Goal: Complete Application Form: Complete application form

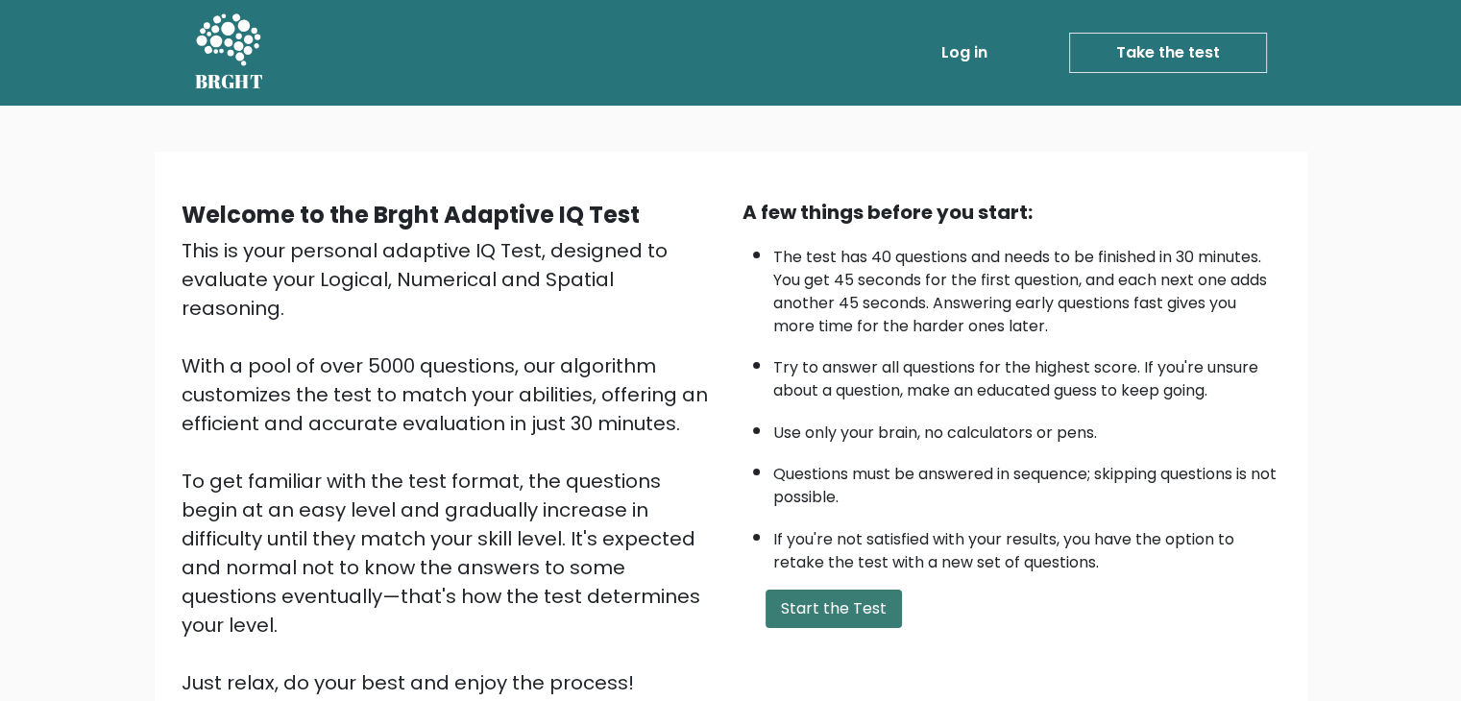
click at [872, 603] on button "Start the Test" at bounding box center [834, 609] width 136 height 38
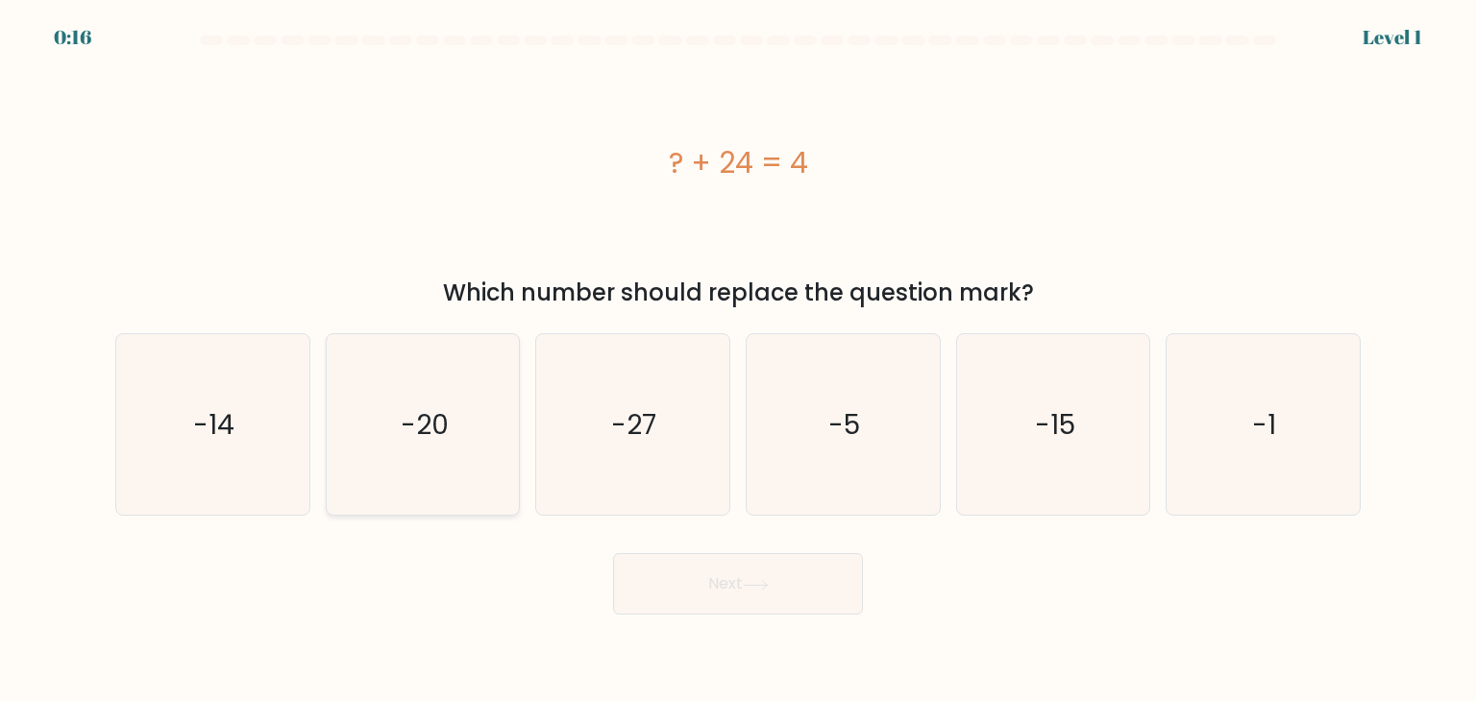
click at [449, 449] on icon "-20" at bounding box center [422, 424] width 181 height 181
click at [738, 360] on input "b. -20" at bounding box center [738, 356] width 1 height 10
radio input "true"
click at [738, 596] on button "Next" at bounding box center [738, 583] width 250 height 61
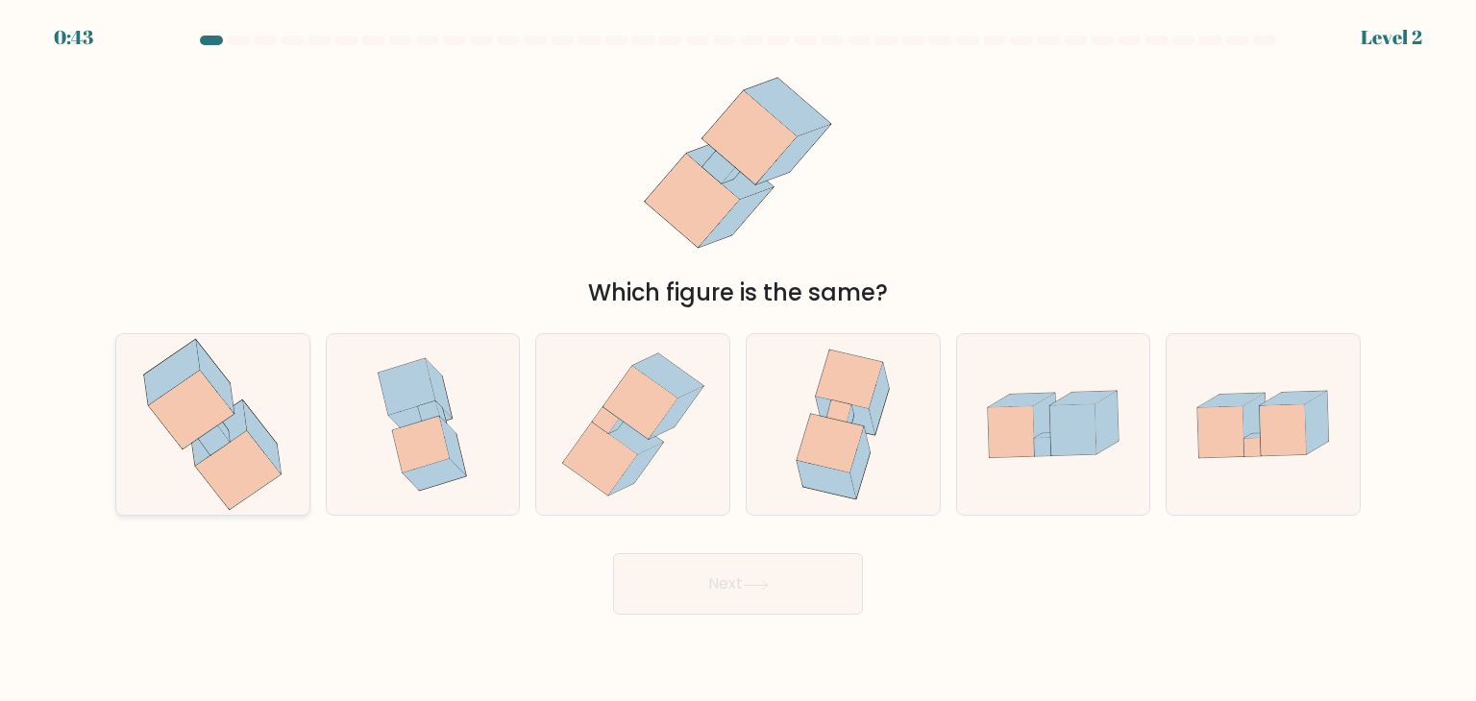
click at [241, 477] on icon at bounding box center [239, 470] width 86 height 79
click at [738, 360] on input "a." at bounding box center [738, 356] width 1 height 10
radio input "true"
click at [808, 607] on button "Next" at bounding box center [738, 583] width 250 height 61
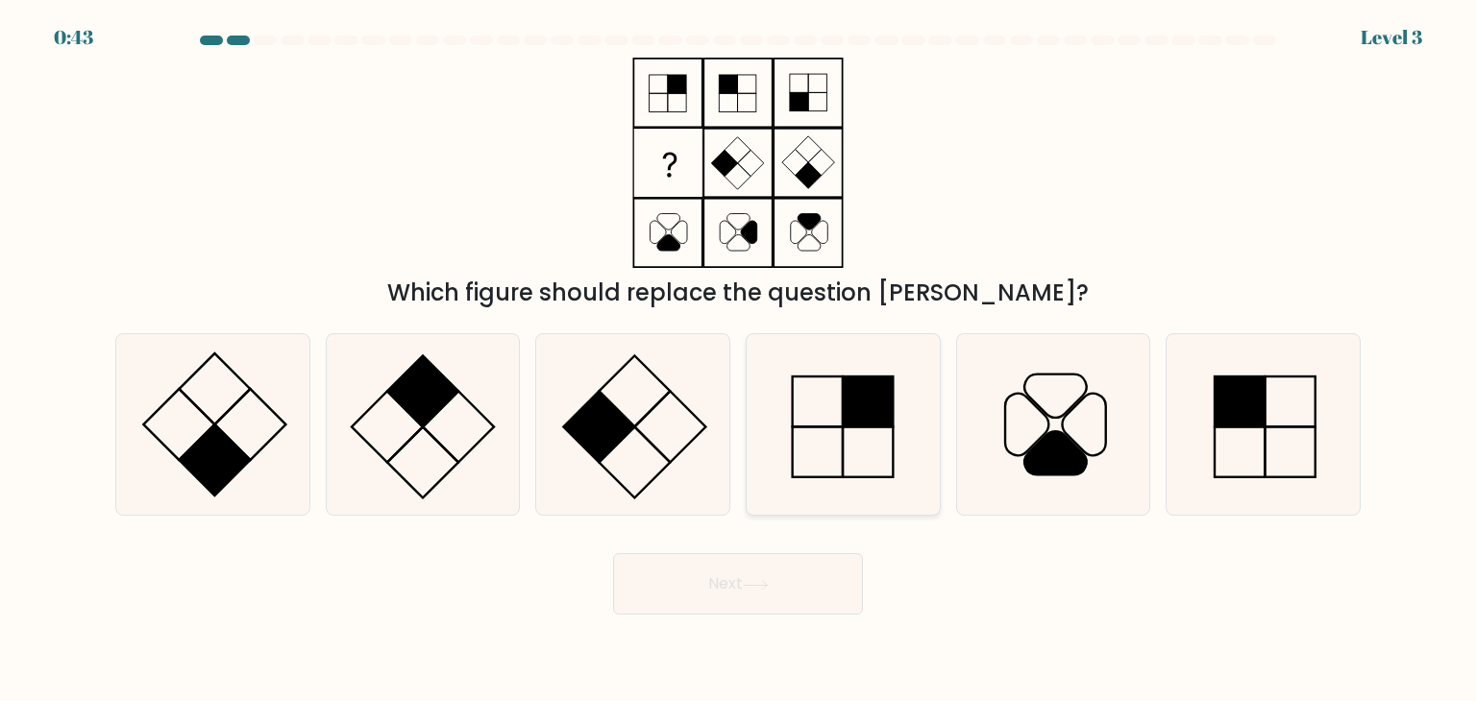
click at [834, 435] on icon at bounding box center [842, 424] width 181 height 181
click at [739, 360] on input "d." at bounding box center [738, 356] width 1 height 10
radio input "true"
click at [771, 604] on button "Next" at bounding box center [738, 583] width 250 height 61
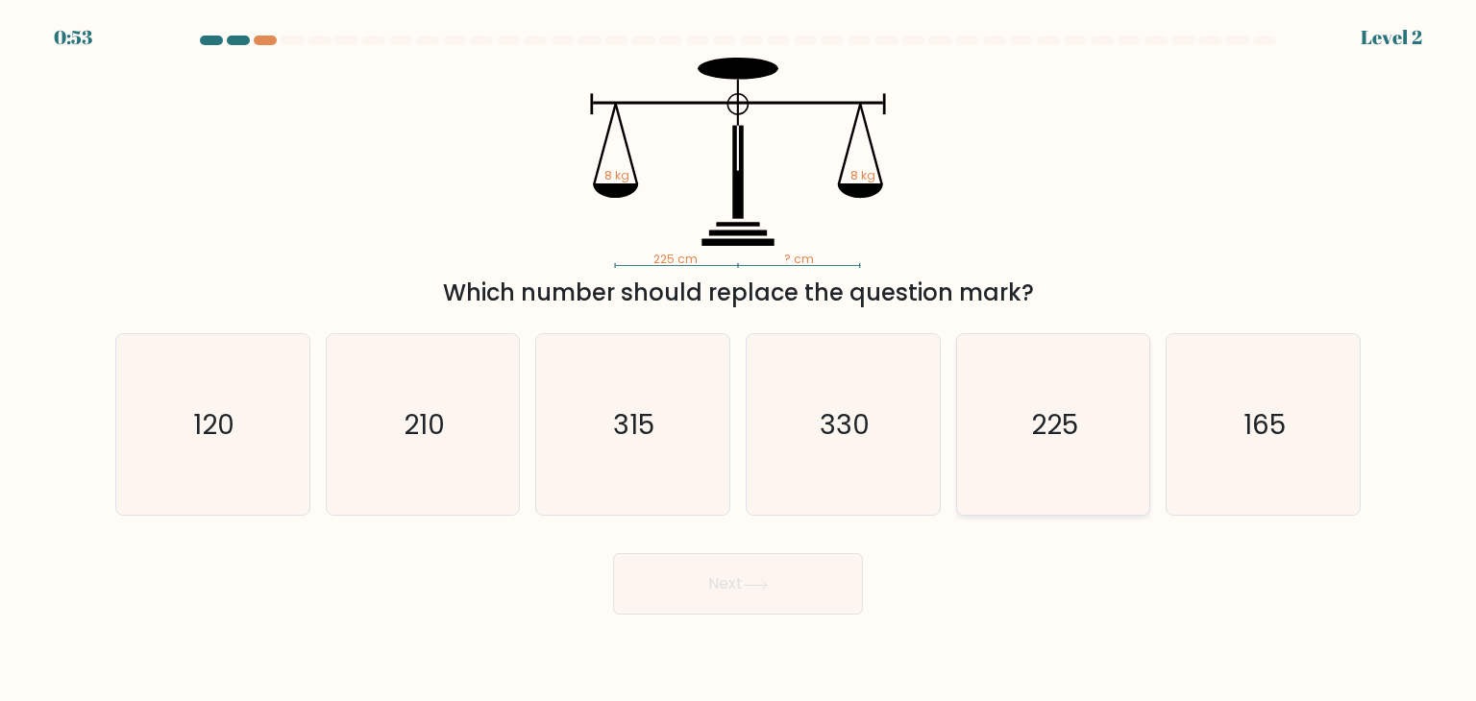
click at [1090, 427] on icon "225" at bounding box center [1053, 424] width 181 height 181
click at [739, 360] on input "e. 225" at bounding box center [738, 356] width 1 height 10
radio input "true"
click at [765, 602] on button "Next" at bounding box center [738, 583] width 250 height 61
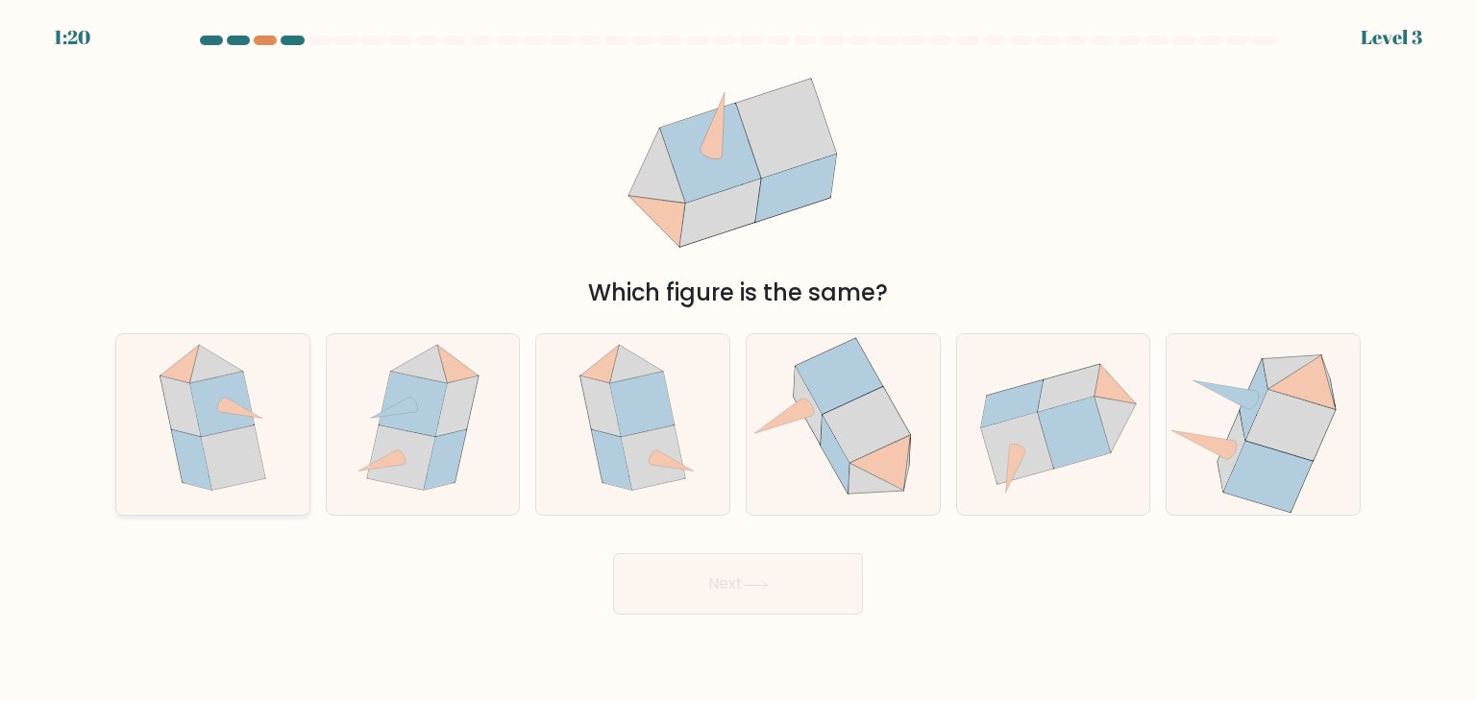
click at [221, 455] on icon at bounding box center [233, 458] width 64 height 64
click at [738, 360] on input "a." at bounding box center [738, 356] width 1 height 10
radio input "true"
click at [736, 575] on button "Next" at bounding box center [738, 583] width 250 height 61
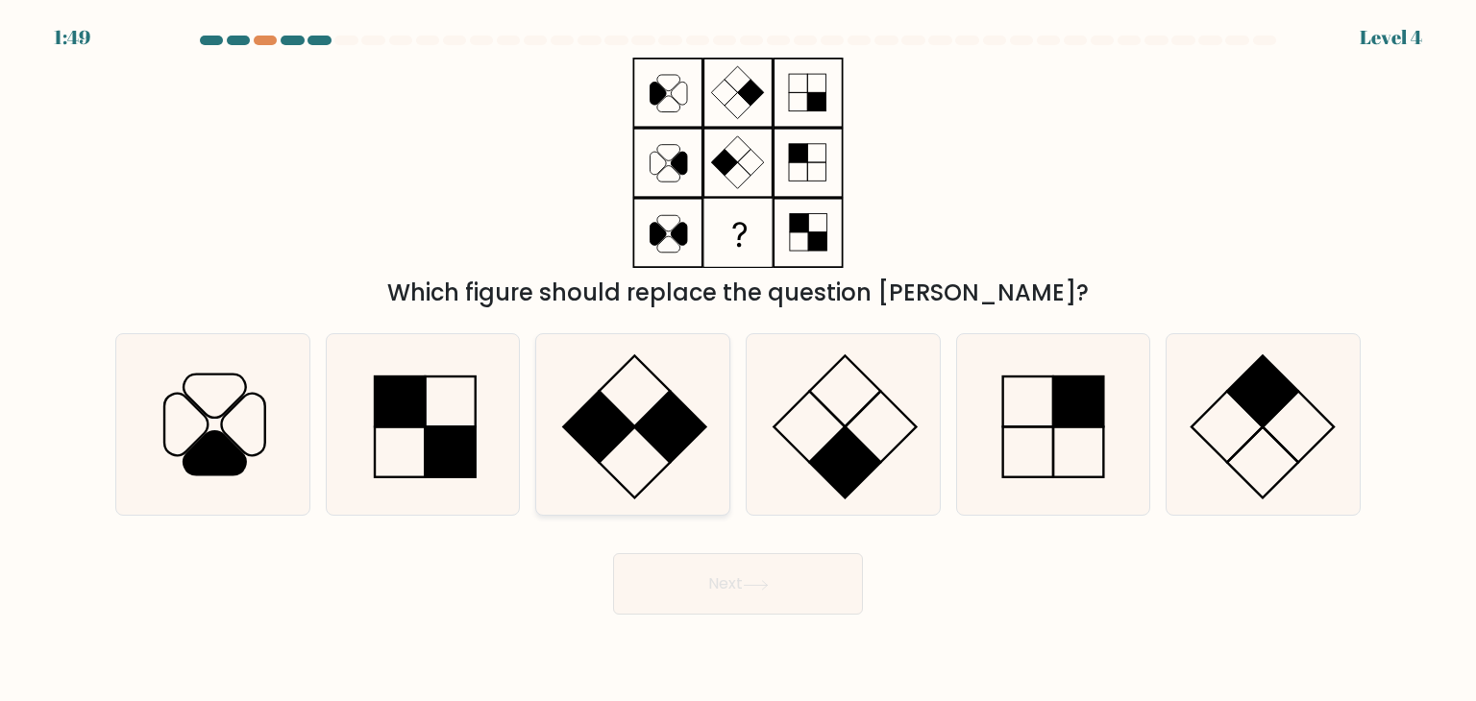
click at [612, 431] on rect at bounding box center [599, 427] width 71 height 71
click at [738, 360] on input "c." at bounding box center [738, 356] width 1 height 10
radio input "true"
click at [764, 609] on button "Next" at bounding box center [738, 583] width 250 height 61
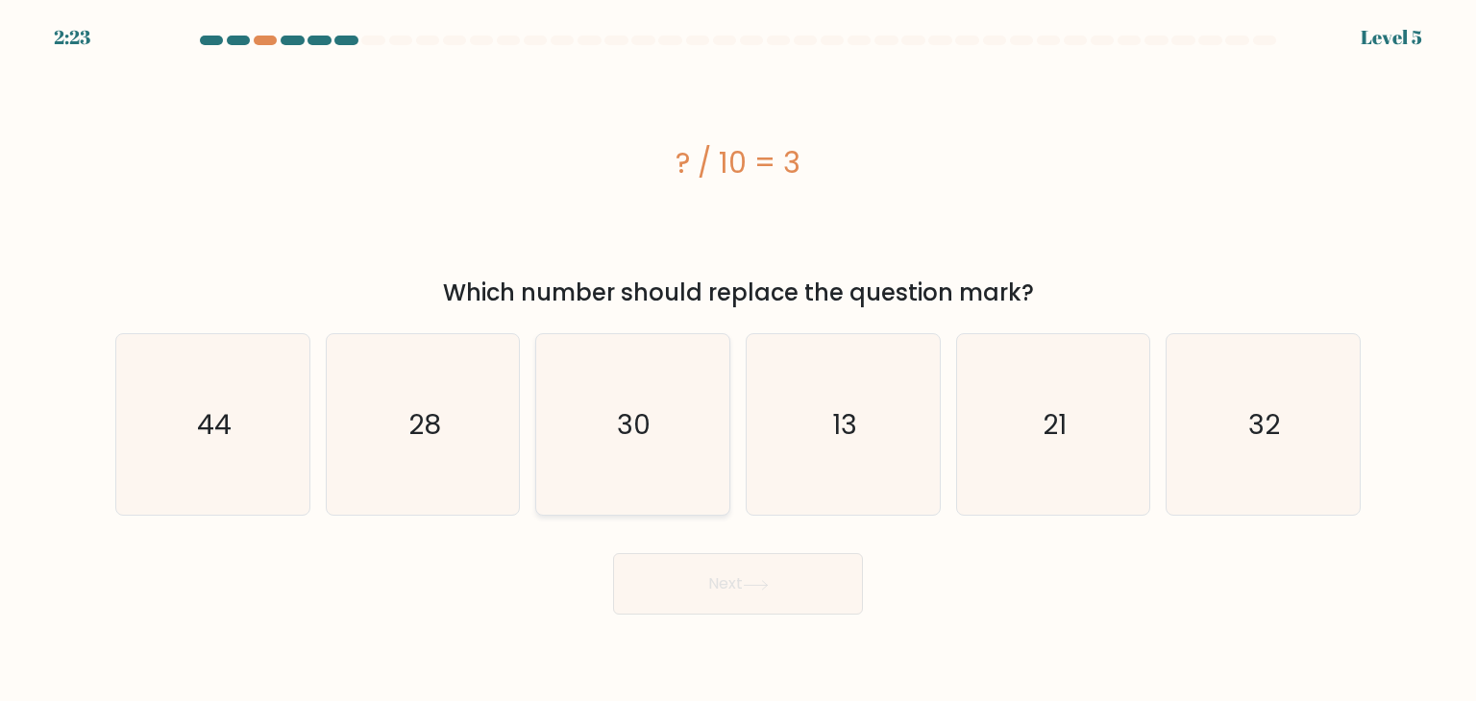
click at [632, 443] on icon "30" at bounding box center [632, 424] width 181 height 181
click at [738, 360] on input "c. 30" at bounding box center [738, 356] width 1 height 10
radio input "true"
click at [778, 587] on button "Next" at bounding box center [738, 583] width 250 height 61
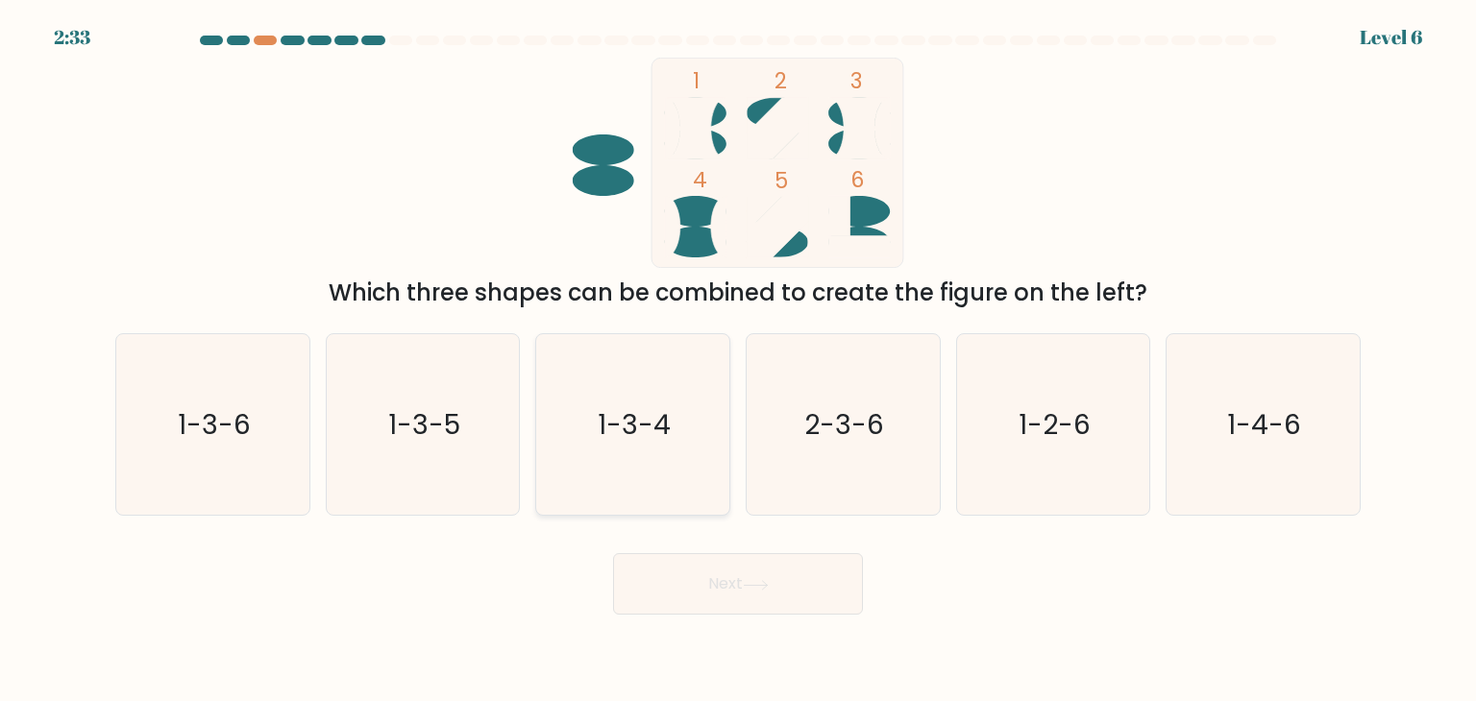
drag, startPoint x: 599, startPoint y: 432, endPoint x: 705, endPoint y: 513, distance: 133.0
click at [599, 432] on text "1-3-4" at bounding box center [635, 424] width 73 height 38
click at [738, 360] on input "c. 1-3-4" at bounding box center [738, 356] width 1 height 10
radio input "true"
click at [736, 563] on button "Next" at bounding box center [738, 583] width 250 height 61
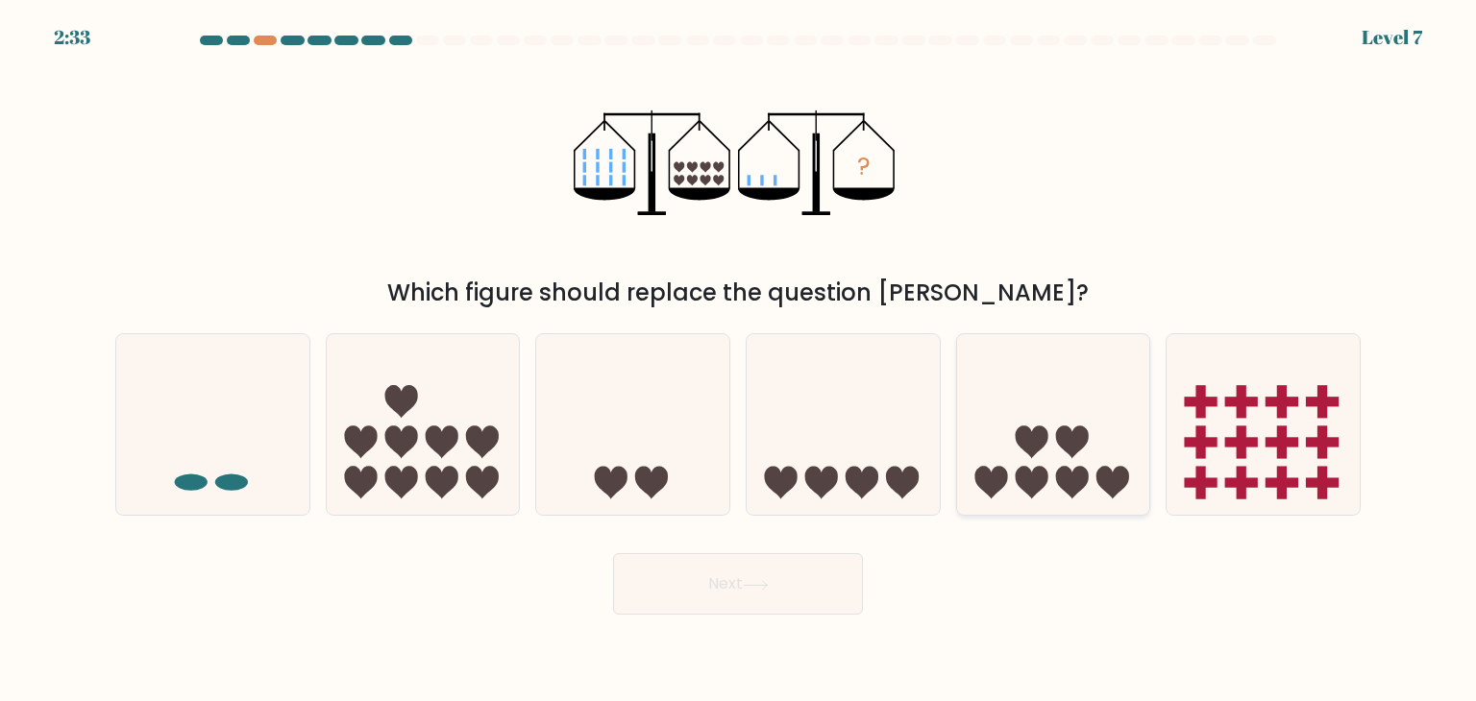
click at [1084, 481] on icon at bounding box center [1072, 483] width 33 height 33
click at [739, 360] on input "e." at bounding box center [738, 356] width 1 height 10
radio input "true"
click at [783, 596] on button "Next" at bounding box center [738, 583] width 250 height 61
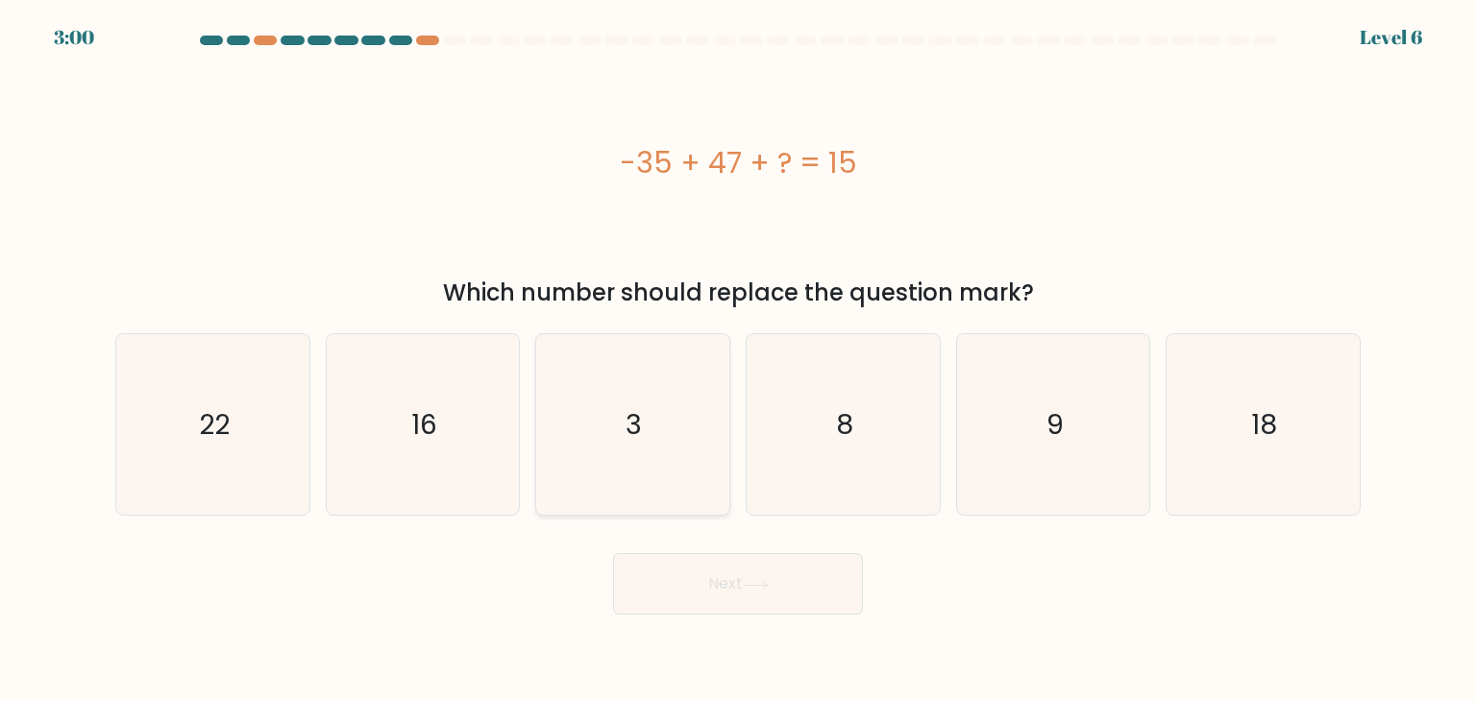
click at [684, 396] on icon "3" at bounding box center [632, 424] width 181 height 181
click at [738, 360] on input "c. 3" at bounding box center [738, 356] width 1 height 10
radio input "true"
click at [772, 600] on button "Next" at bounding box center [738, 583] width 250 height 61
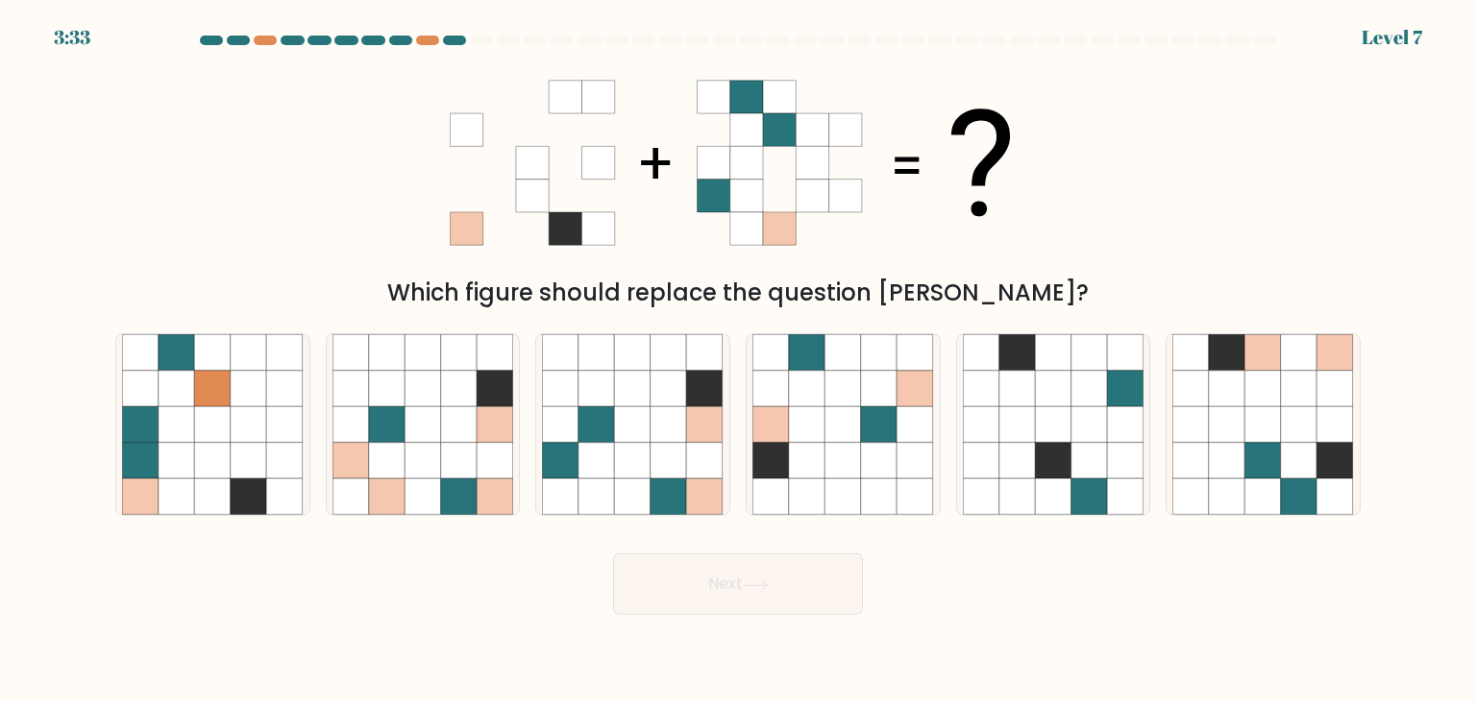
drag, startPoint x: 585, startPoint y: 104, endPoint x: 839, endPoint y: 97, distance: 253.7
click at [839, 97] on 1 at bounding box center [730, 163] width 560 height 164
click at [599, 462] on icon at bounding box center [596, 461] width 37 height 37
click at [738, 360] on input "c." at bounding box center [738, 356] width 1 height 10
radio input "true"
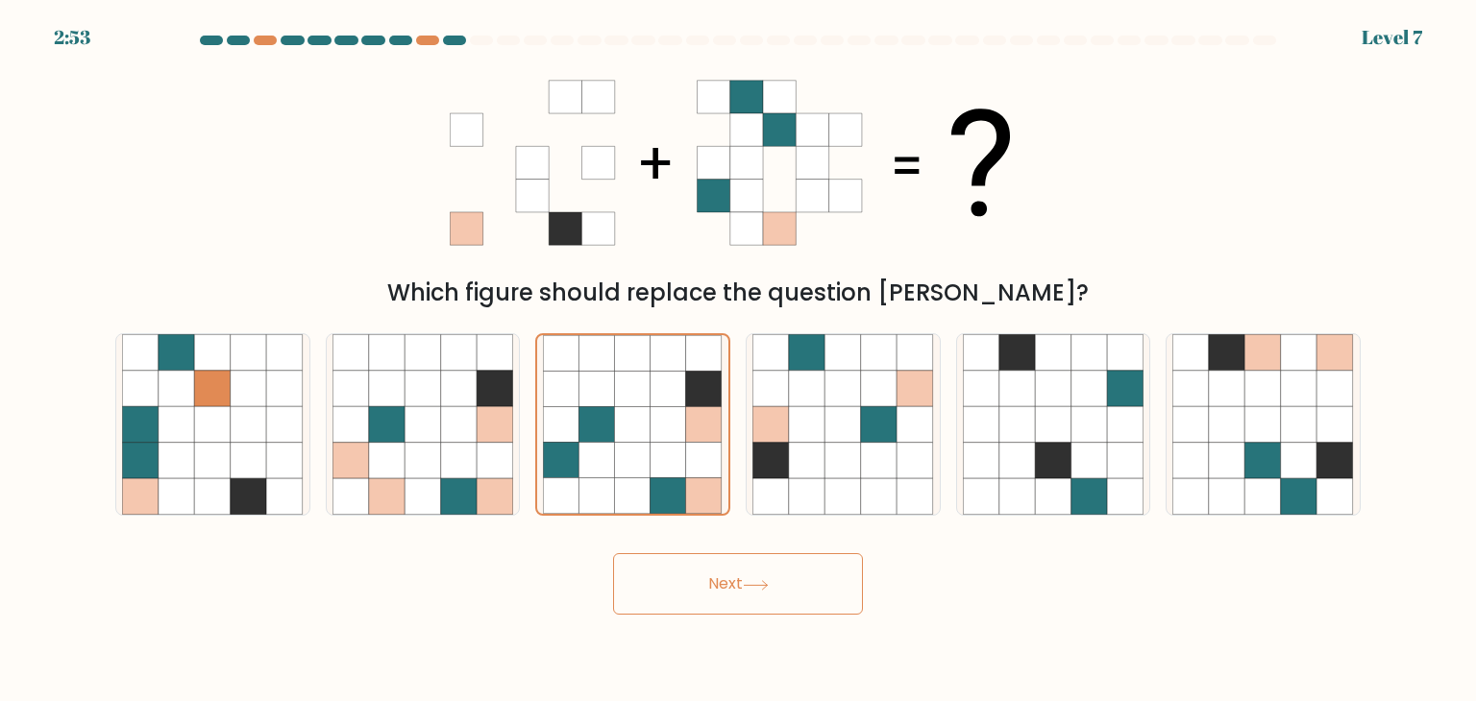
click at [692, 577] on button "Next" at bounding box center [738, 583] width 250 height 61
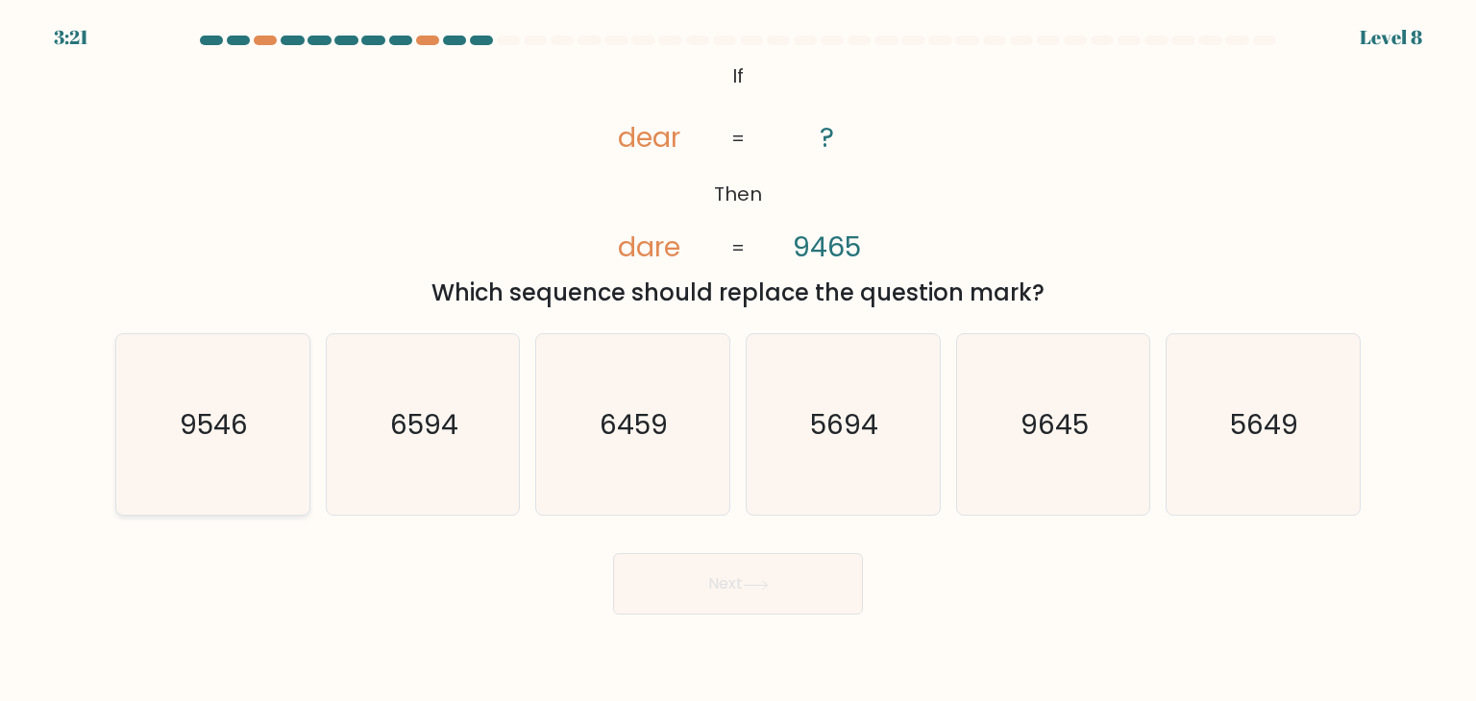
click at [165, 420] on icon "9546" at bounding box center [212, 424] width 181 height 181
click at [738, 360] on input "a. 9546" at bounding box center [738, 356] width 1 height 10
radio input "true"
drag, startPoint x: 1059, startPoint y: 287, endPoint x: 708, endPoint y: 83, distance: 406.0
click at [708, 83] on div "@import url('https://fonts.googleapis.com/css?family=Abril+Fatface:400,100,100i…" at bounding box center [738, 184] width 1268 height 253
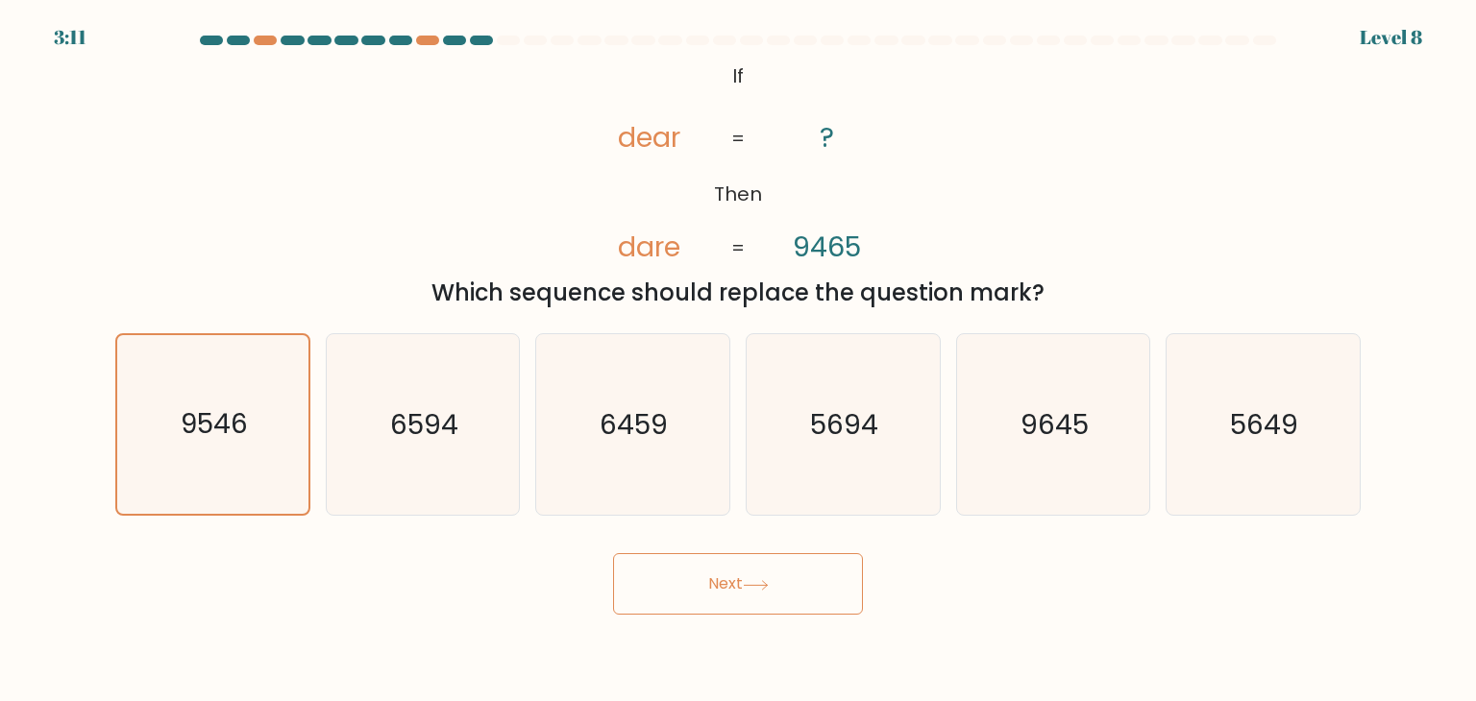
copy div "If Then dear dare ? 9465 = = Which sequence should replace the question mark?"
click at [1106, 436] on icon "9645" at bounding box center [1053, 424] width 181 height 181
click at [739, 360] on input "e. 9645" at bounding box center [738, 356] width 1 height 10
radio input "true"
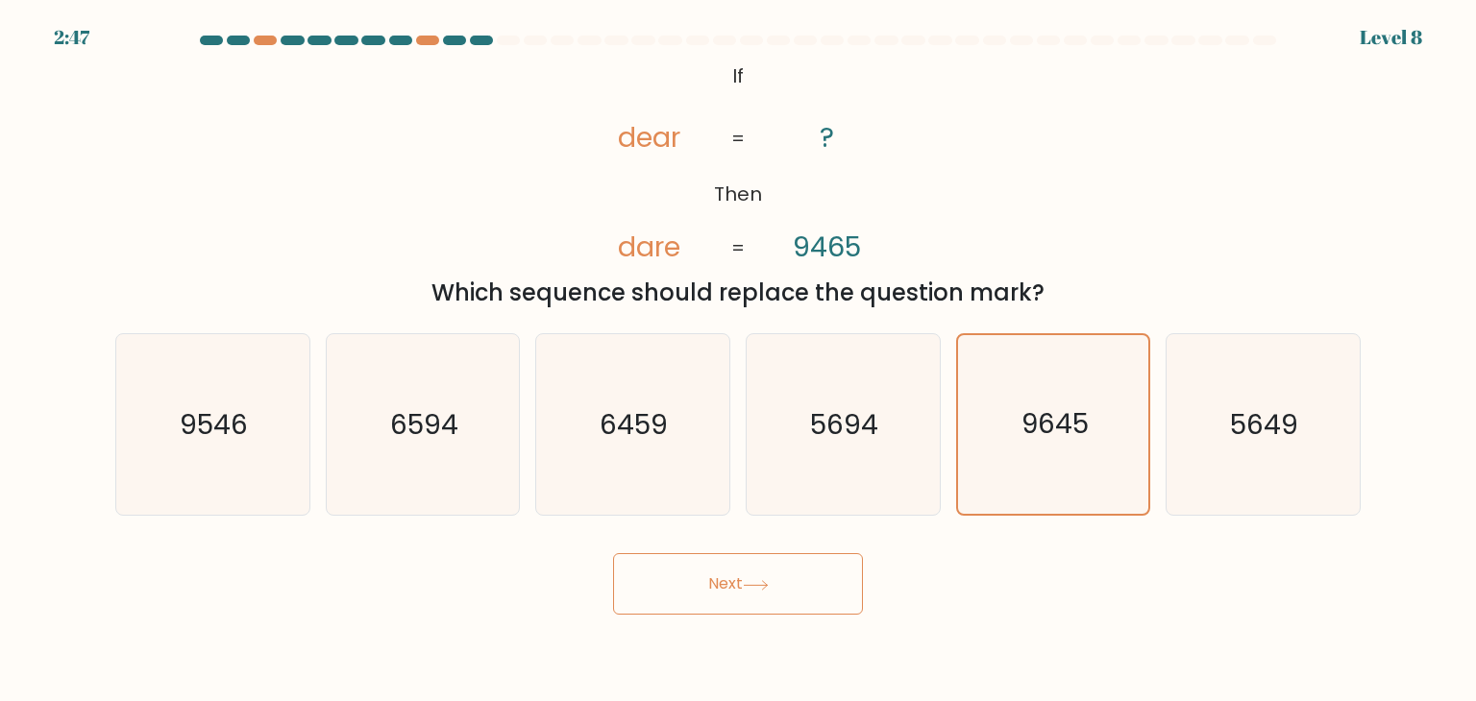
click at [719, 599] on button "Next" at bounding box center [738, 583] width 250 height 61
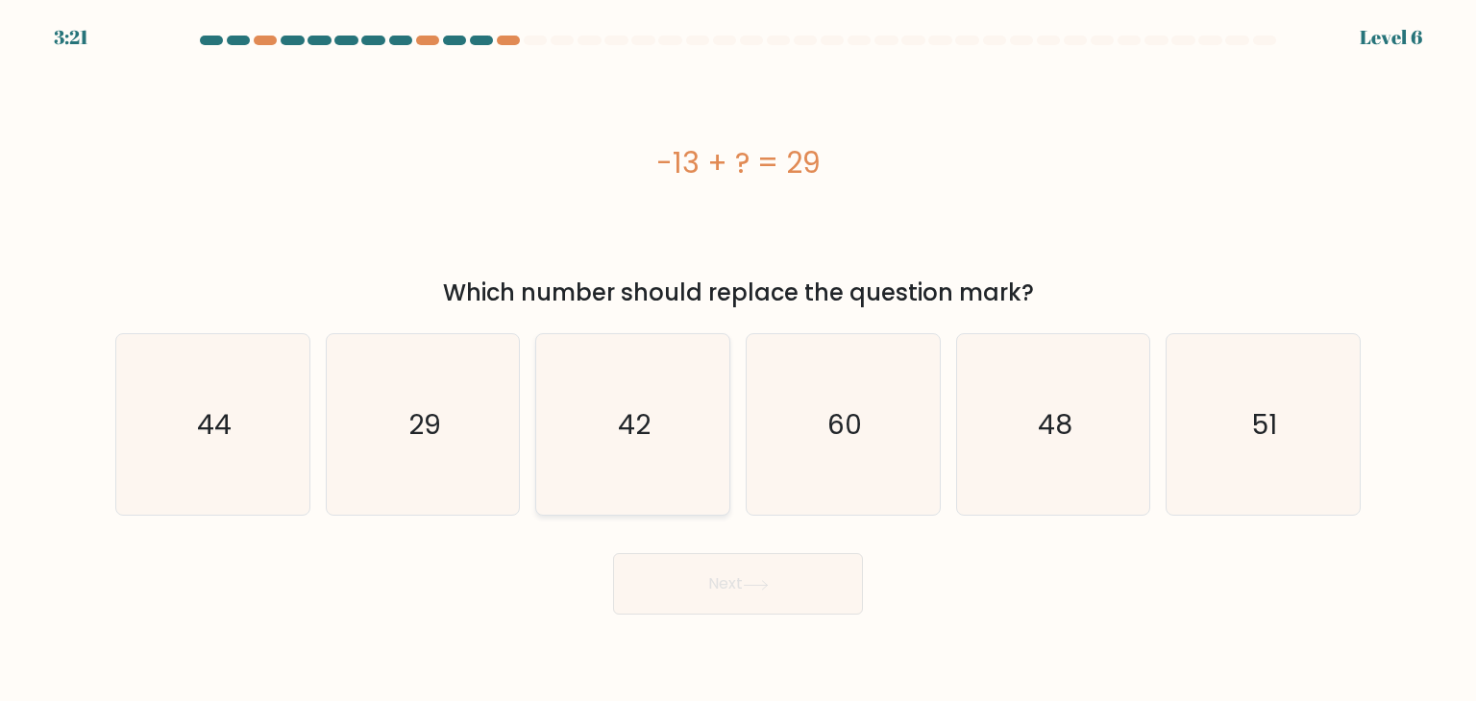
click at [635, 385] on icon "42" at bounding box center [632, 424] width 181 height 181
click at [738, 360] on input "c. 42" at bounding box center [738, 356] width 1 height 10
radio input "true"
click at [712, 574] on button "Next" at bounding box center [738, 583] width 250 height 61
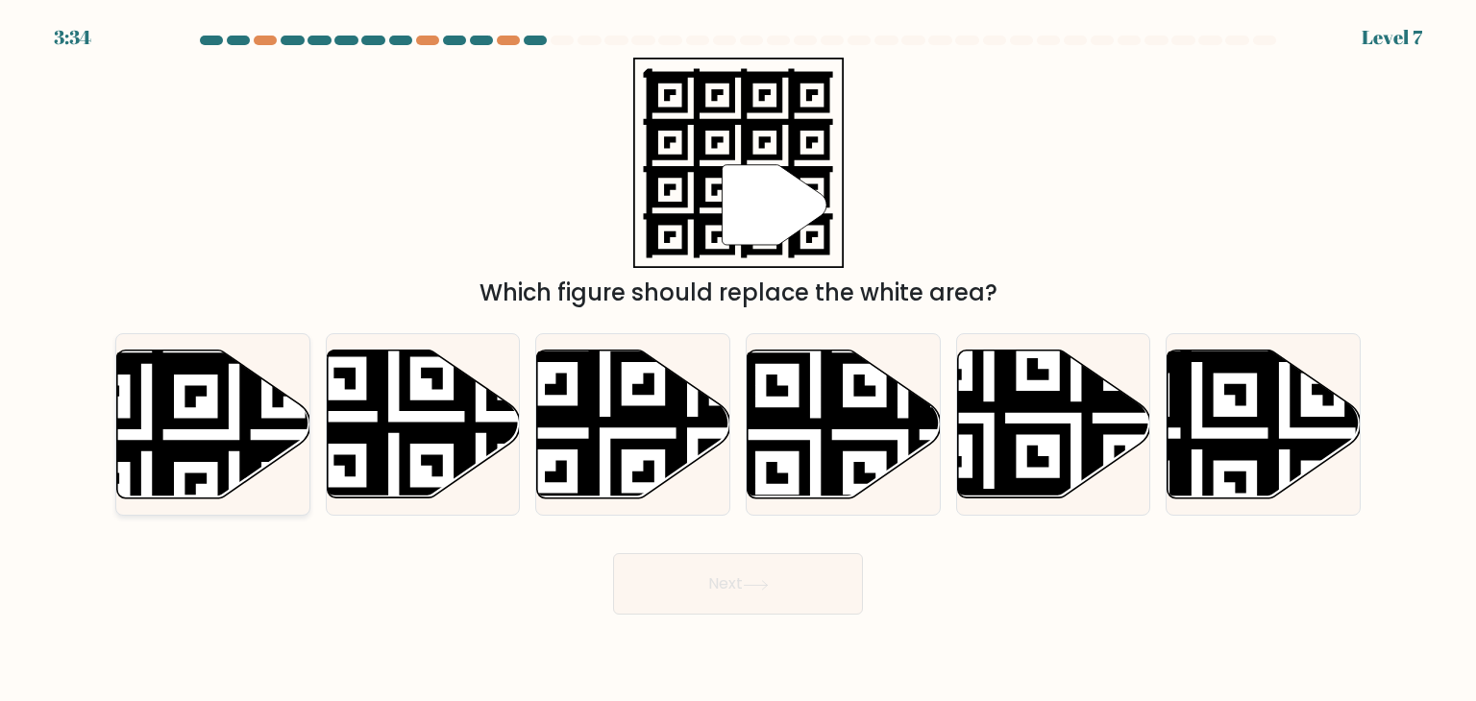
click at [160, 432] on icon at bounding box center [147, 347] width 350 height 350
click at [738, 360] on input "a." at bounding box center [738, 356] width 1 height 10
radio input "true"
click at [737, 582] on button "Next" at bounding box center [738, 583] width 250 height 61
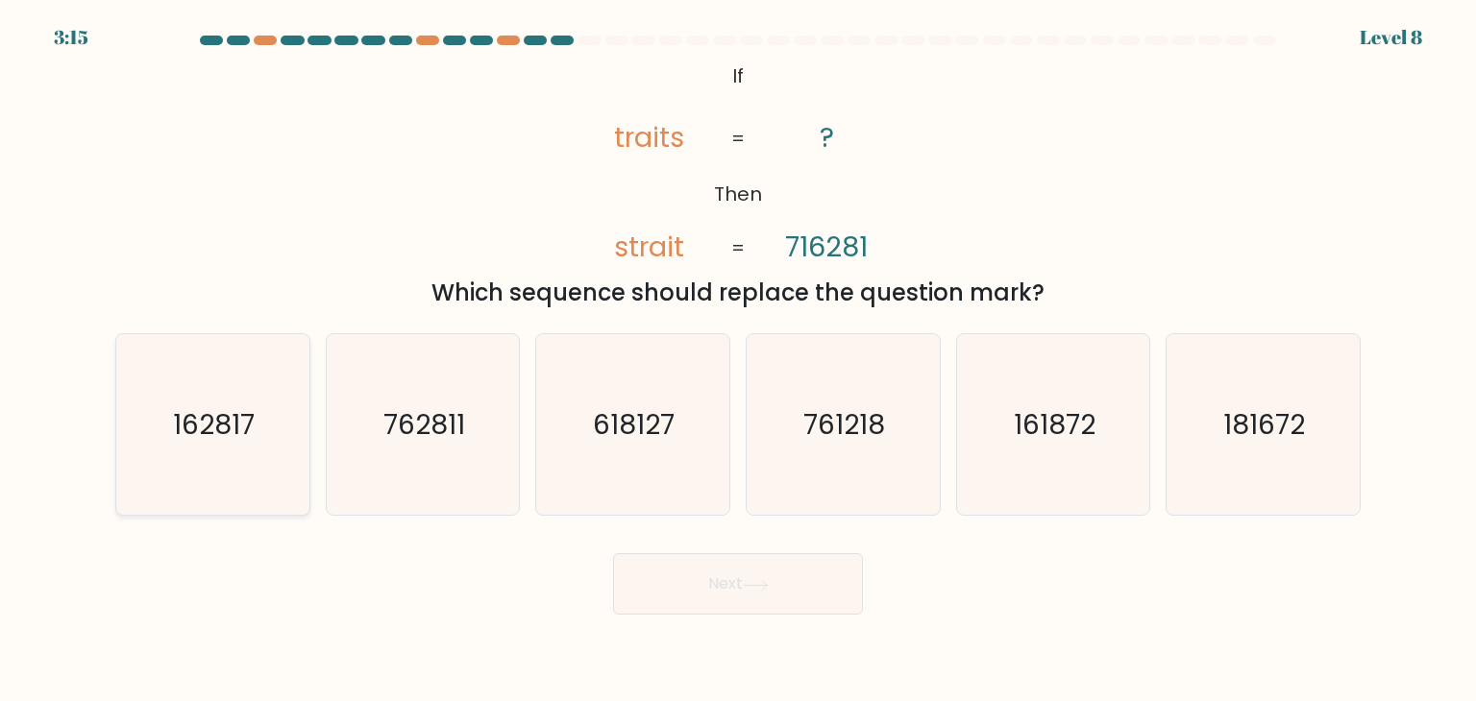
click at [242, 421] on text "162817" at bounding box center [215, 424] width 82 height 38
click at [738, 360] on input "a. 162817" at bounding box center [738, 356] width 1 height 10
radio input "true"
click at [747, 589] on icon at bounding box center [756, 585] width 26 height 11
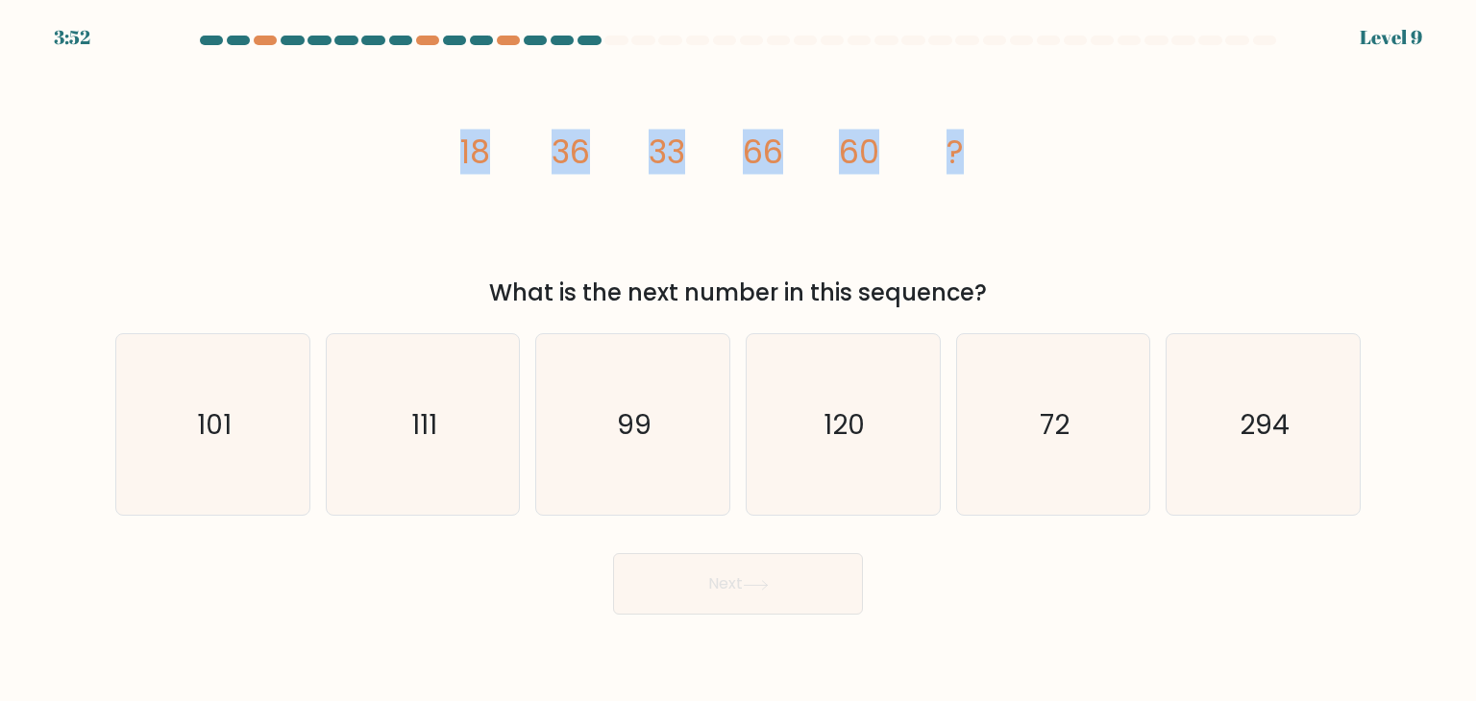
drag, startPoint x: 455, startPoint y: 158, endPoint x: 1023, endPoint y: 183, distance: 568.4
click at [1023, 183] on icon "image/svg+xml 18 36 33 66 60 ?" at bounding box center [738, 163] width 576 height 210
copy g "18 36 33 66 60 ?"
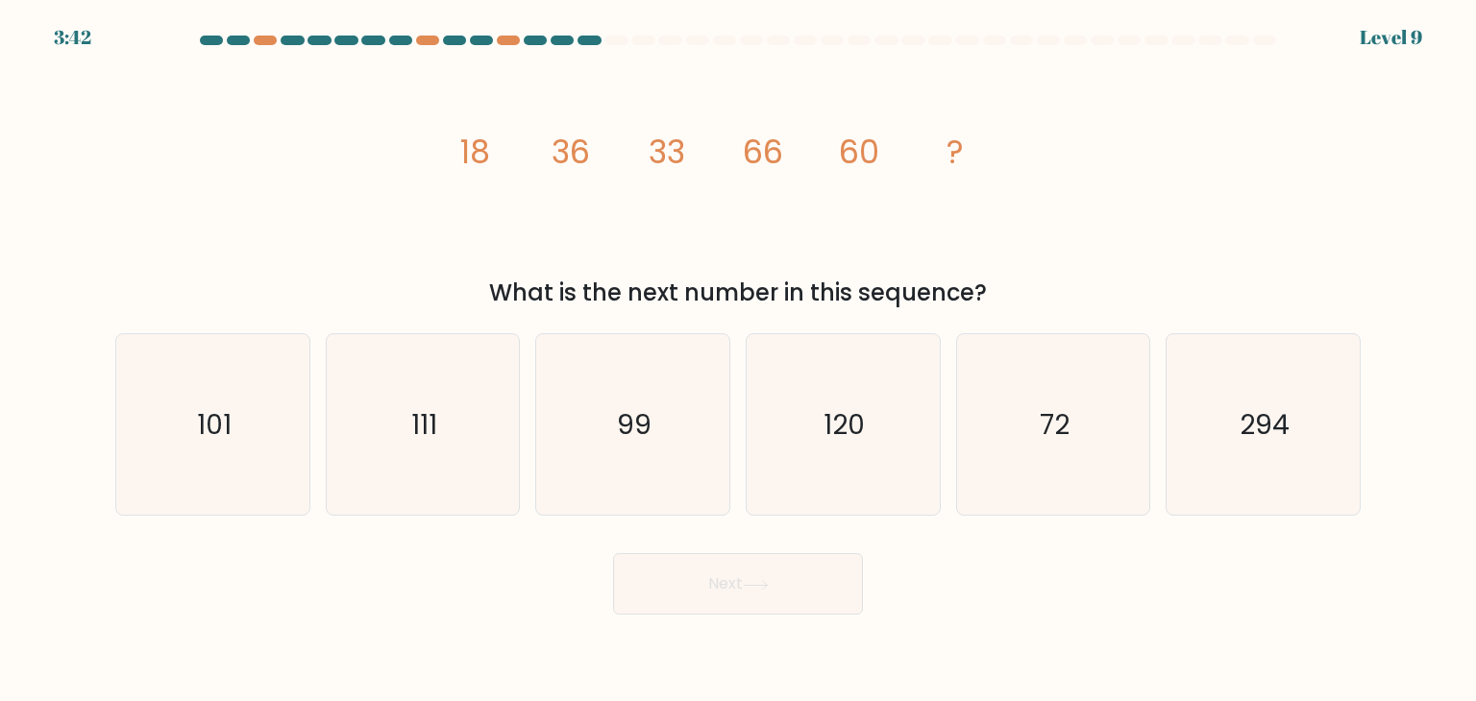
click at [942, 485] on div "d. 120" at bounding box center [843, 424] width 210 height 183
click at [893, 484] on icon "120" at bounding box center [842, 424] width 181 height 181
click at [739, 360] on input "d. 120" at bounding box center [738, 356] width 1 height 10
radio input "true"
click at [804, 596] on button "Next" at bounding box center [738, 583] width 250 height 61
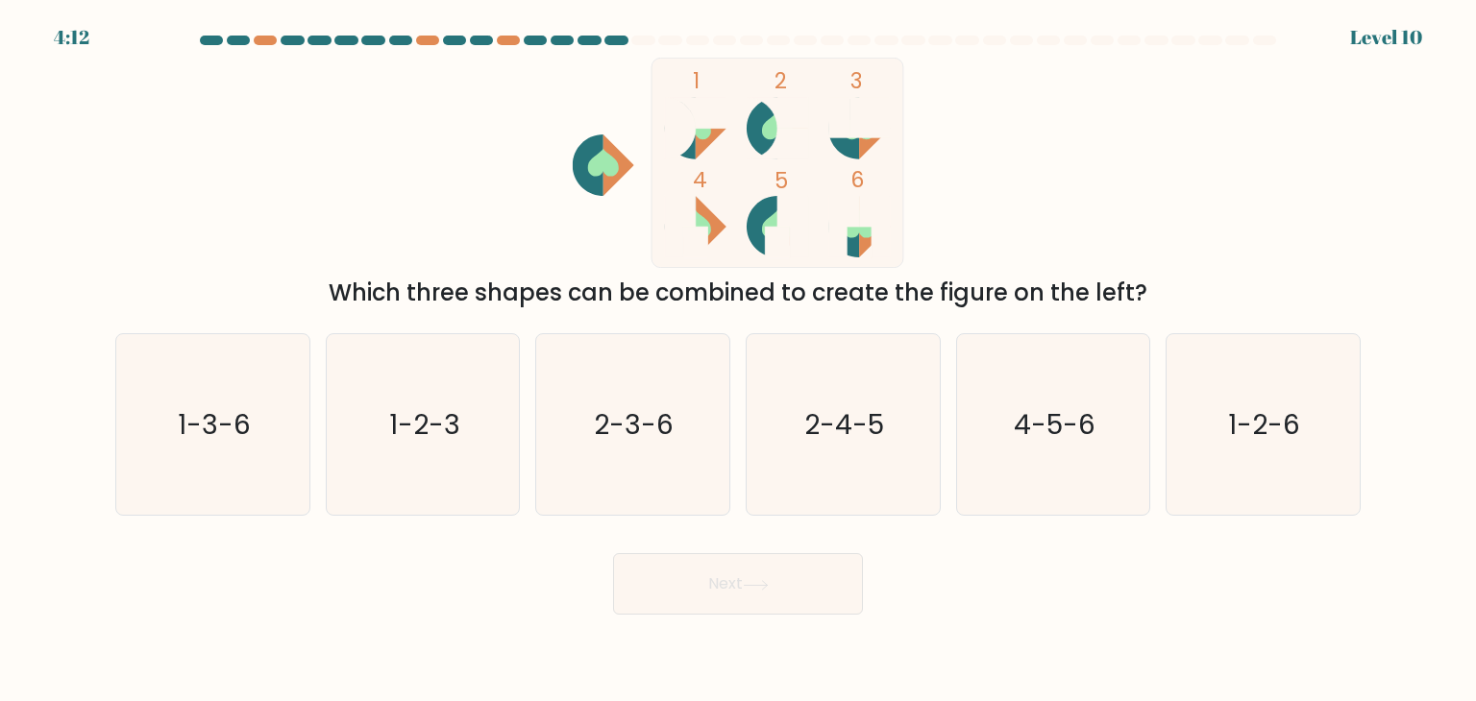
drag, startPoint x: 1149, startPoint y: 297, endPoint x: 654, endPoint y: 138, distance: 519.5
click at [654, 138] on div "1 2 3 4 5 6 Which three shapes can be combined to create the figure on the left?" at bounding box center [738, 184] width 1268 height 253
copy div "1 2 3 4 5 6 Which three shapes can be combined to create the figure on the left?"
click at [749, 185] on rect at bounding box center [777, 162] width 252 height 209
drag, startPoint x: 749, startPoint y: 180, endPoint x: 396, endPoint y: 233, distance: 357.6
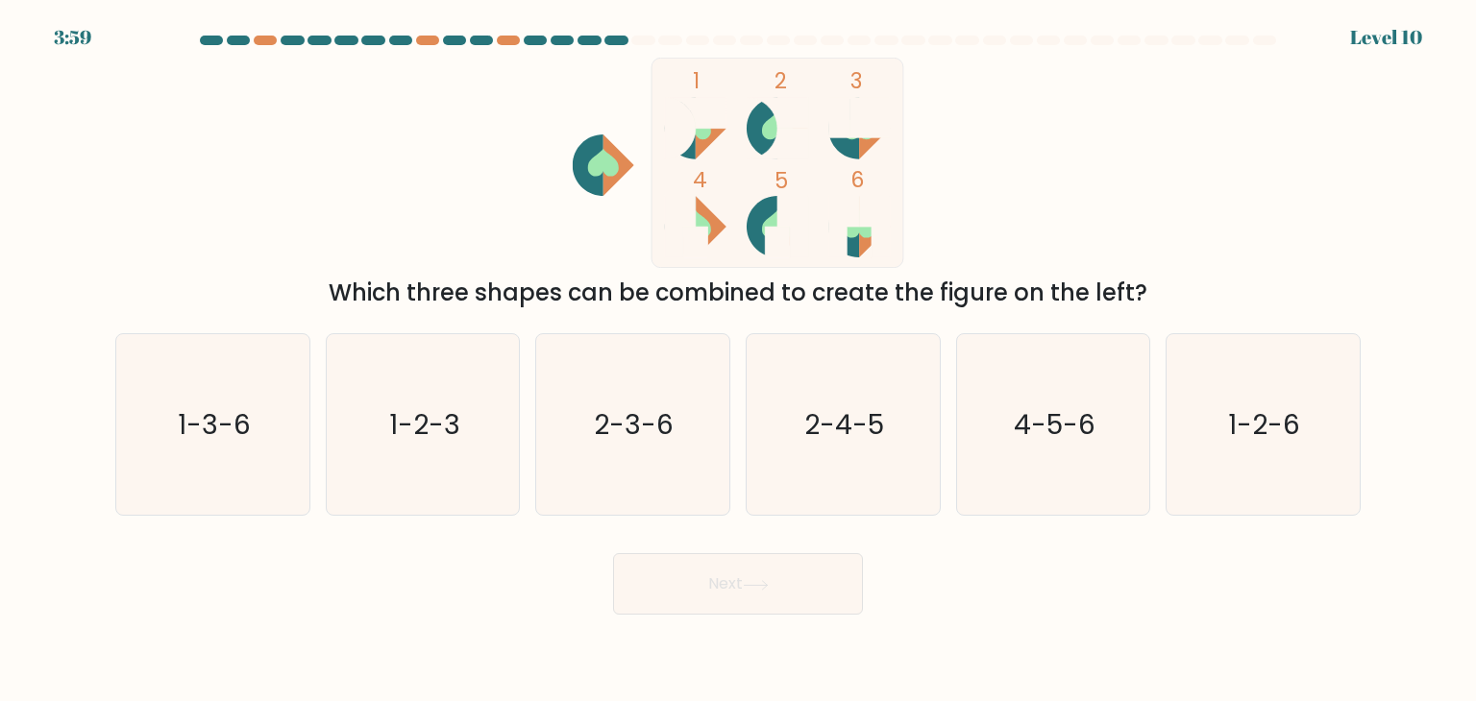
click at [396, 233] on div "1 2 3 4 5 6 Which three shapes can be combined to create the figure on the left?" at bounding box center [738, 184] width 1268 height 253
click at [1046, 443] on icon "4-5-6" at bounding box center [1053, 424] width 181 height 181
click at [739, 360] on input "e. 4-5-6" at bounding box center [738, 356] width 1 height 10
radio input "true"
click at [749, 596] on button "Next" at bounding box center [738, 583] width 250 height 61
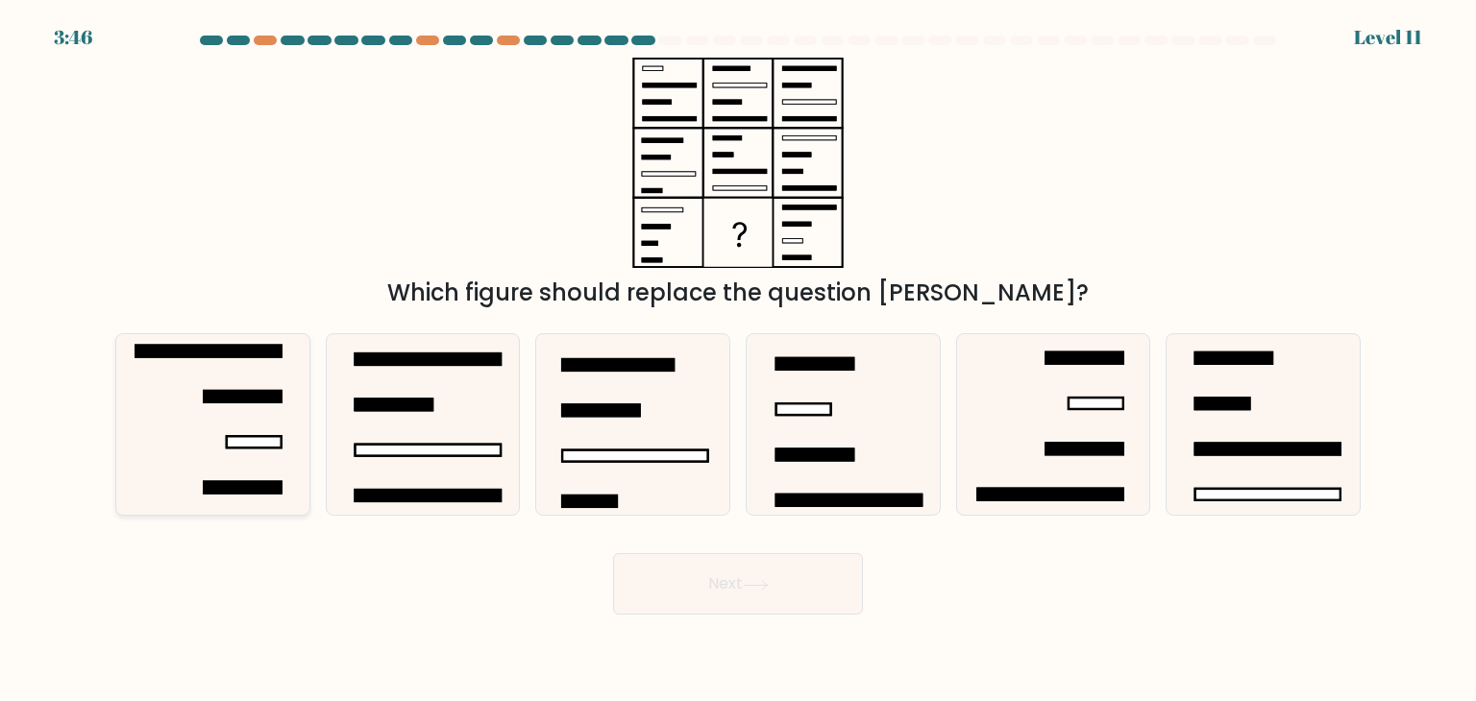
click at [235, 500] on icon at bounding box center [212, 424] width 181 height 181
click at [738, 360] on input "a." at bounding box center [738, 356] width 1 height 10
radio input "true"
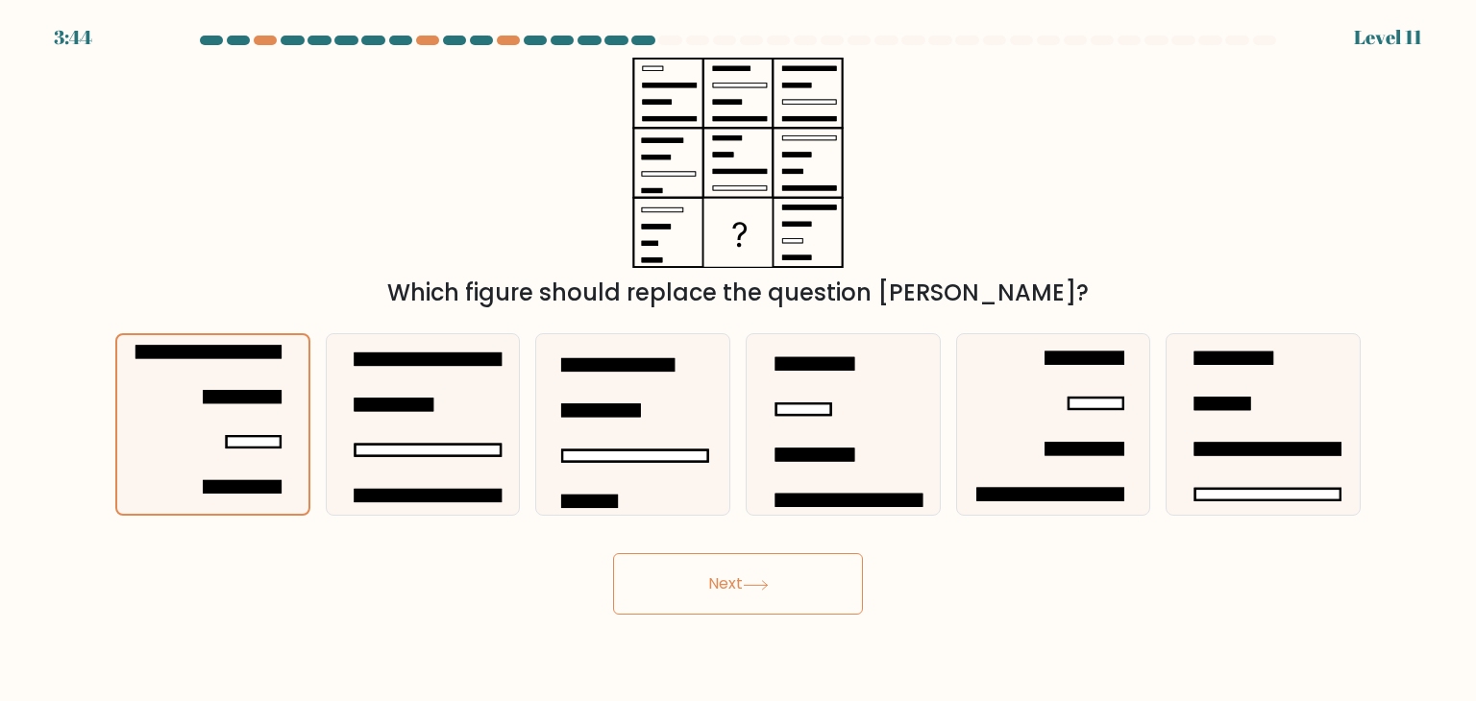
click at [792, 583] on button "Next" at bounding box center [738, 583] width 250 height 61
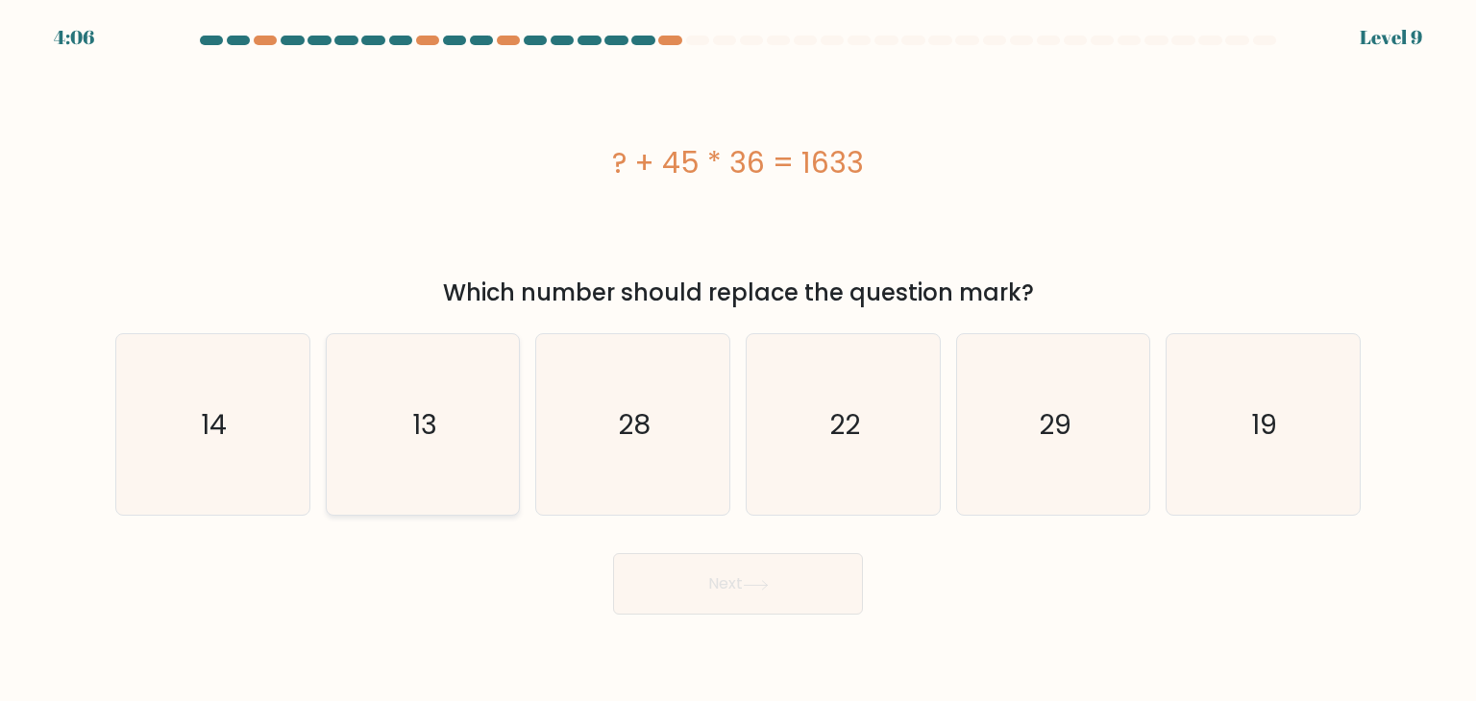
click at [517, 401] on div "13" at bounding box center [423, 424] width 195 height 183
click at [738, 360] on input "b. 13" at bounding box center [738, 356] width 1 height 10
radio input "true"
click at [768, 593] on button "Next" at bounding box center [738, 583] width 250 height 61
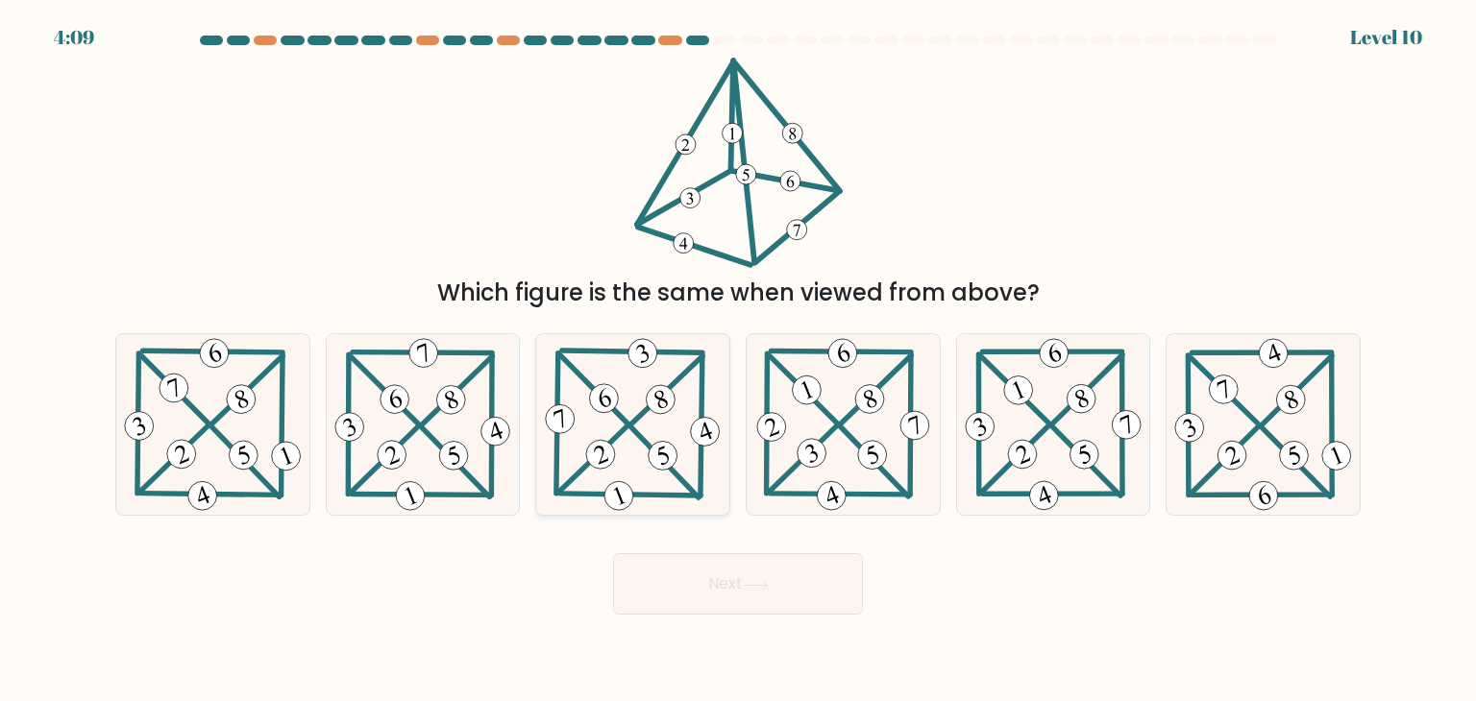
click at [626, 412] on icon at bounding box center [632, 424] width 183 height 181
click at [738, 360] on input "c." at bounding box center [738, 356] width 1 height 10
radio input "true"
click at [795, 587] on button "Next" at bounding box center [738, 583] width 250 height 61
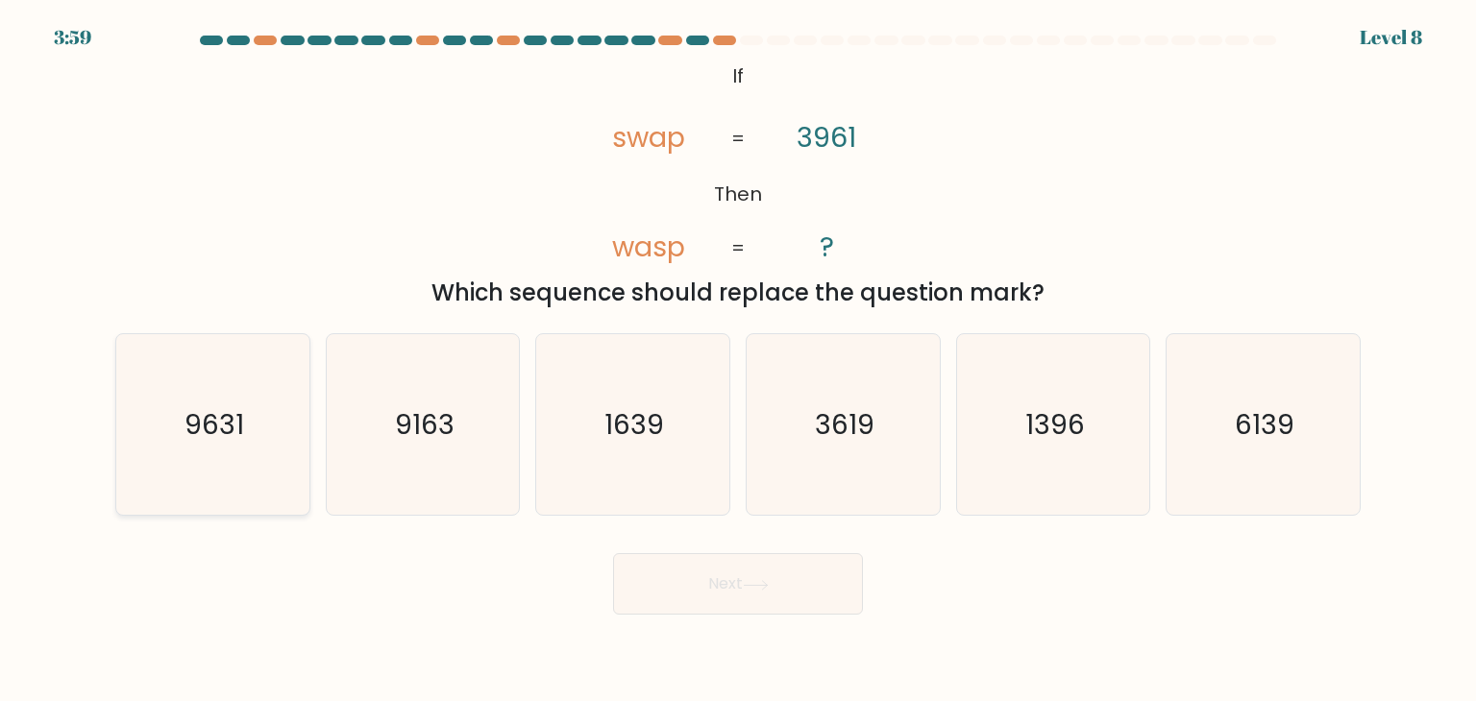
click at [281, 462] on icon "9631" at bounding box center [212, 424] width 181 height 181
click at [738, 360] on input "a. 9631" at bounding box center [738, 356] width 1 height 10
radio input "true"
click at [732, 580] on button "Next" at bounding box center [738, 583] width 250 height 61
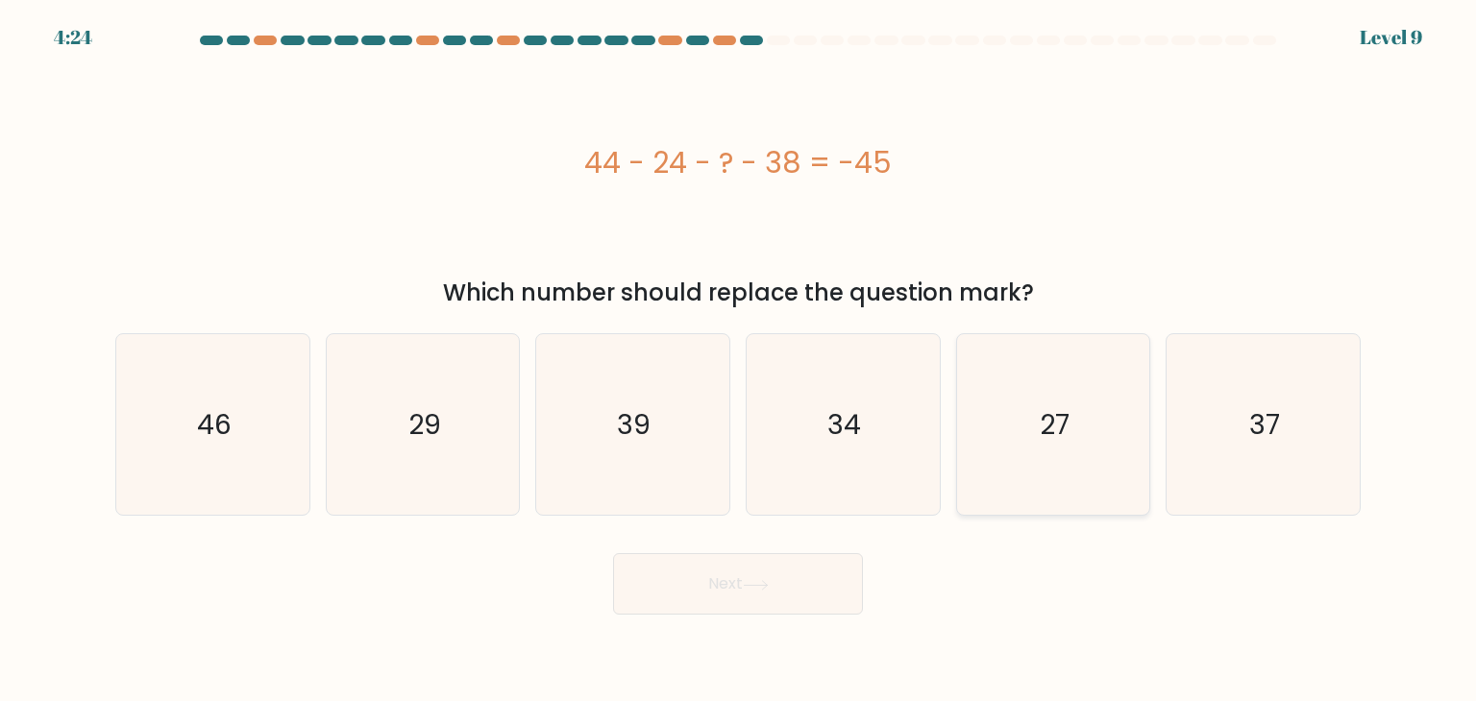
drag, startPoint x: 1085, startPoint y: 451, endPoint x: 1065, endPoint y: 470, distance: 27.2
click at [1084, 451] on icon "27" at bounding box center [1053, 424] width 181 height 181
click at [739, 360] on input "e. 27" at bounding box center [738, 356] width 1 height 10
radio input "true"
click at [751, 593] on button "Next" at bounding box center [738, 583] width 250 height 61
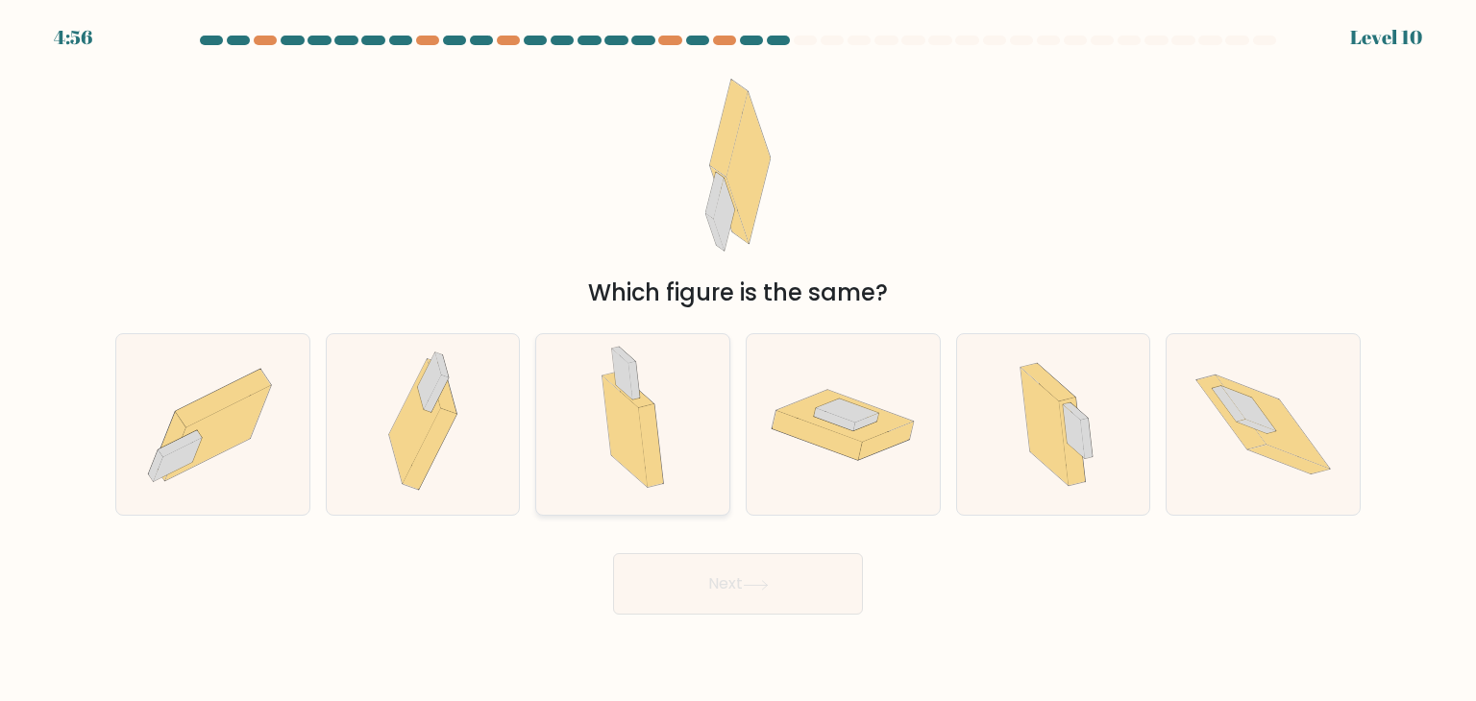
click at [623, 447] on icon at bounding box center [624, 432] width 45 height 110
click at [738, 360] on input "c." at bounding box center [738, 356] width 1 height 10
radio input "true"
click at [688, 601] on button "Next" at bounding box center [738, 583] width 250 height 61
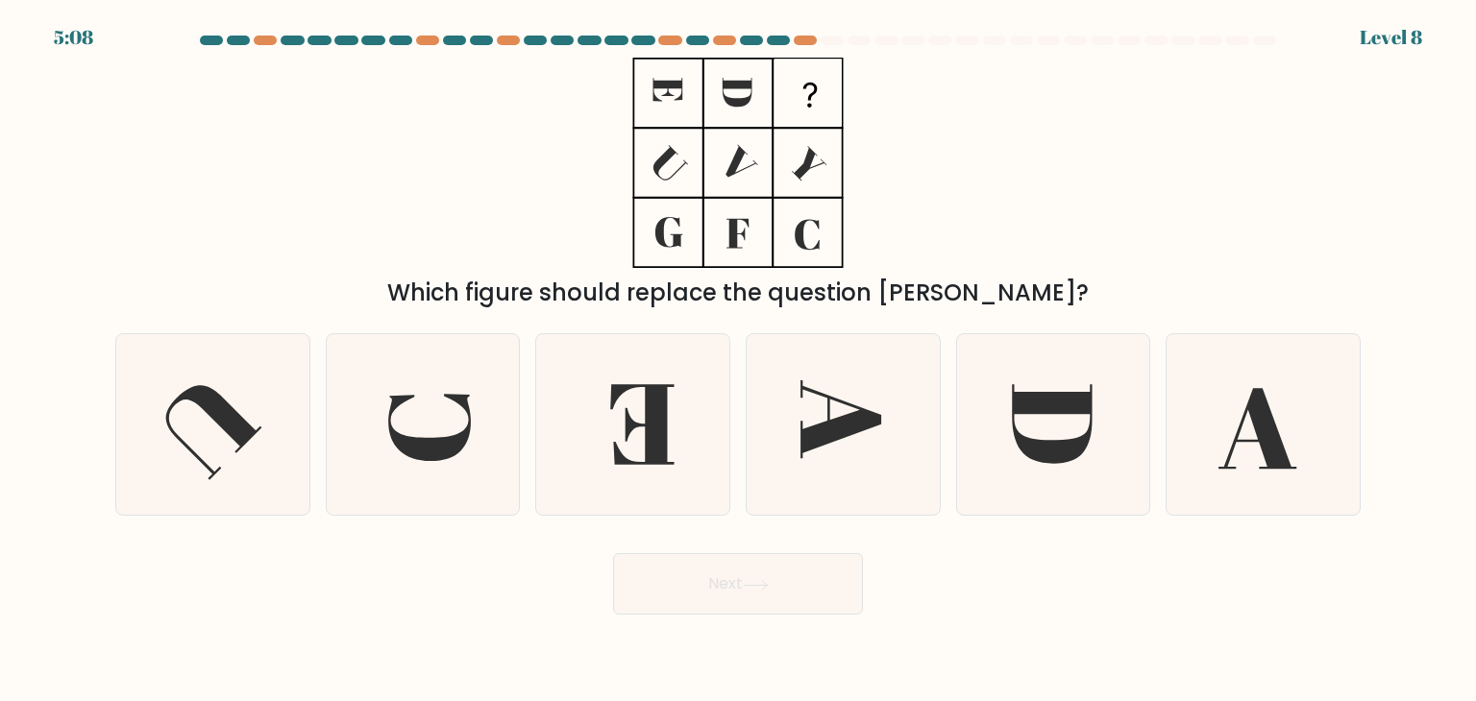
click at [811, 229] on icon at bounding box center [738, 163] width 240 height 210
drag, startPoint x: 752, startPoint y: 165, endPoint x: 684, endPoint y: 184, distance: 70.9
click at [684, 184] on icon at bounding box center [738, 163] width 240 height 210
click at [288, 470] on icon at bounding box center [212, 424] width 181 height 181
click at [738, 360] on input "a." at bounding box center [738, 356] width 1 height 10
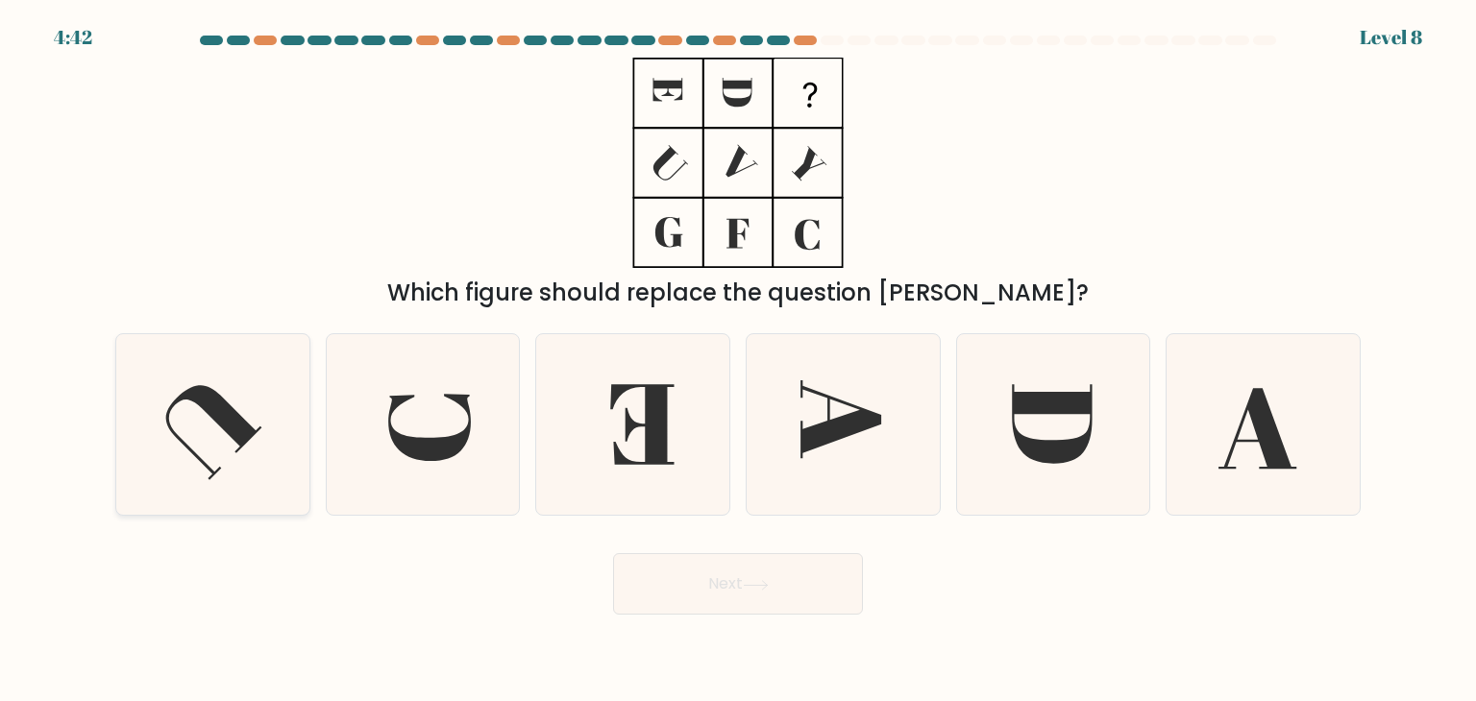
radio input "true"
click at [801, 583] on button "Next" at bounding box center [738, 583] width 250 height 61
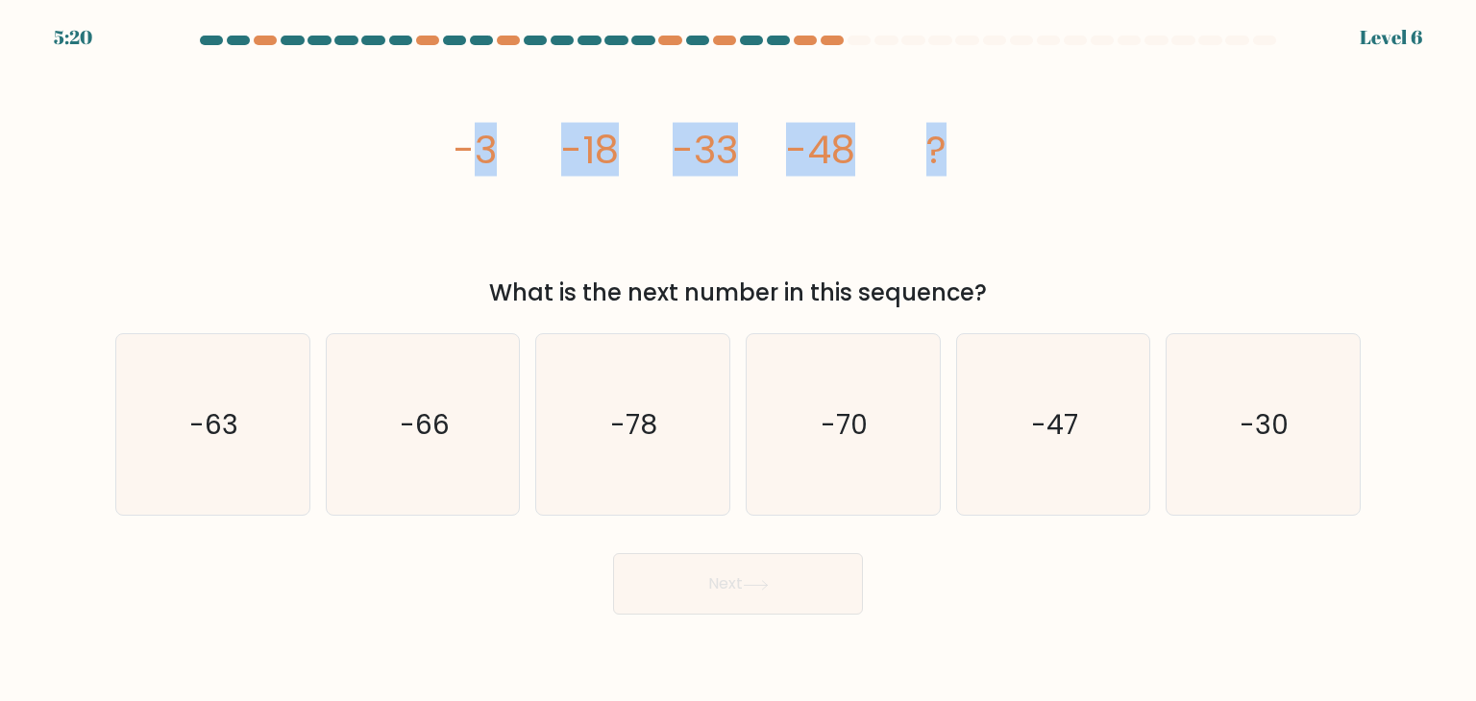
drag, startPoint x: 965, startPoint y: 155, endPoint x: 465, endPoint y: 159, distance: 499.6
click at [465, 159] on icon "image/svg+xml -3 -18 -33 -48 ?" at bounding box center [738, 163] width 576 height 210
copy g "3 -18 -33 -48 ?"
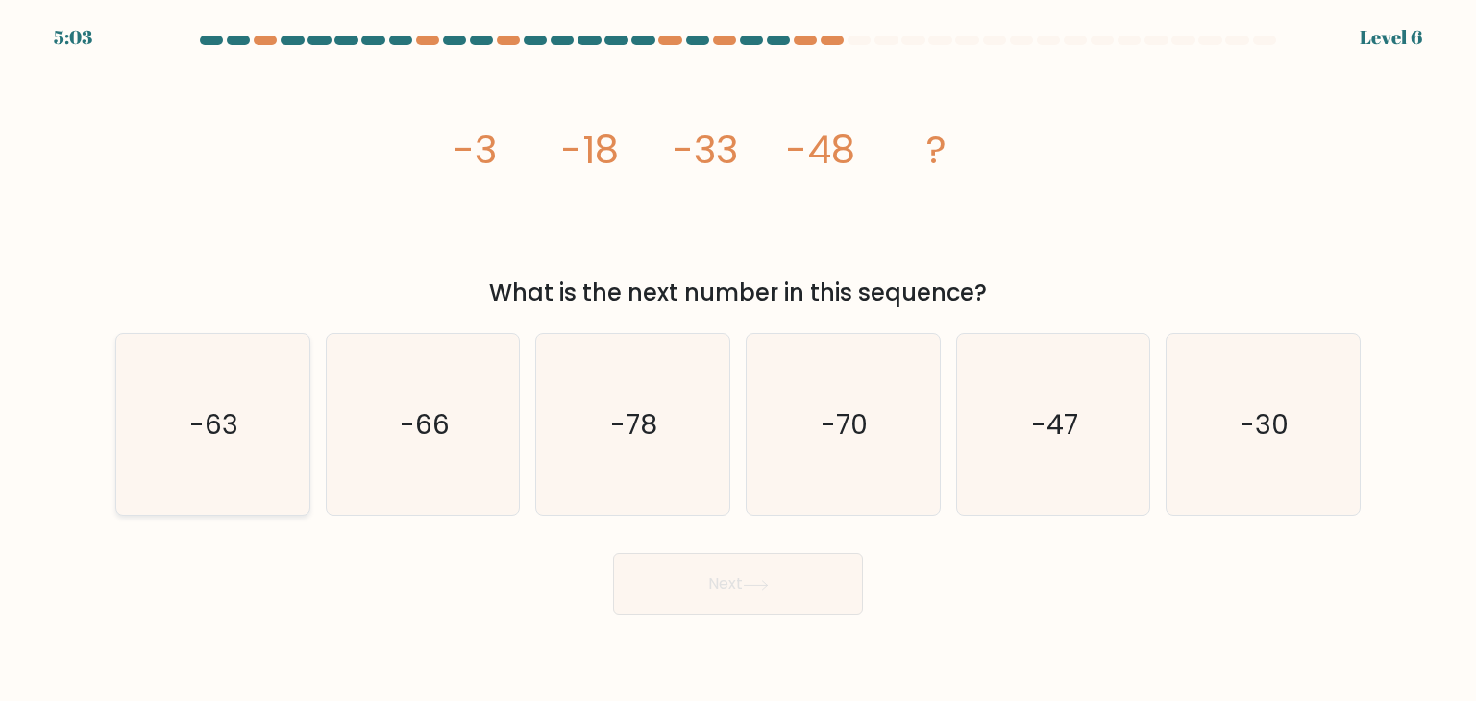
click at [281, 458] on icon "-63" at bounding box center [212, 424] width 181 height 181
click at [738, 360] on input "a. -63" at bounding box center [738, 356] width 1 height 10
radio input "true"
click at [719, 602] on button "Next" at bounding box center [738, 583] width 250 height 61
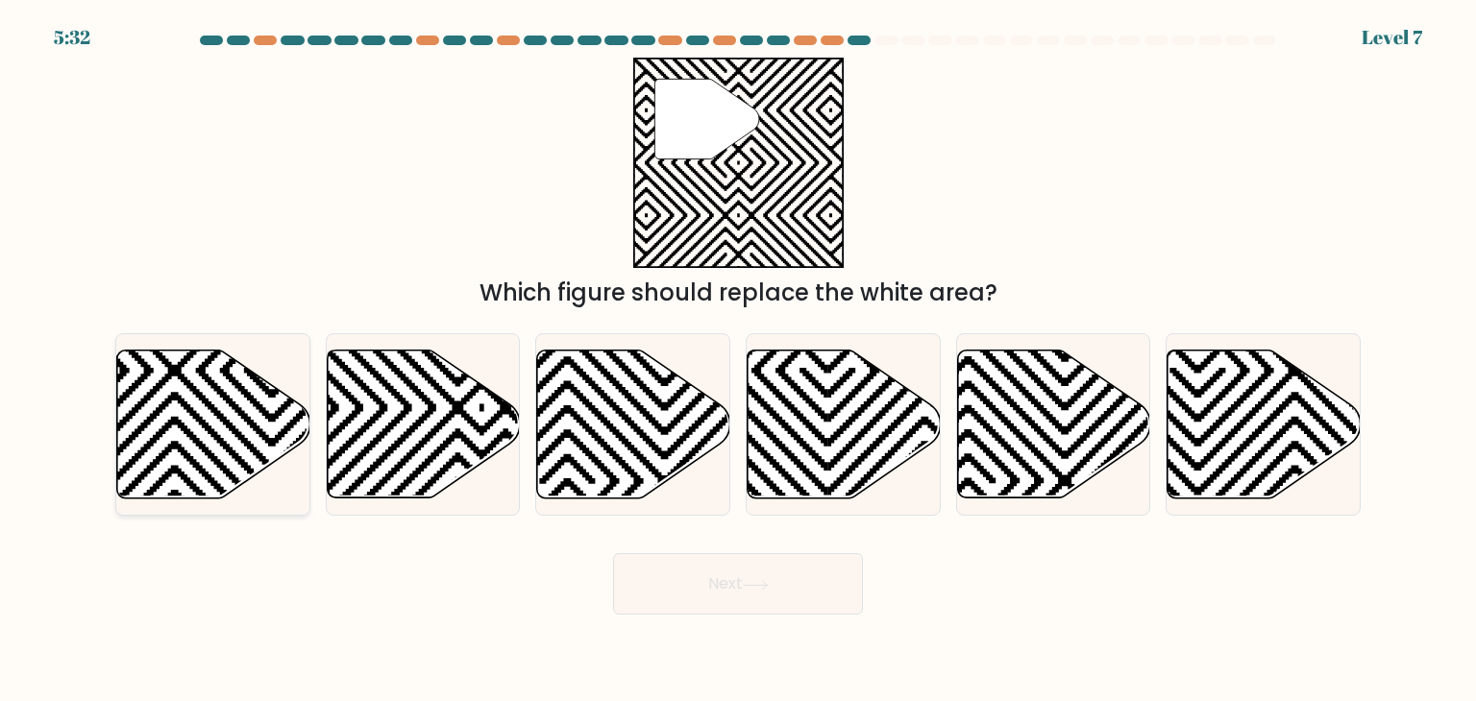
click at [211, 439] on icon at bounding box center [213, 425] width 193 height 148
click at [738, 360] on input "a." at bounding box center [738, 356] width 1 height 10
radio input "true"
click at [734, 572] on button "Next" at bounding box center [738, 583] width 250 height 61
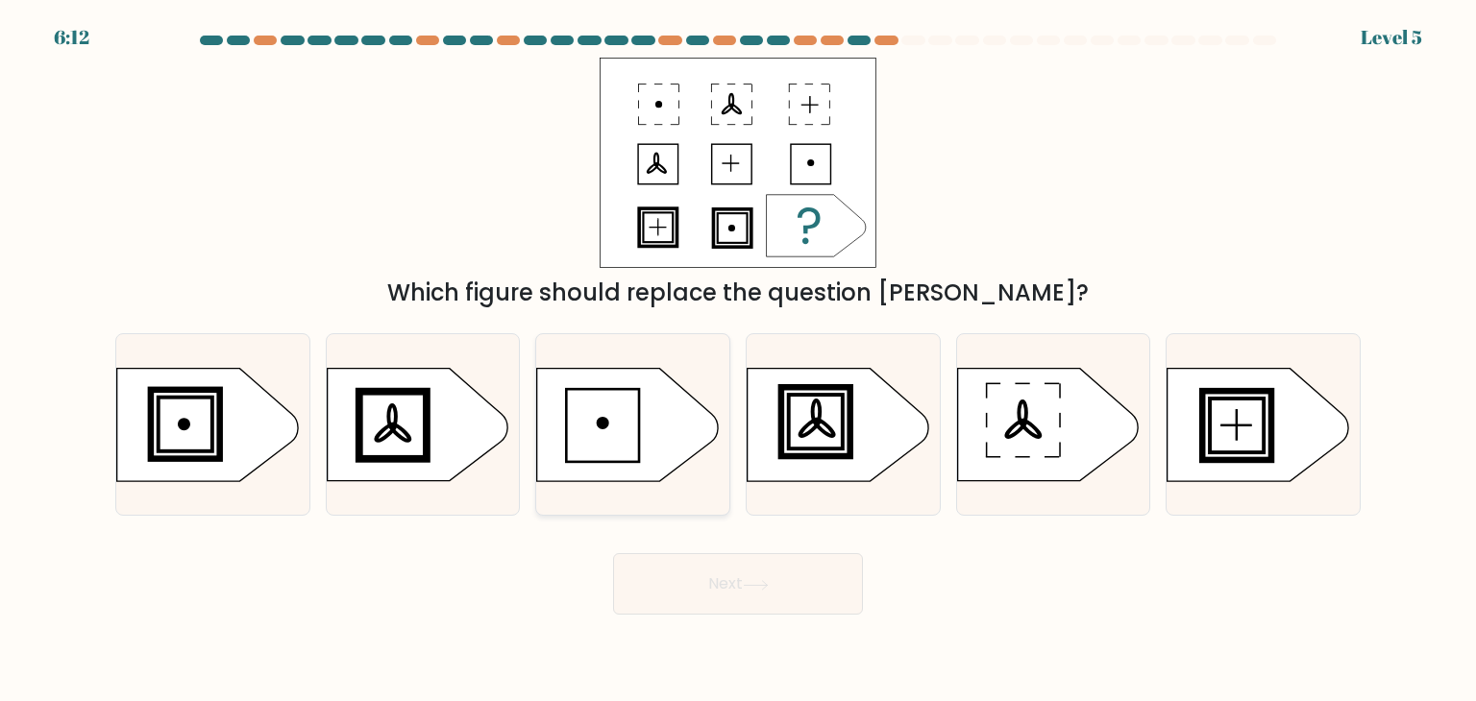
click at [668, 436] on icon at bounding box center [627, 425] width 181 height 112
click at [738, 360] on input "c." at bounding box center [738, 356] width 1 height 10
radio input "true"
click at [782, 591] on button "Next" at bounding box center [738, 583] width 250 height 61
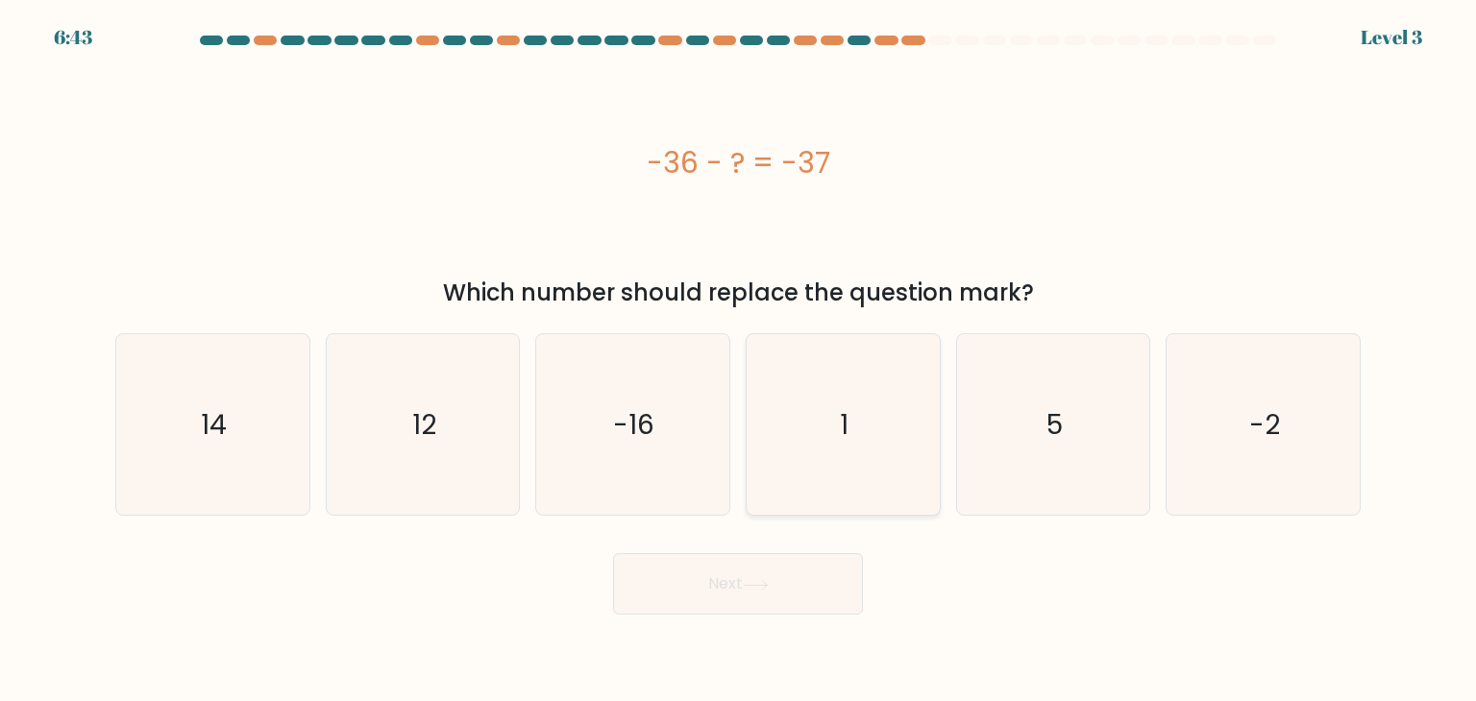
click at [800, 444] on icon "1" at bounding box center [842, 424] width 181 height 181
click at [739, 360] on input "d. 1" at bounding box center [738, 356] width 1 height 10
radio input "true"
click at [749, 566] on button "Next" at bounding box center [738, 583] width 250 height 61
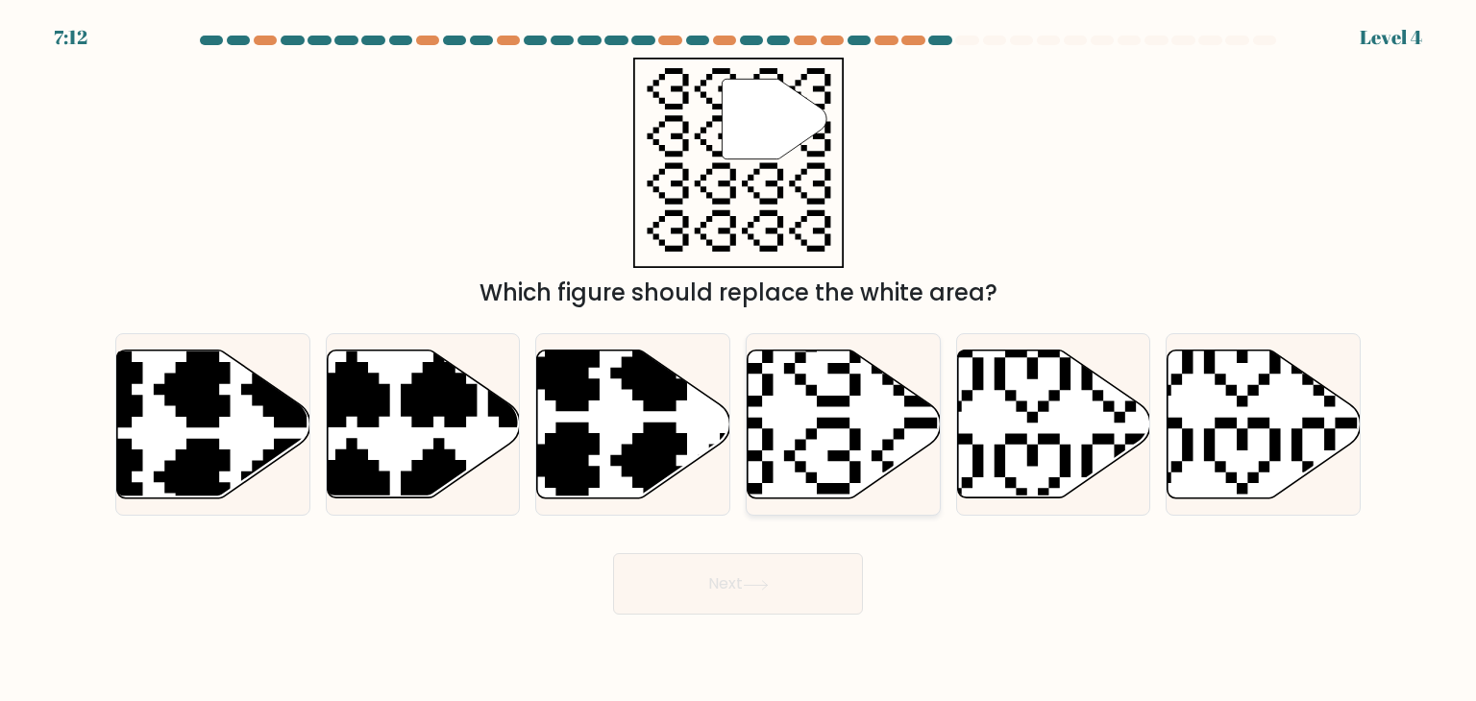
click at [796, 443] on icon at bounding box center [778, 499] width 339 height 339
click at [739, 360] on input "d." at bounding box center [738, 356] width 1 height 10
radio input "true"
click at [782, 591] on button "Next" at bounding box center [738, 583] width 250 height 61
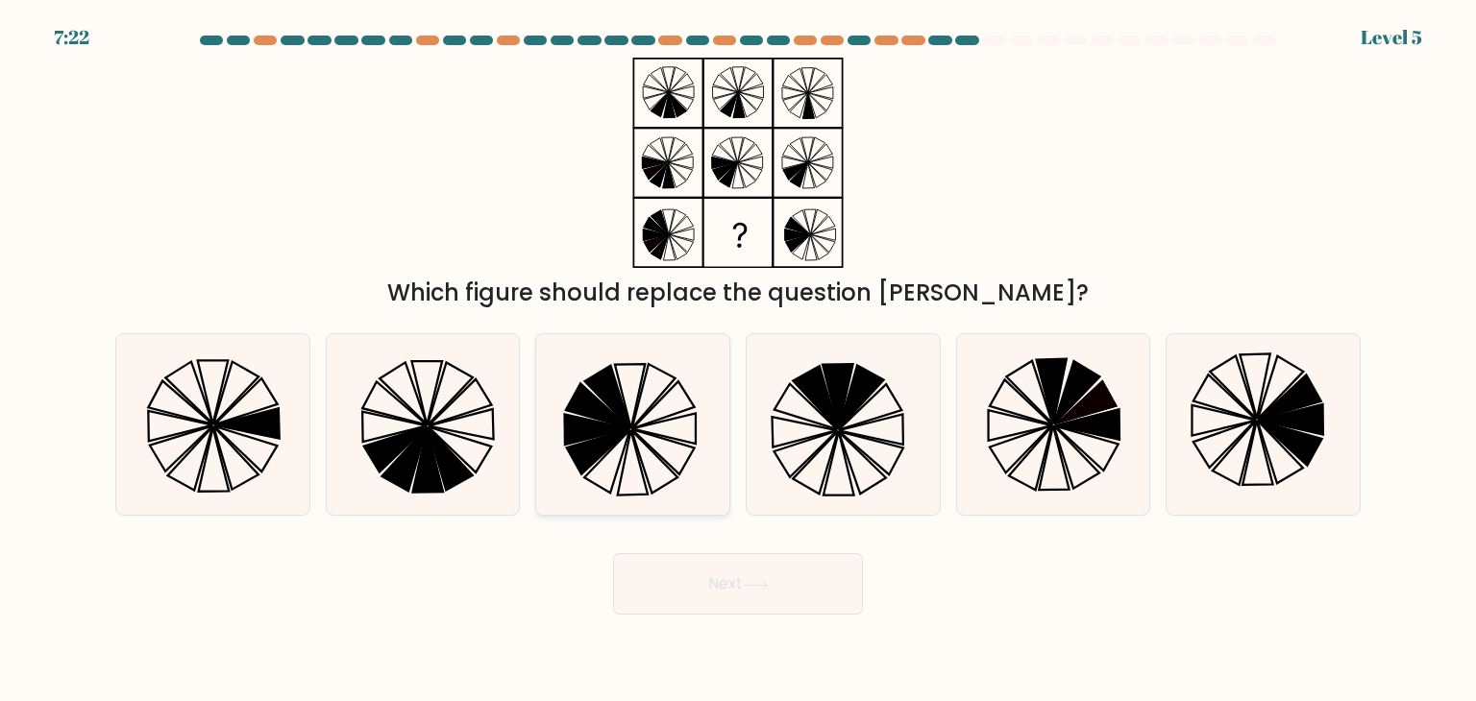
click at [599, 444] on icon at bounding box center [598, 451] width 63 height 45
click at [738, 360] on input "c." at bounding box center [738, 356] width 1 height 10
radio input "true"
click at [713, 575] on button "Next" at bounding box center [738, 583] width 250 height 61
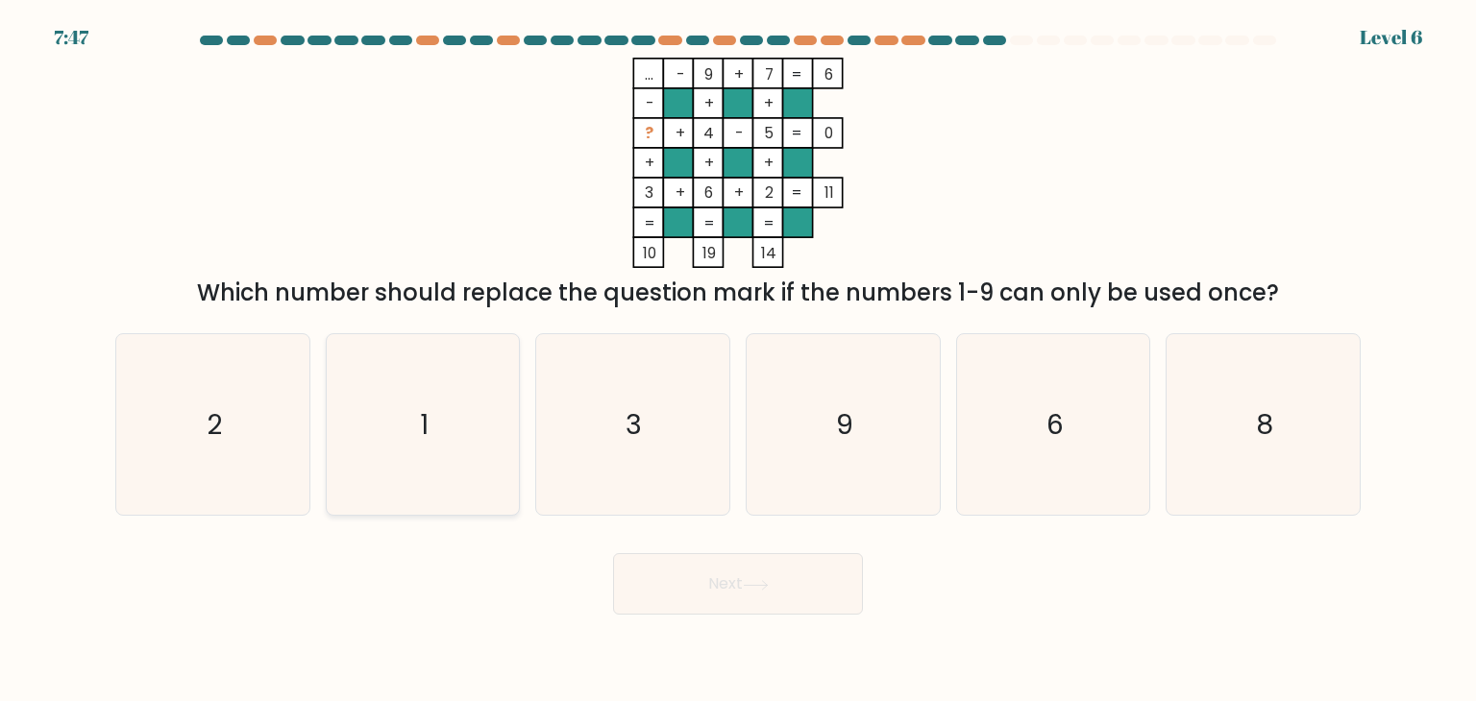
click at [411, 448] on icon "1" at bounding box center [422, 424] width 181 height 181
click at [738, 360] on input "b. 1" at bounding box center [738, 356] width 1 height 10
radio input "true"
click at [780, 595] on button "Next" at bounding box center [738, 583] width 250 height 61
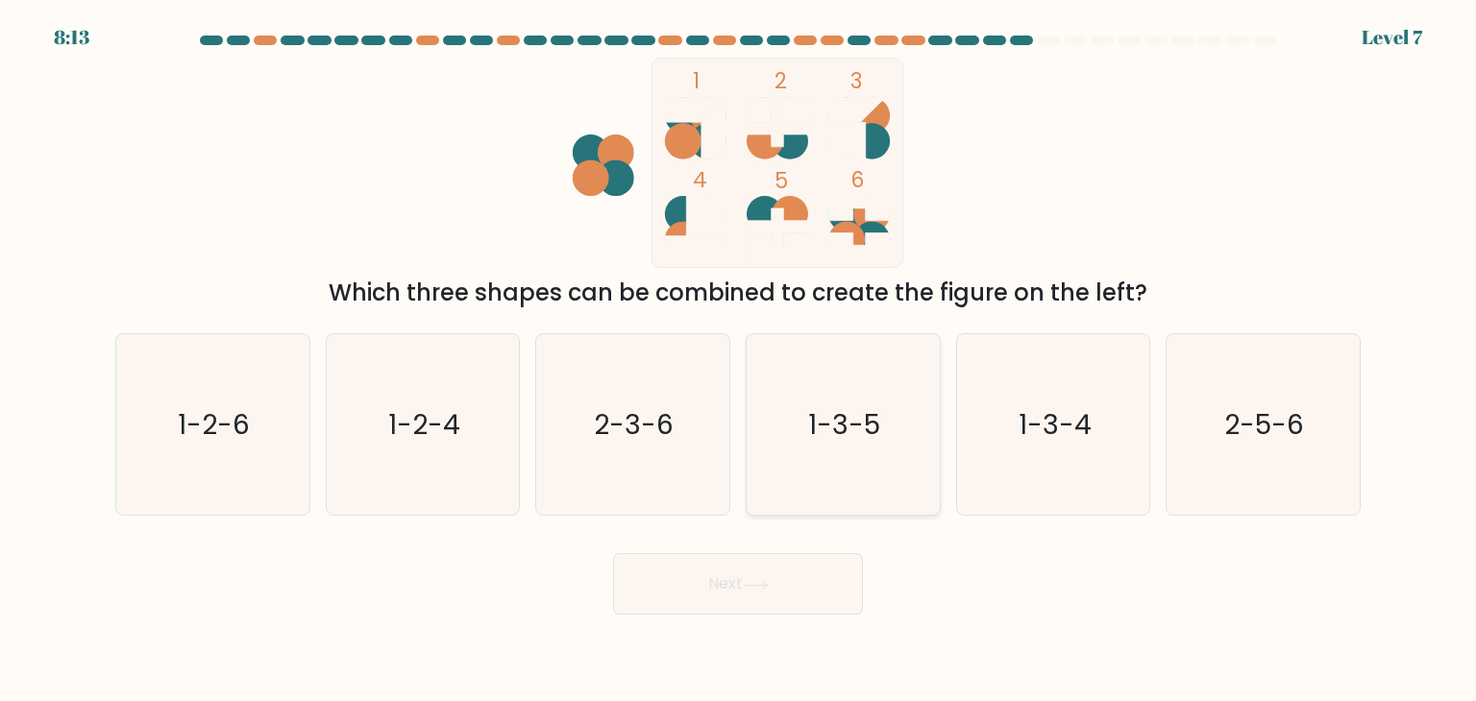
click at [853, 402] on icon "1-3-5" at bounding box center [842, 424] width 181 height 181
click at [739, 360] on input "d. 1-3-5" at bounding box center [738, 356] width 1 height 10
radio input "true"
click at [821, 597] on button "Next" at bounding box center [738, 583] width 250 height 61
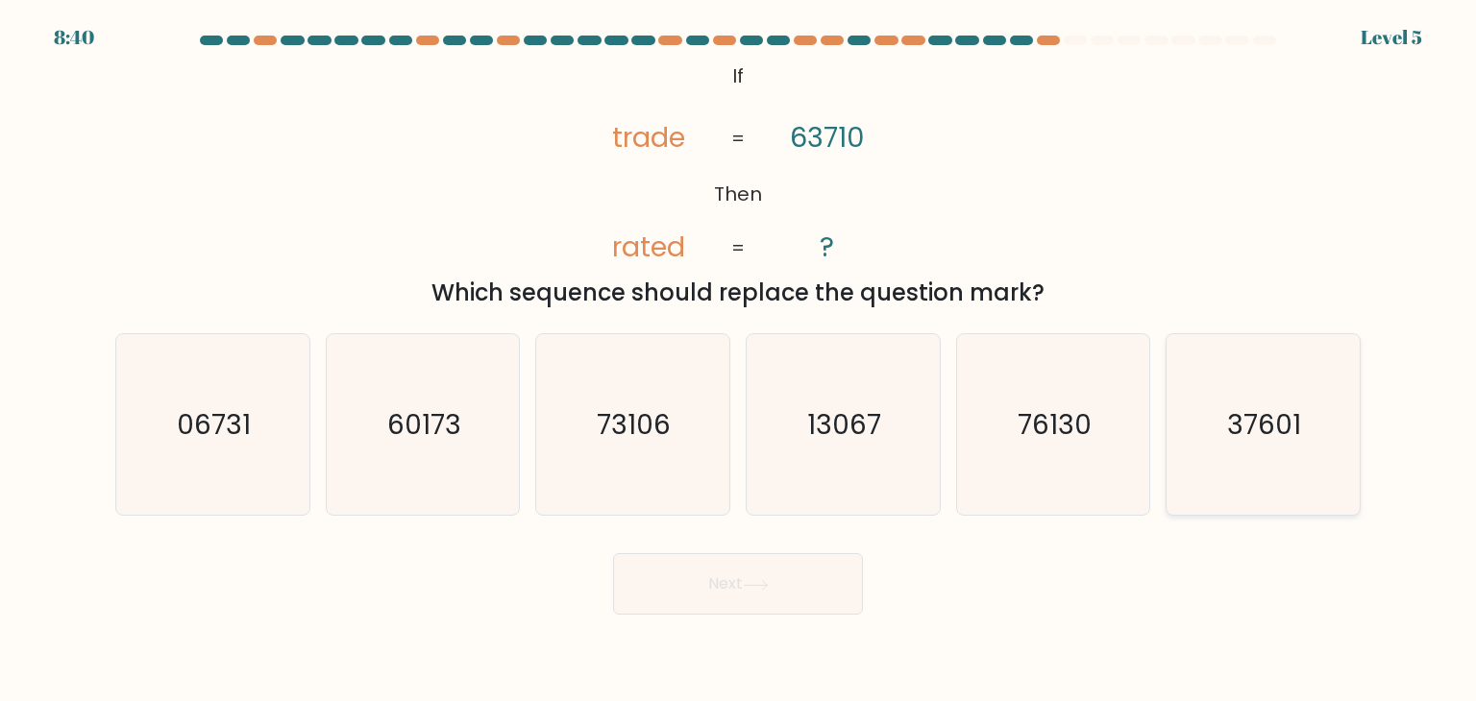
click at [1284, 421] on text "37601" at bounding box center [1265, 424] width 74 height 38
click at [739, 360] on input "f. 37601" at bounding box center [738, 356] width 1 height 10
radio input "true"
click at [784, 593] on button "Next" at bounding box center [738, 583] width 250 height 61
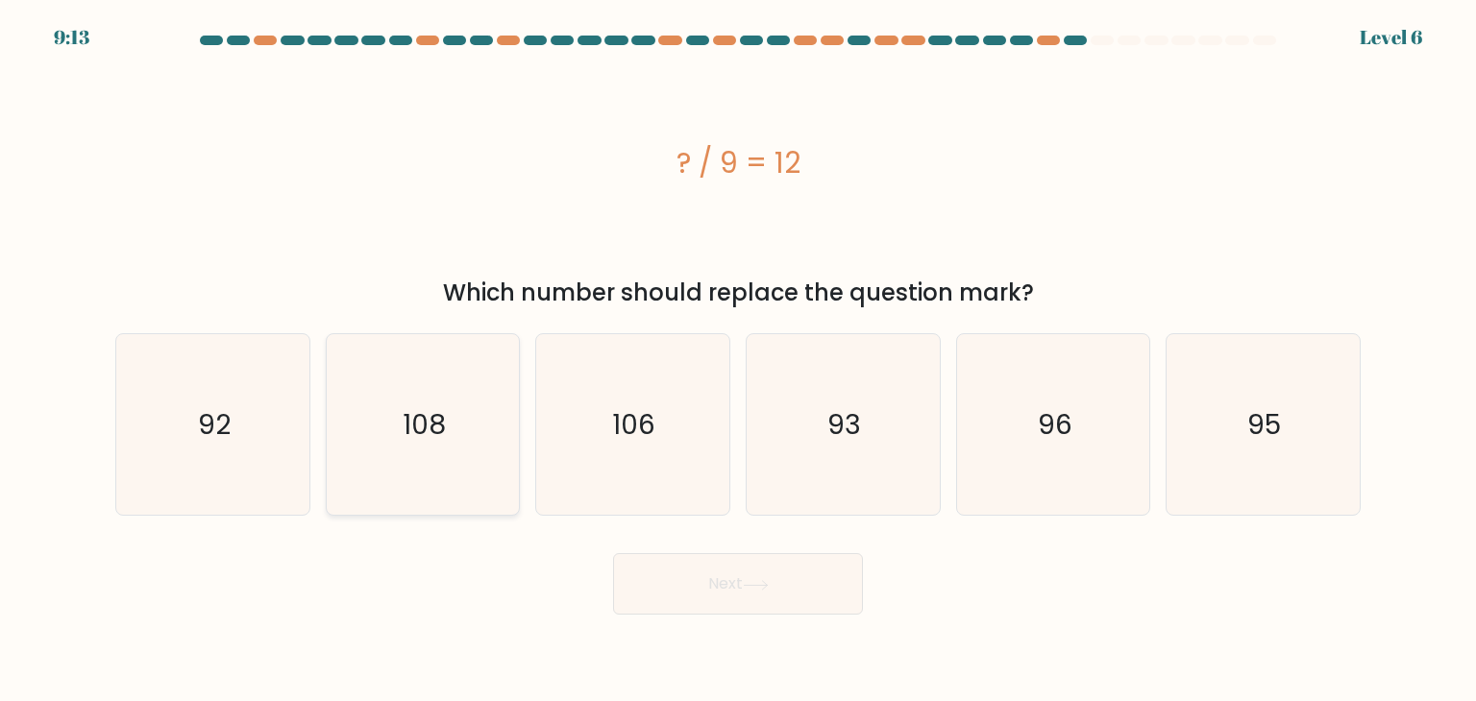
drag, startPoint x: 411, startPoint y: 457, endPoint x: 421, endPoint y: 456, distance: 9.7
click at [415, 457] on icon "108" at bounding box center [422, 424] width 181 height 181
click at [738, 360] on input "b. 108" at bounding box center [738, 356] width 1 height 10
radio input "true"
click at [725, 608] on button "Next" at bounding box center [738, 583] width 250 height 61
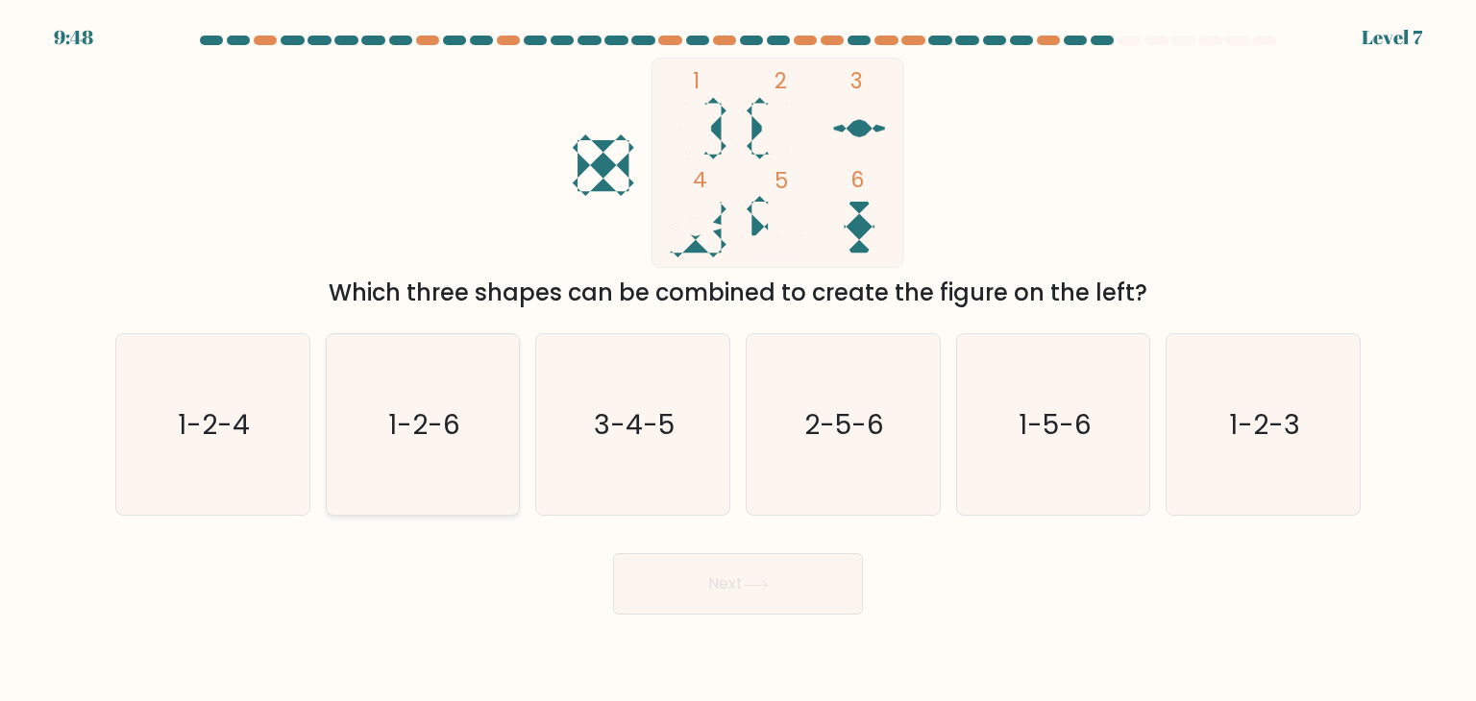
drag, startPoint x: 398, startPoint y: 479, endPoint x: 688, endPoint y: 586, distance: 309.1
click at [399, 478] on icon "1-2-6" at bounding box center [422, 424] width 181 height 181
click at [738, 360] on input "b. 1-2-6" at bounding box center [738, 356] width 1 height 10
radio input "true"
click at [796, 596] on button "Next" at bounding box center [738, 583] width 250 height 61
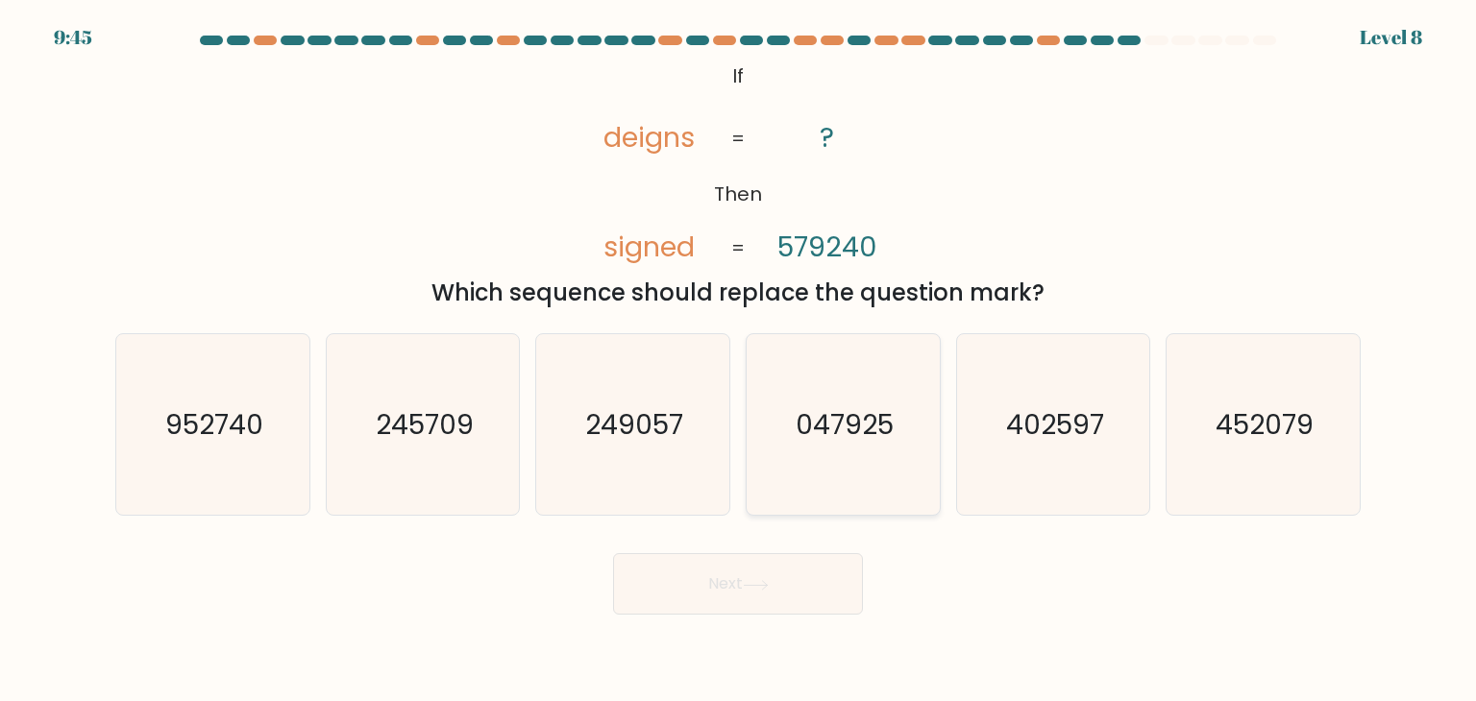
click at [884, 434] on text "047925" at bounding box center [844, 424] width 98 height 38
click at [739, 360] on input "d. 047925" at bounding box center [738, 356] width 1 height 10
radio input "true"
click at [788, 605] on button "Next" at bounding box center [738, 583] width 250 height 61
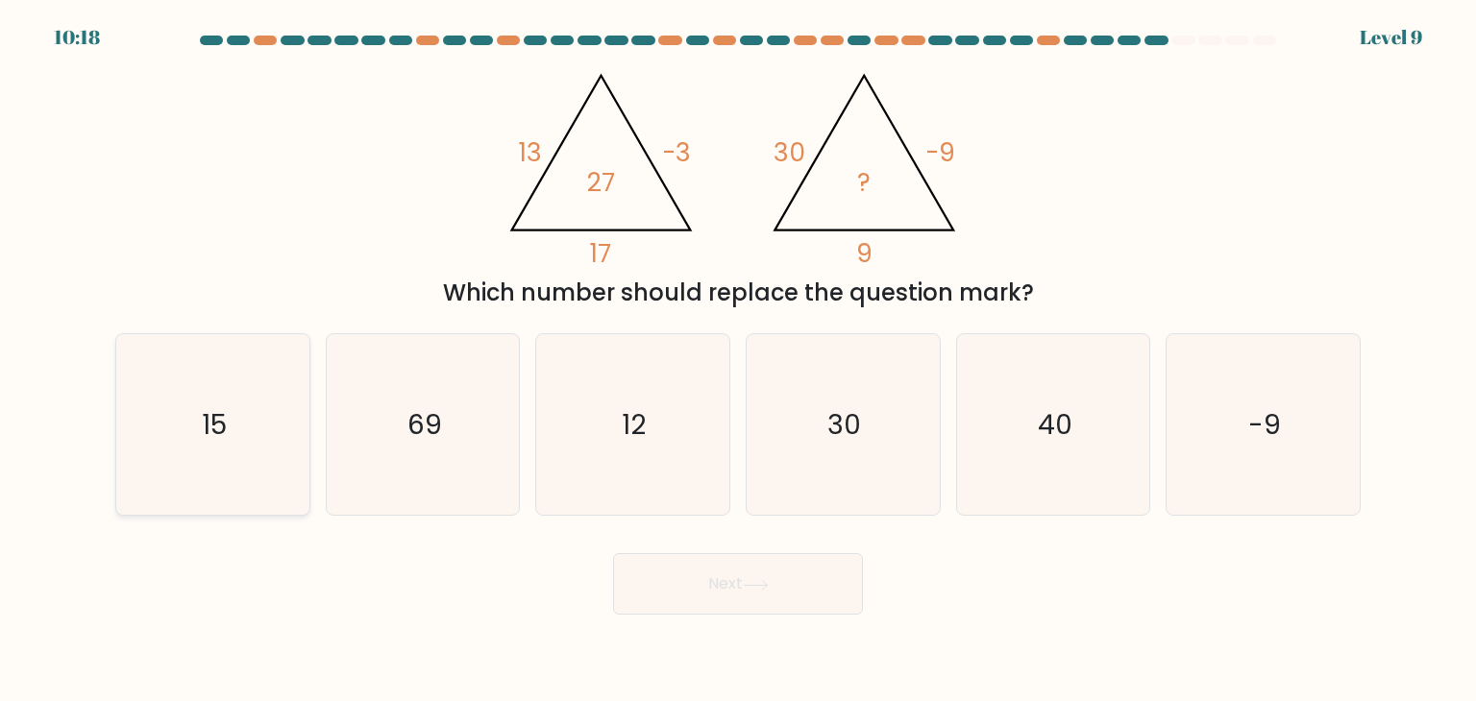
click at [210, 441] on text "15" at bounding box center [214, 424] width 25 height 38
click at [738, 360] on input "a. 15" at bounding box center [738, 356] width 1 height 10
radio input "true"
click at [794, 602] on button "Next" at bounding box center [738, 583] width 250 height 61
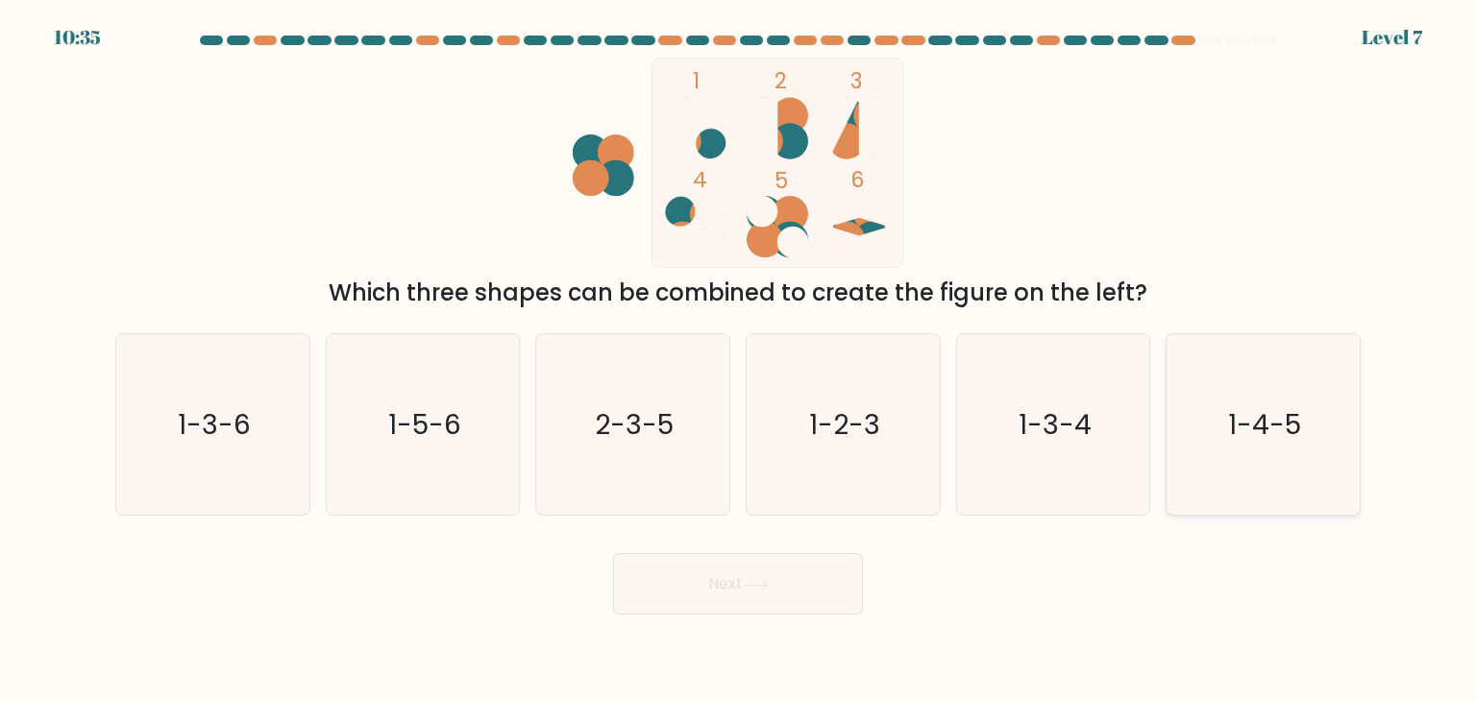
click at [1278, 449] on icon "1-4-5" at bounding box center [1262, 424] width 181 height 181
click at [739, 360] on input "f. 1-4-5" at bounding box center [738, 356] width 1 height 10
radio input "true"
click at [819, 593] on button "Next" at bounding box center [738, 583] width 250 height 61
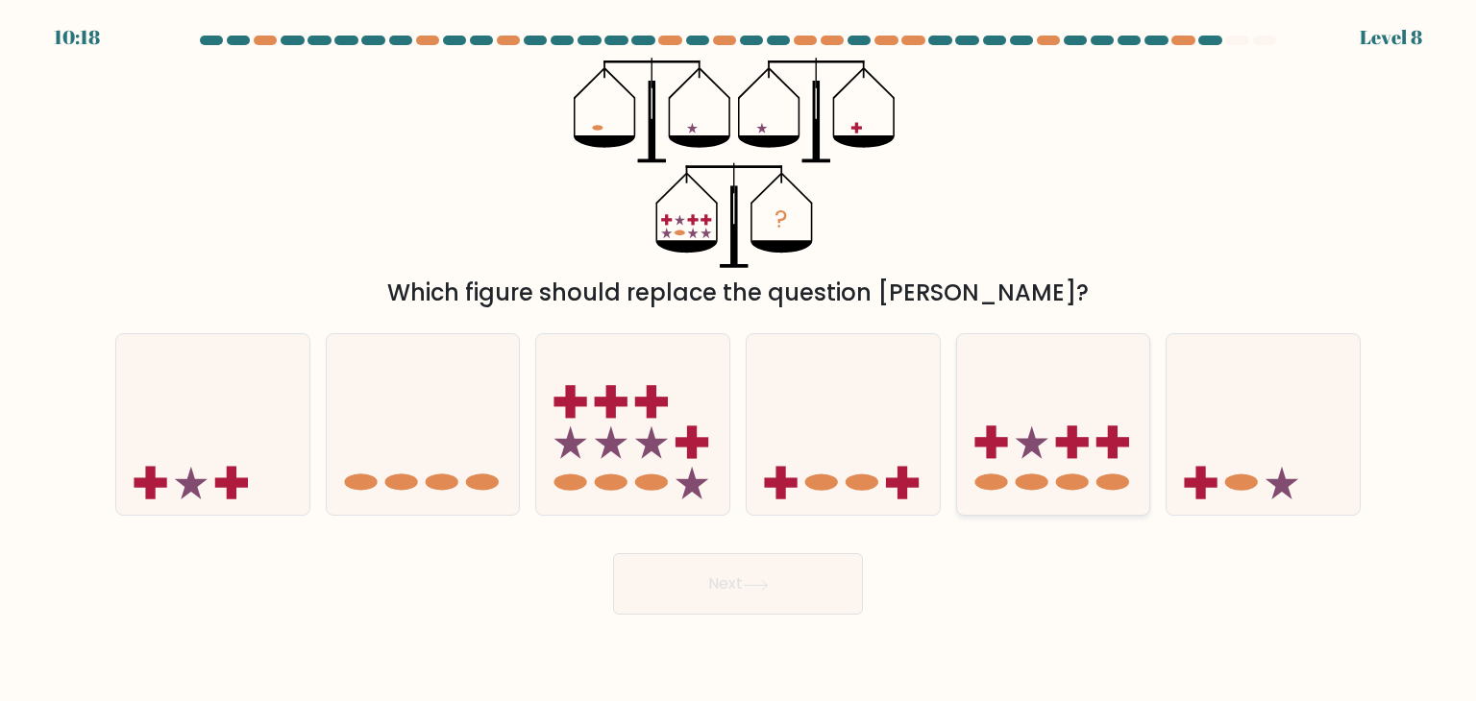
click at [1088, 476] on icon at bounding box center [1053, 424] width 193 height 159
click at [739, 360] on input "e." at bounding box center [738, 356] width 1 height 10
radio input "true"
click at [792, 570] on button "Next" at bounding box center [738, 583] width 250 height 61
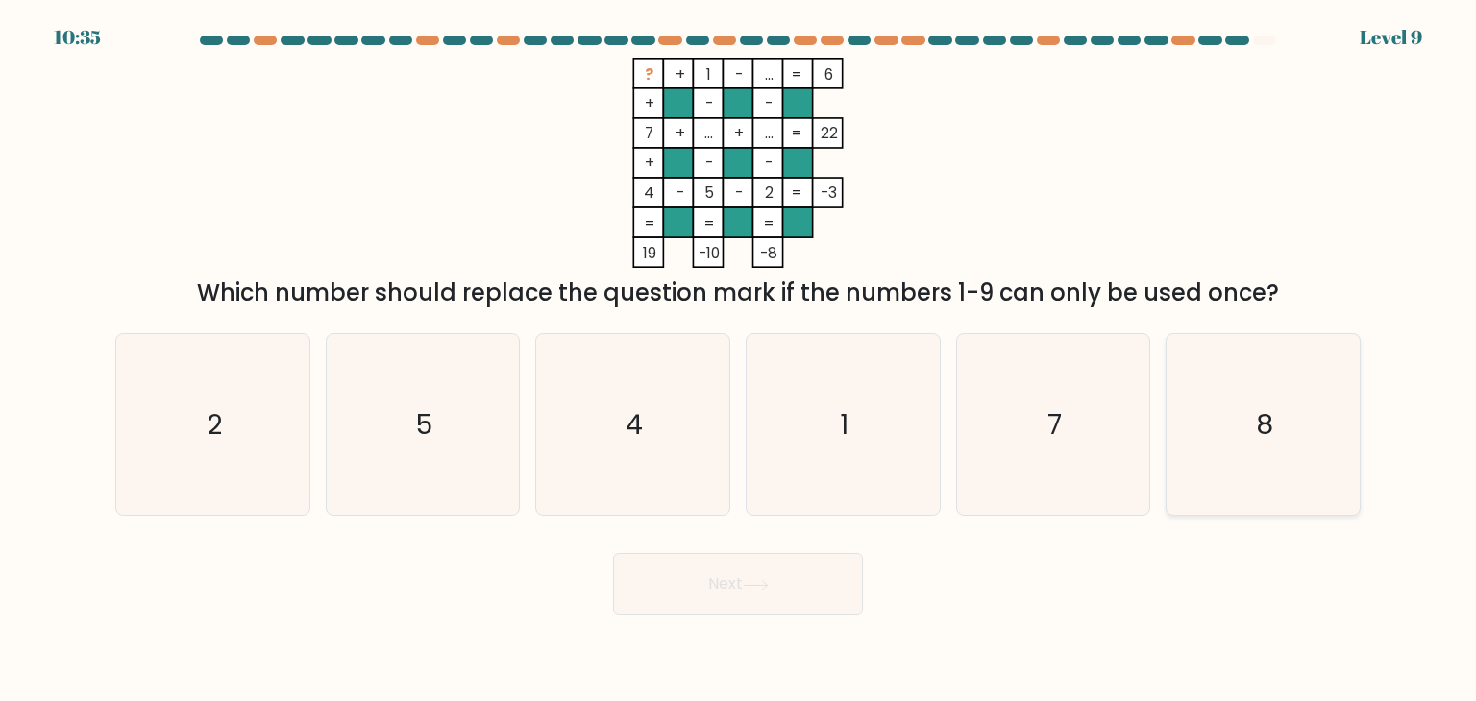
click at [1294, 437] on icon "8" at bounding box center [1262, 424] width 181 height 181
click at [739, 360] on input "f. 8" at bounding box center [738, 356] width 1 height 10
radio input "true"
click at [655, 566] on button "Next" at bounding box center [738, 583] width 250 height 61
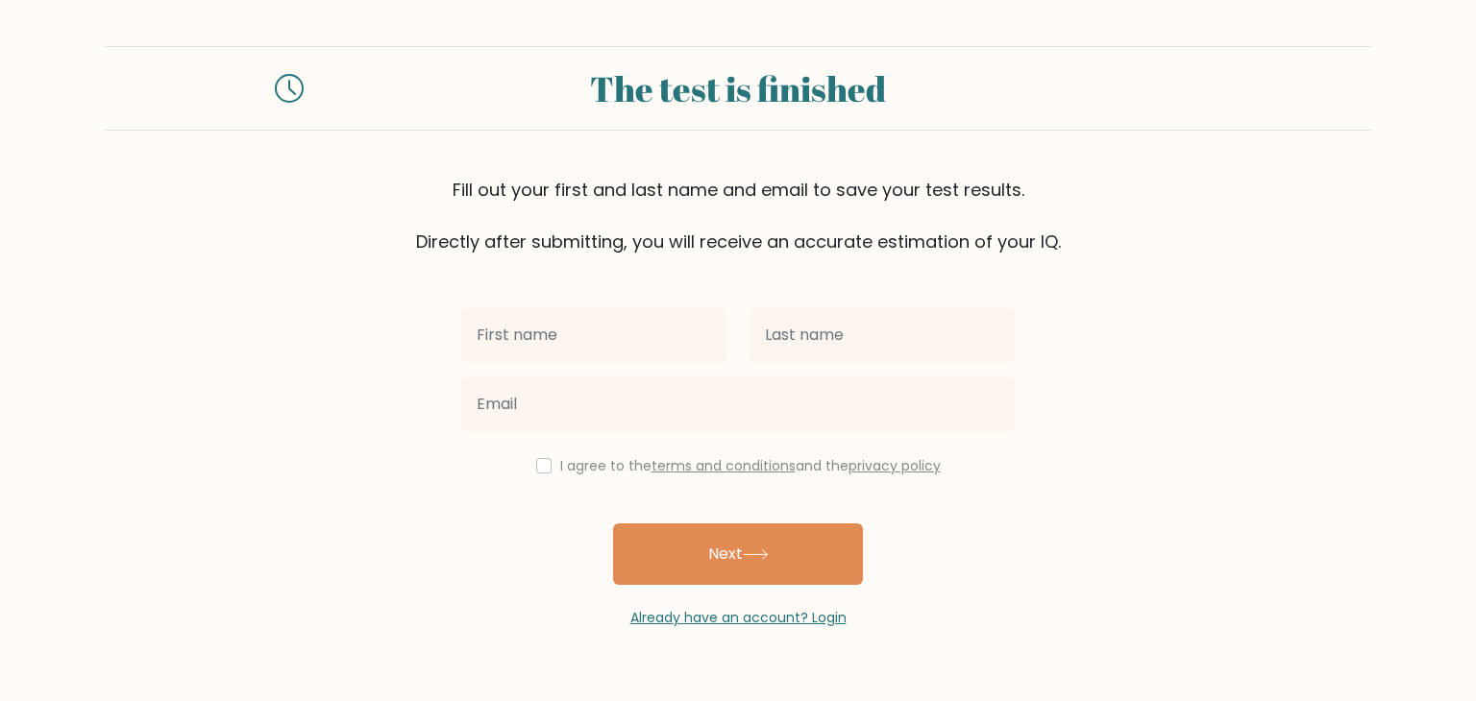
click at [646, 343] on input "text" at bounding box center [593, 335] width 265 height 54
type input "ferry"
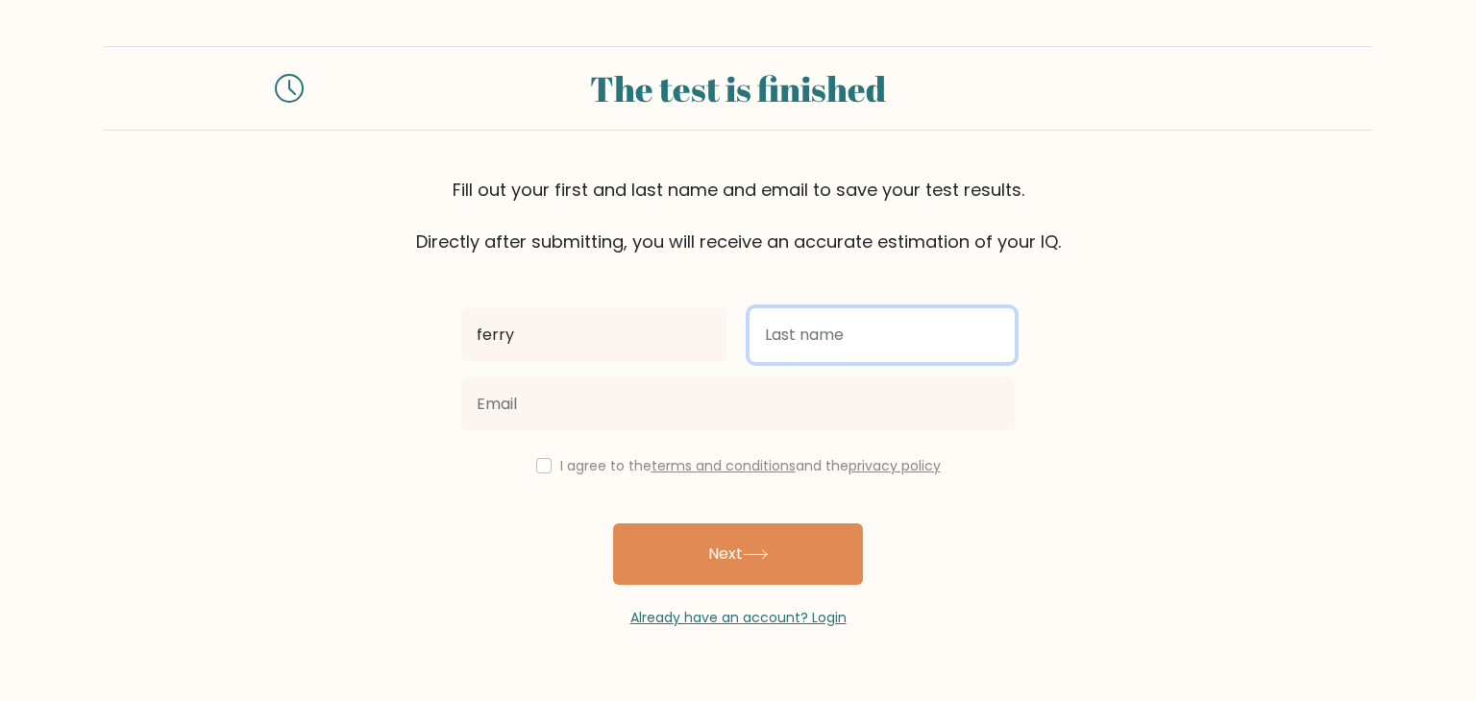
click at [930, 347] on input "text" at bounding box center [881, 335] width 265 height 54
type input "[PERSON_NAME]"
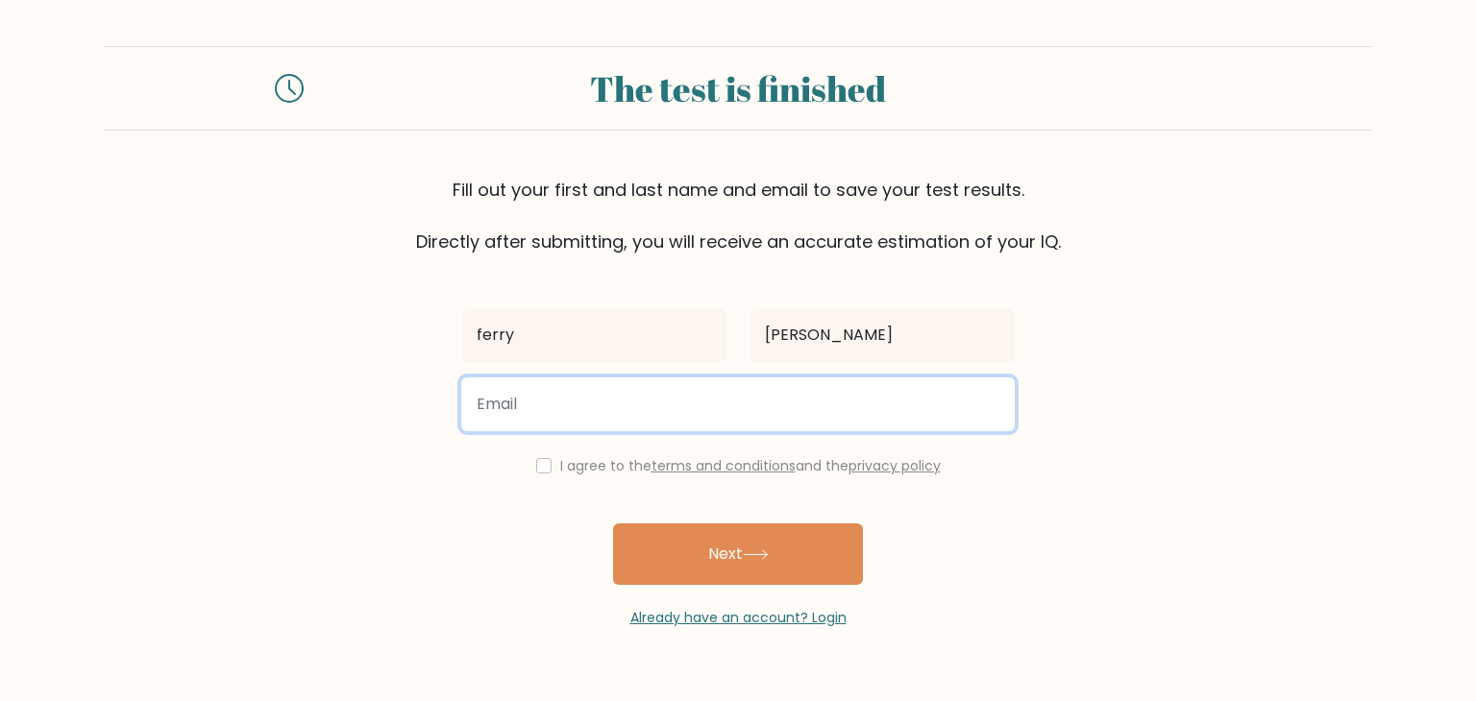
click at [526, 393] on input "email" at bounding box center [737, 405] width 553 height 54
type input "galdoferry@gmail.com"
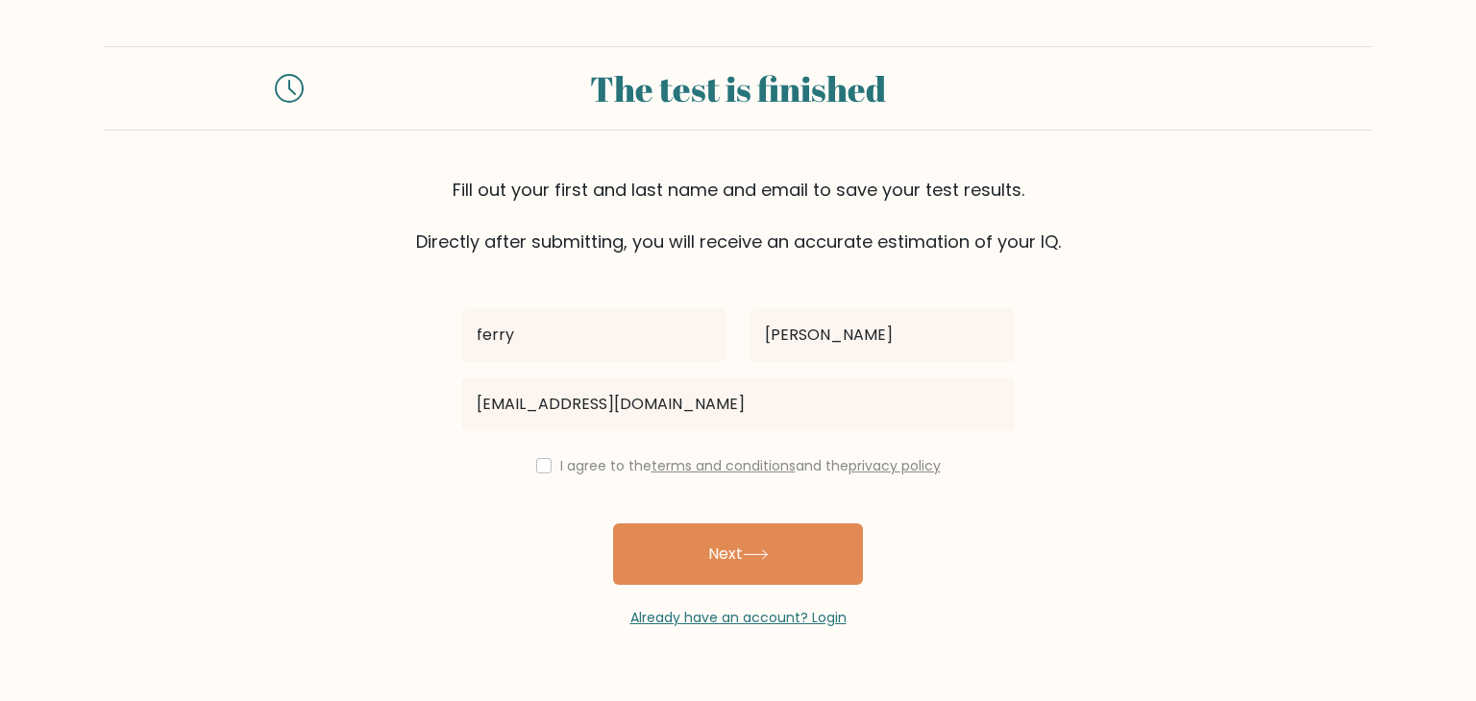
drag, startPoint x: 541, startPoint y: 474, endPoint x: 596, endPoint y: 492, distance: 57.7
click at [541, 474] on div "I agree to the terms and conditions and the privacy policy" at bounding box center [738, 465] width 576 height 23
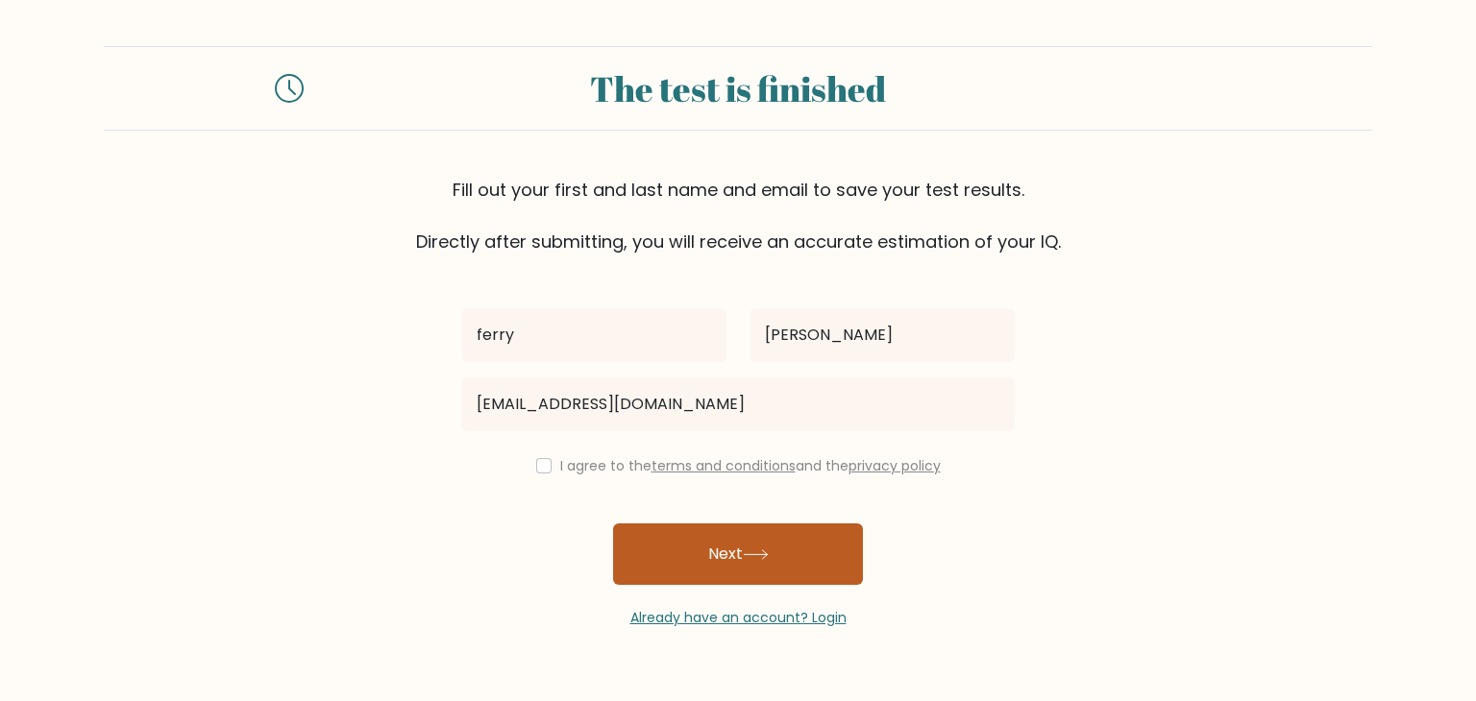
click at [695, 564] on button "Next" at bounding box center [738, 554] width 250 height 61
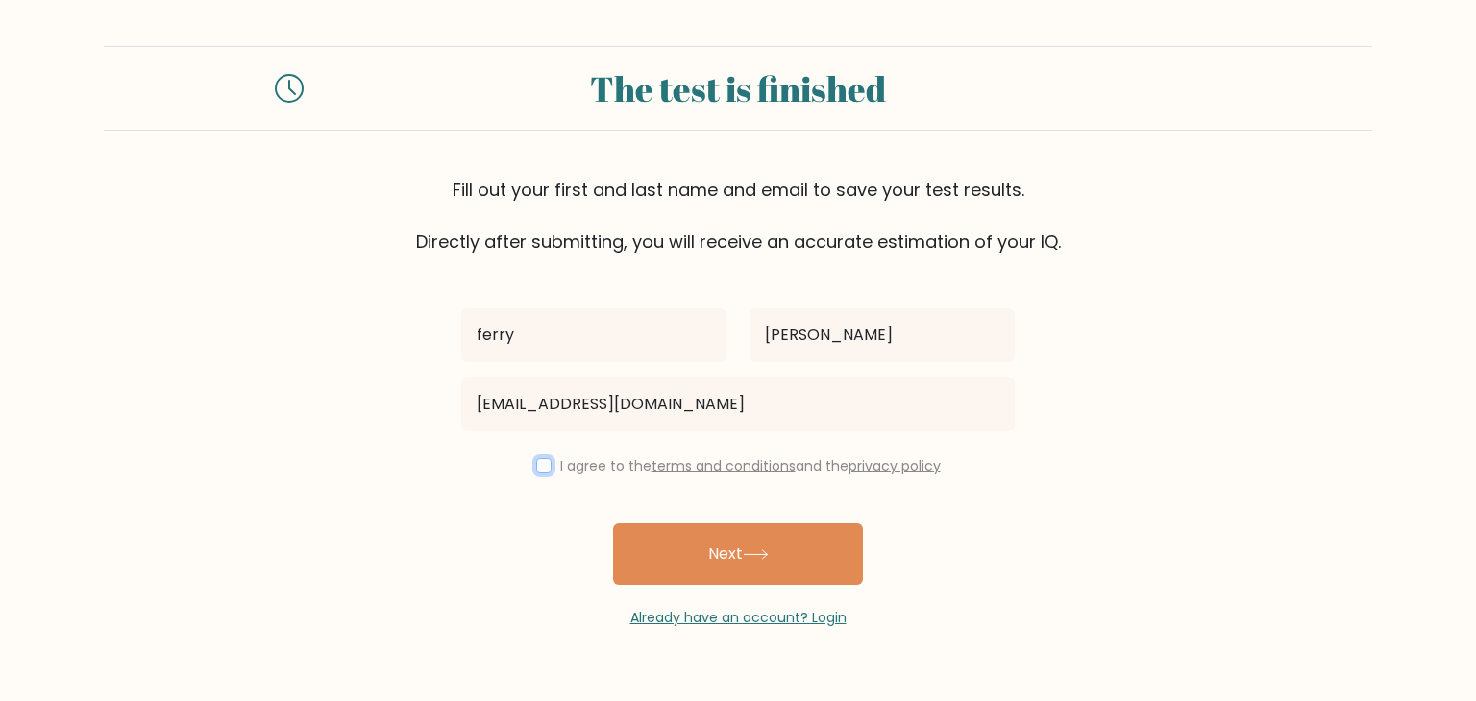
click at [537, 469] on input "checkbox" at bounding box center [543, 465] width 15 height 15
checkbox input "true"
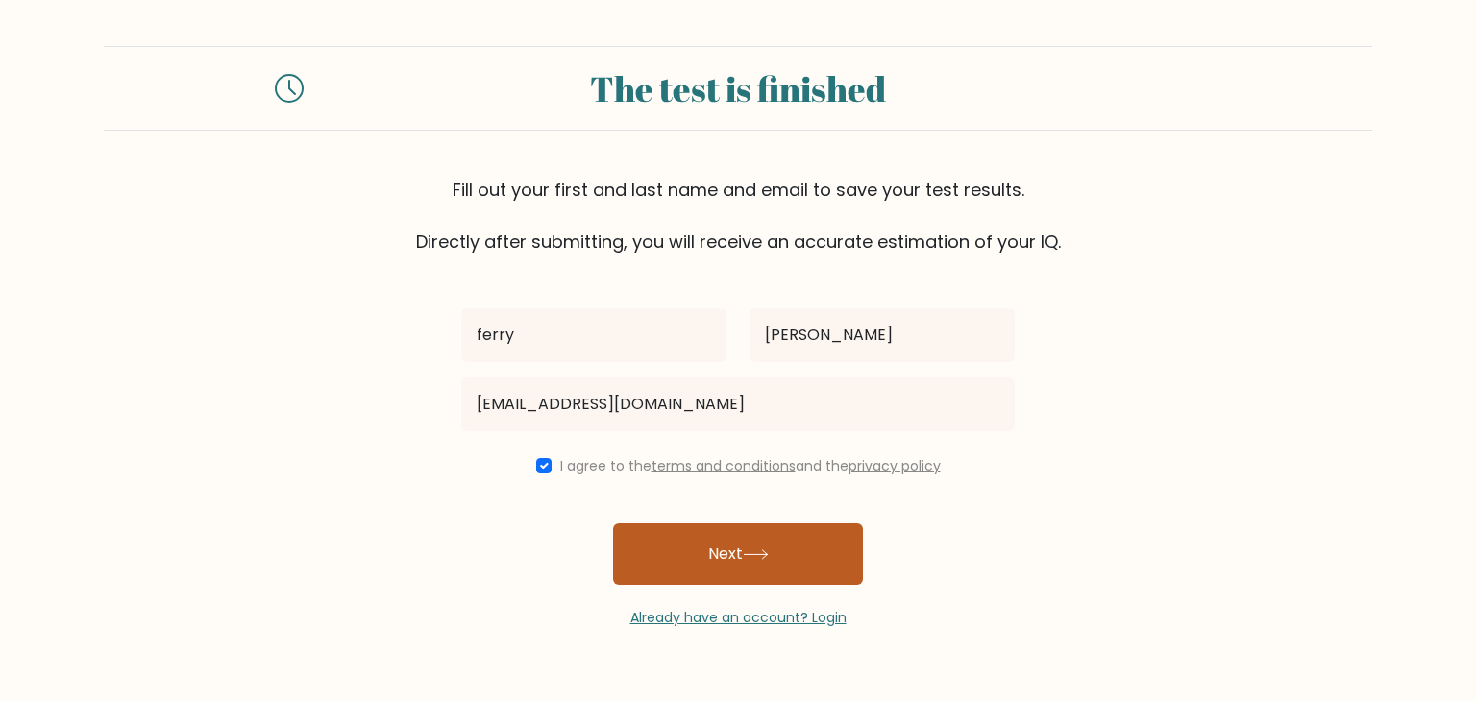
click at [697, 548] on button "Next" at bounding box center [738, 554] width 250 height 61
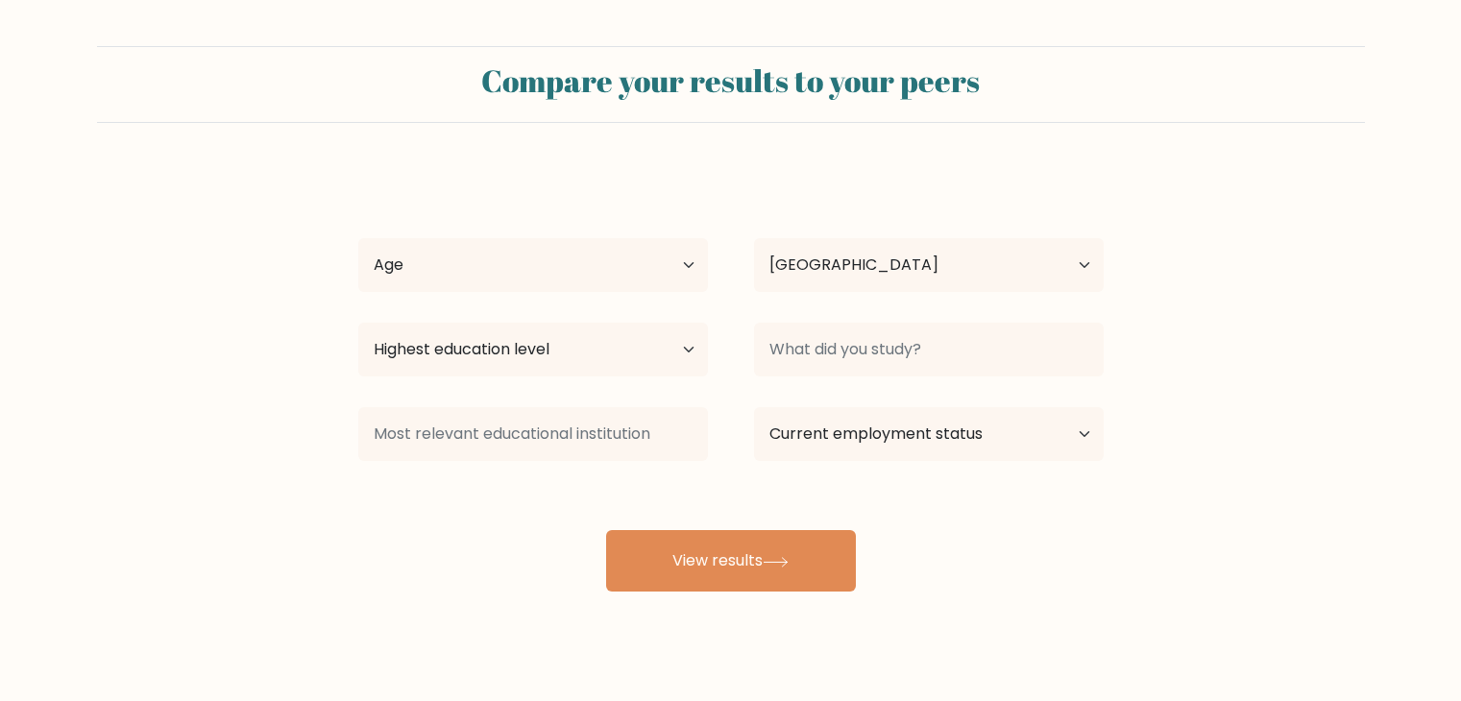
select select "PH"
click at [674, 278] on select "Age Under 18 years old 18-24 years old 25-34 years old 35-44 years old 45-54 ye…" at bounding box center [533, 265] width 350 height 54
select select "35_44"
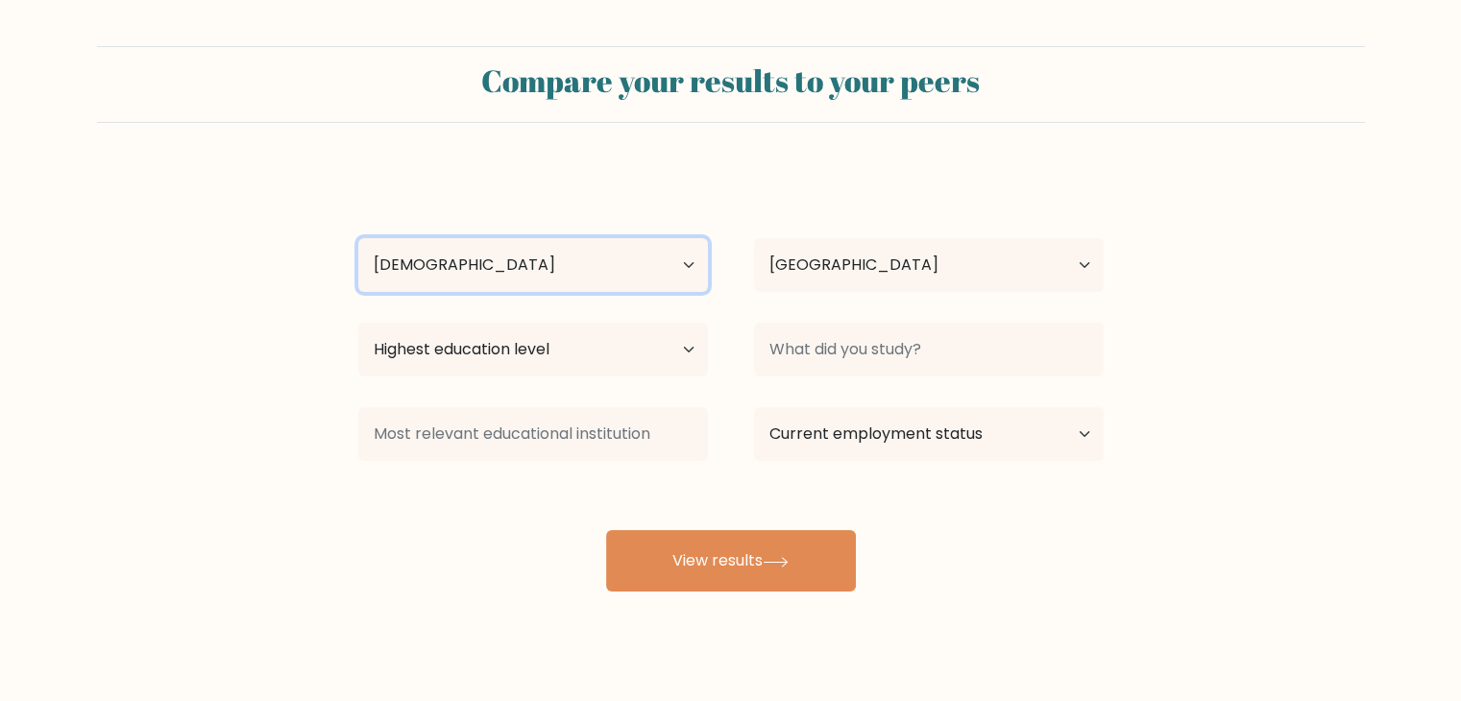
click at [358, 238] on select "Age Under 18 years old 18-24 years old 25-34 years old 35-44 years old 45-54 ye…" at bounding box center [533, 265] width 350 height 54
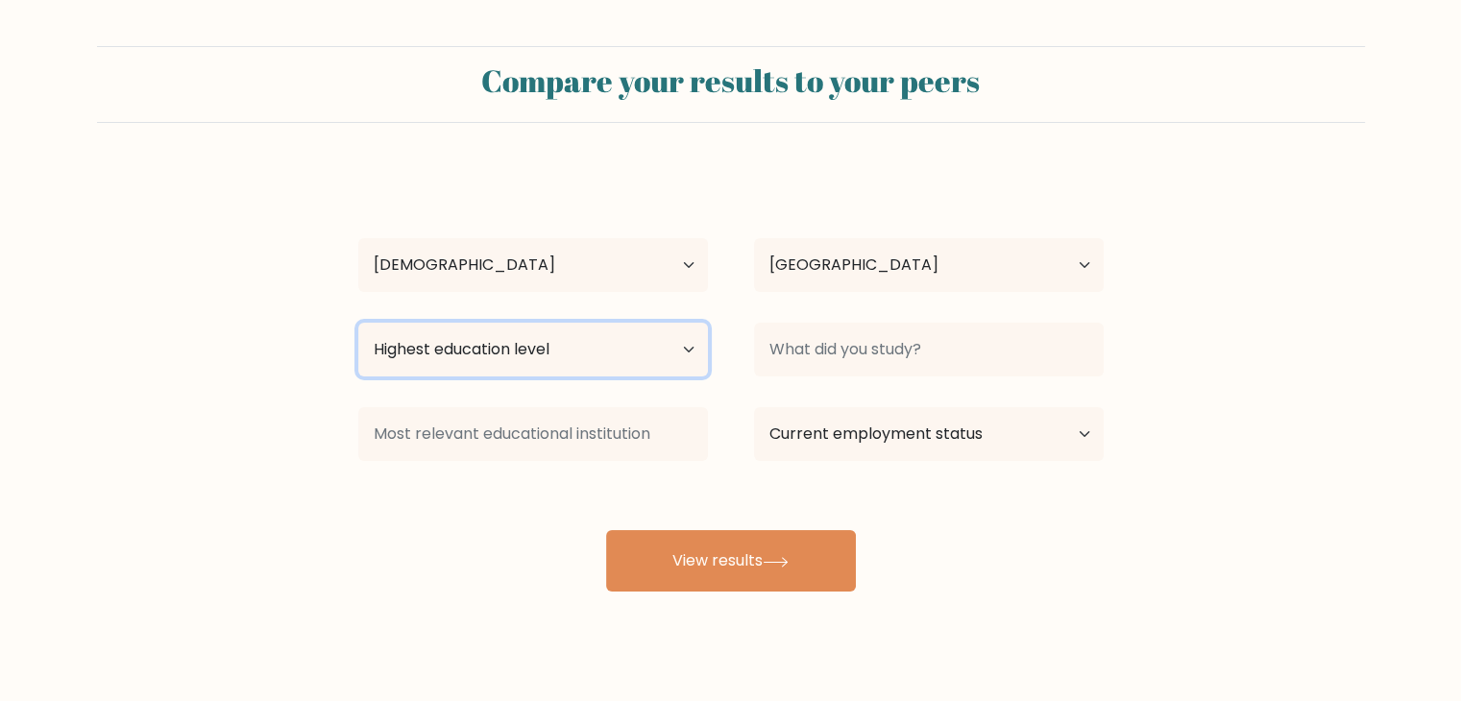
click at [623, 361] on select "Highest education level No schooling Primary Lower Secondary Upper Secondary Oc…" at bounding box center [533, 350] width 350 height 54
select select "occupation_specific"
click at [358, 323] on select "Highest education level No schooling Primary Lower Secondary Upper Secondary Oc…" at bounding box center [533, 350] width 350 height 54
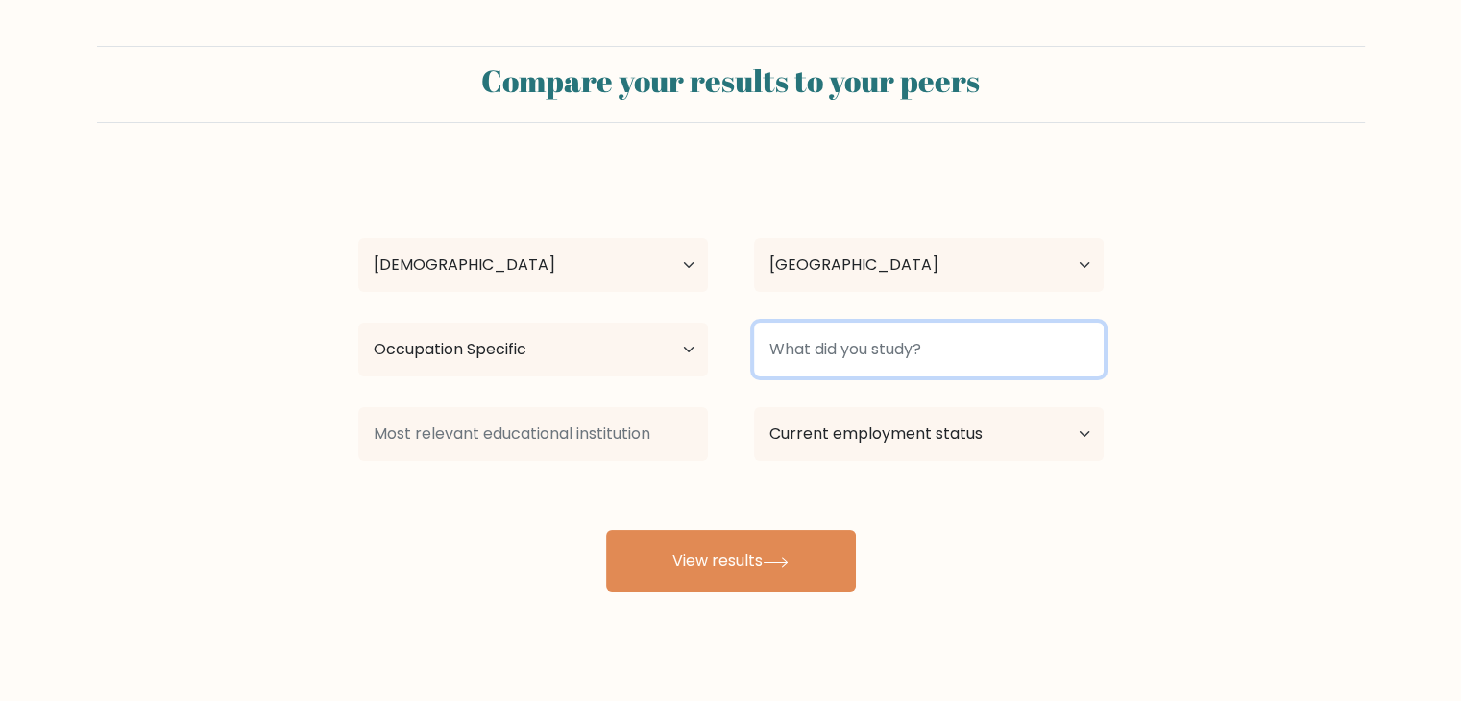
click at [832, 366] on input at bounding box center [929, 350] width 350 height 54
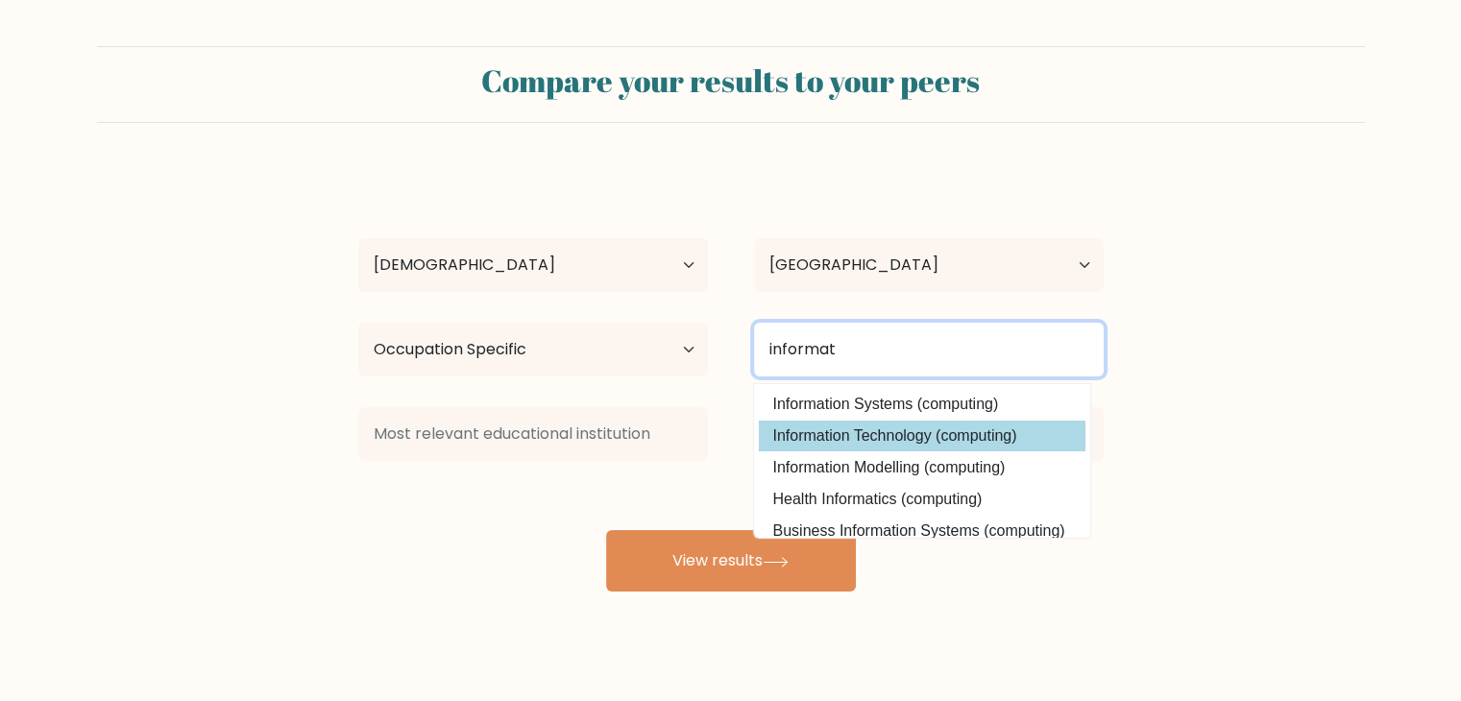
type input "informat"
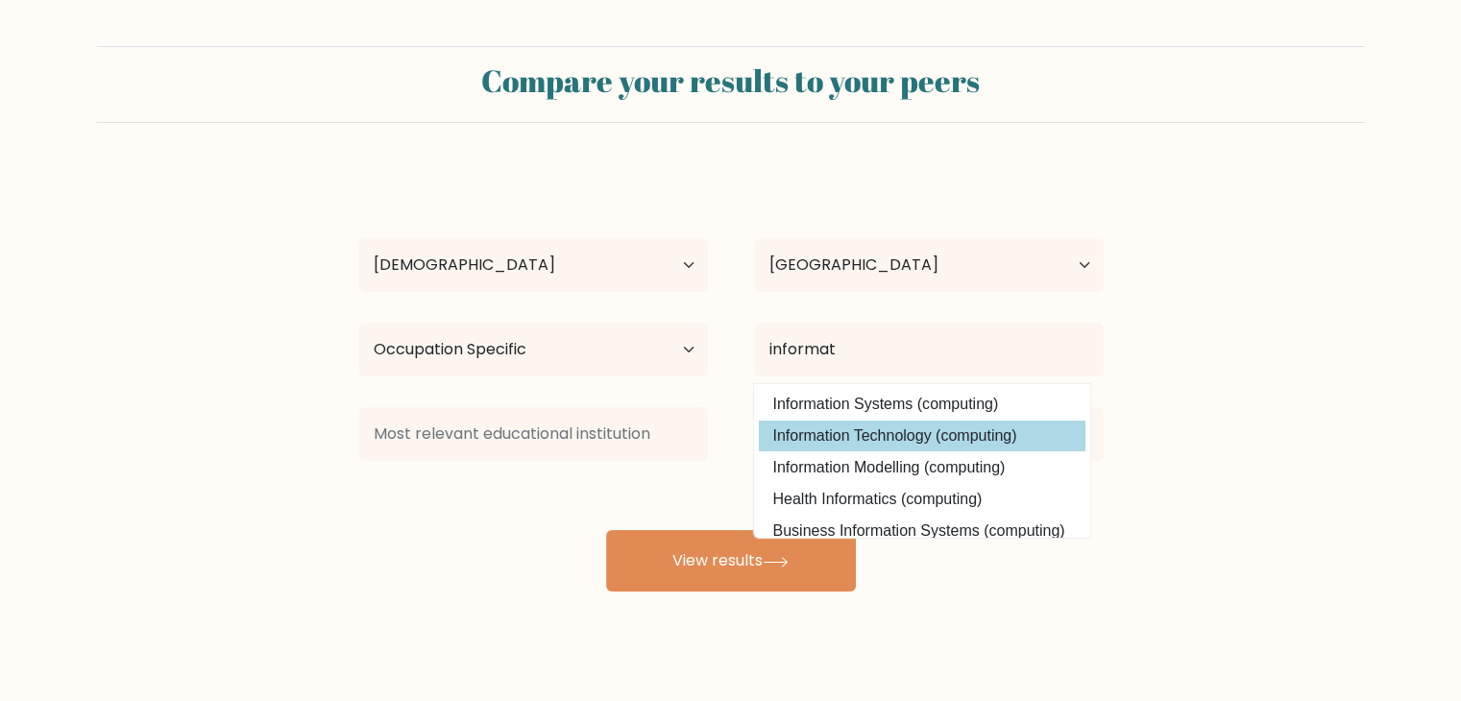
click at [957, 448] on div "ferry galdo Age Under 18 years old 18-24 years old 25-34 years old 35-44 years …" at bounding box center [731, 380] width 769 height 423
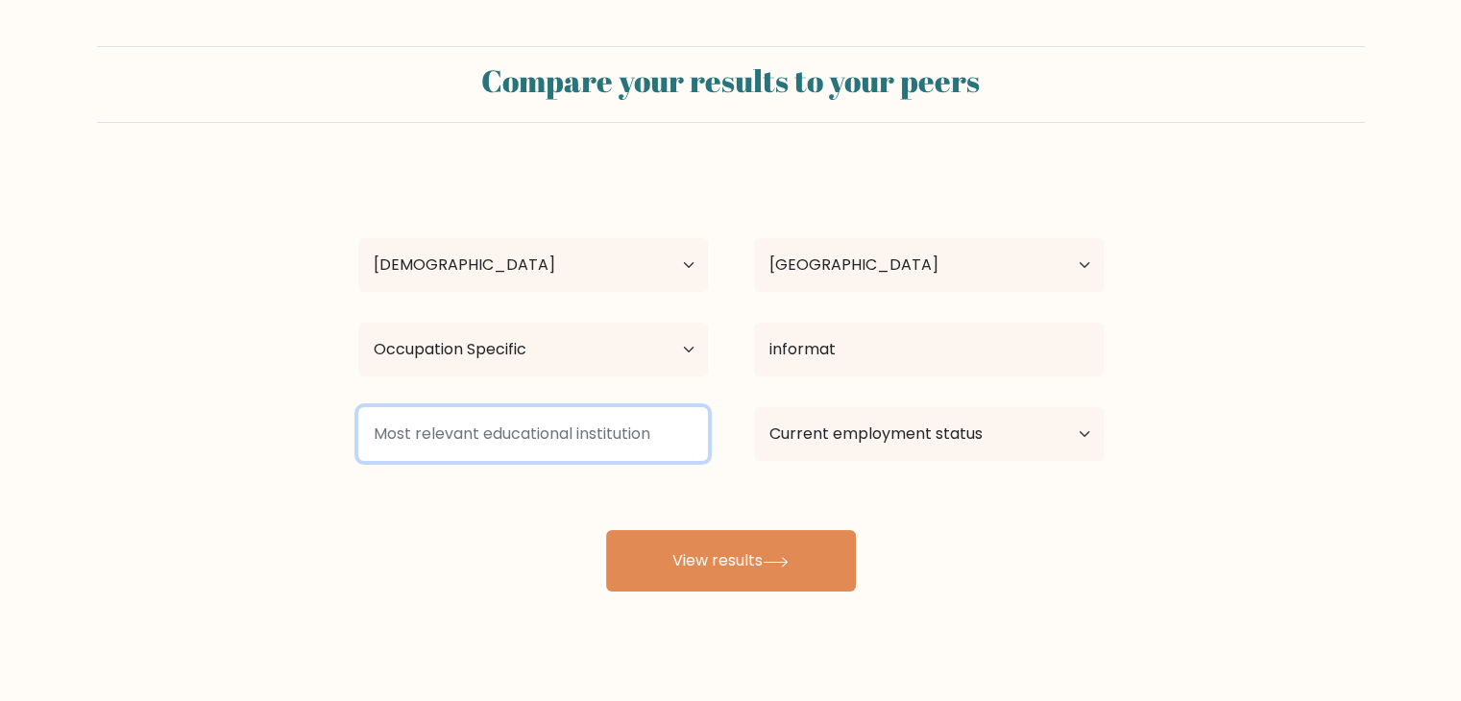
click at [616, 435] on input at bounding box center [533, 434] width 350 height 54
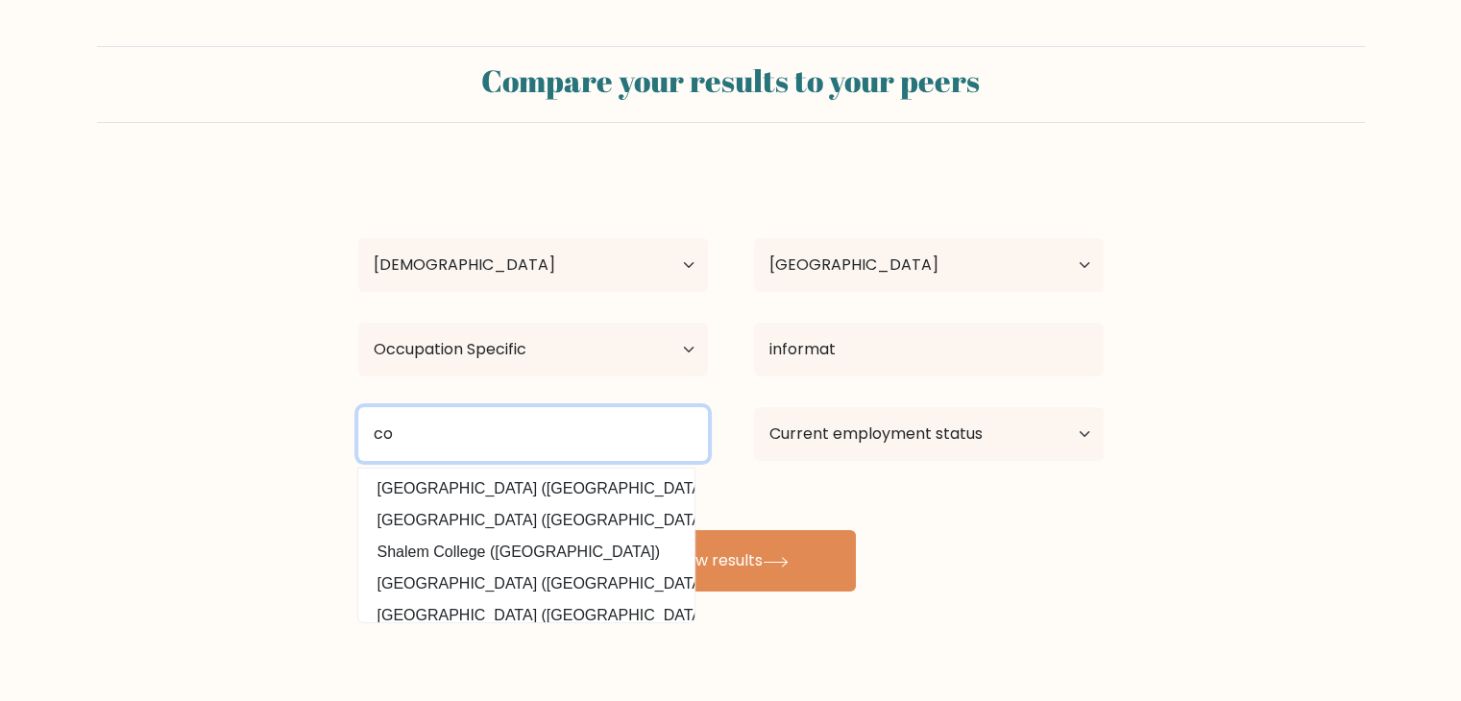
type input "c"
type input "s"
type input "STI College"
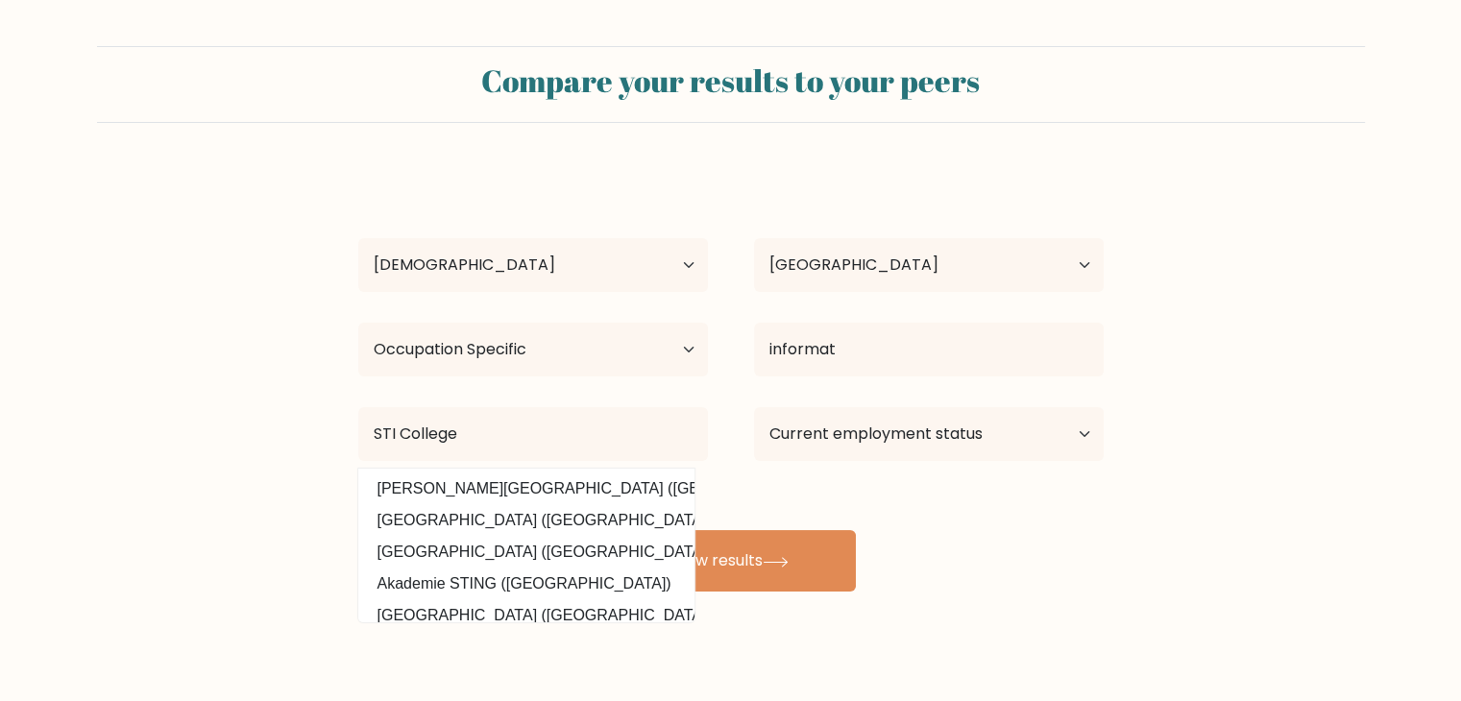
click at [110, 526] on form "Compare your results to your peers ferry galdo Age Under 18 years old 18-24 yea…" at bounding box center [730, 319] width 1461 height 546
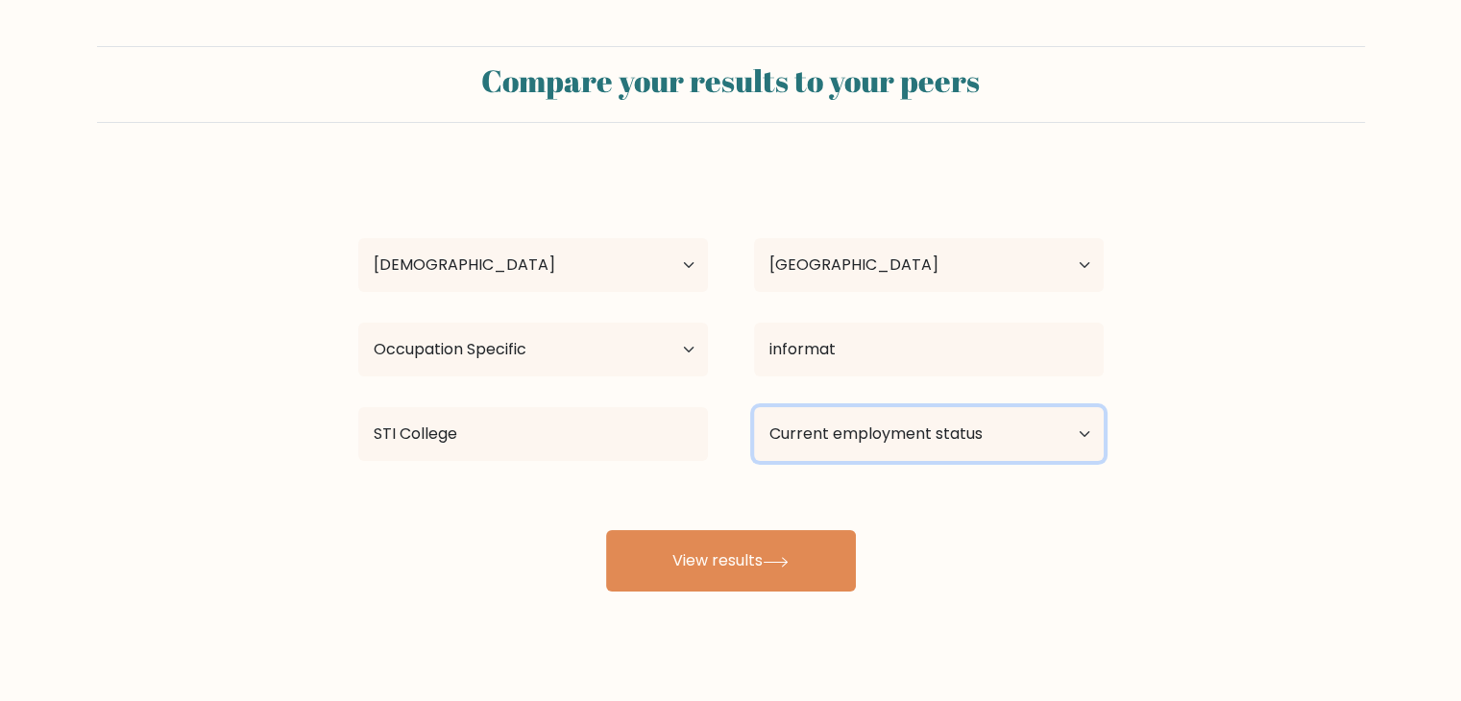
click at [1046, 443] on select "Current employment status Employed Student Retired Other / prefer not to answer" at bounding box center [929, 434] width 350 height 54
select select "other"
click at [754, 407] on select "Current employment status Employed Student Retired Other / prefer not to answer" at bounding box center [929, 434] width 350 height 54
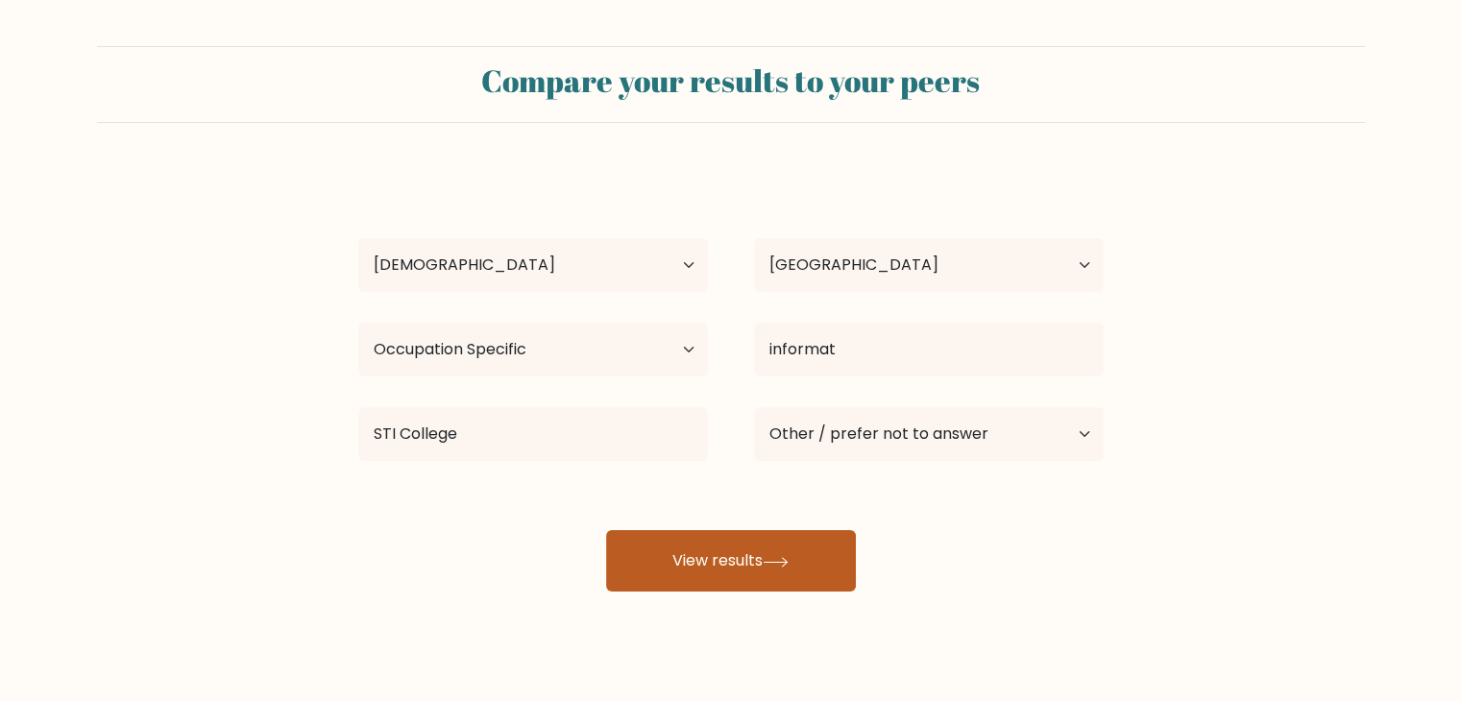
click at [746, 565] on button "View results" at bounding box center [731, 560] width 250 height 61
